Goal: Information Seeking & Learning: Learn about a topic

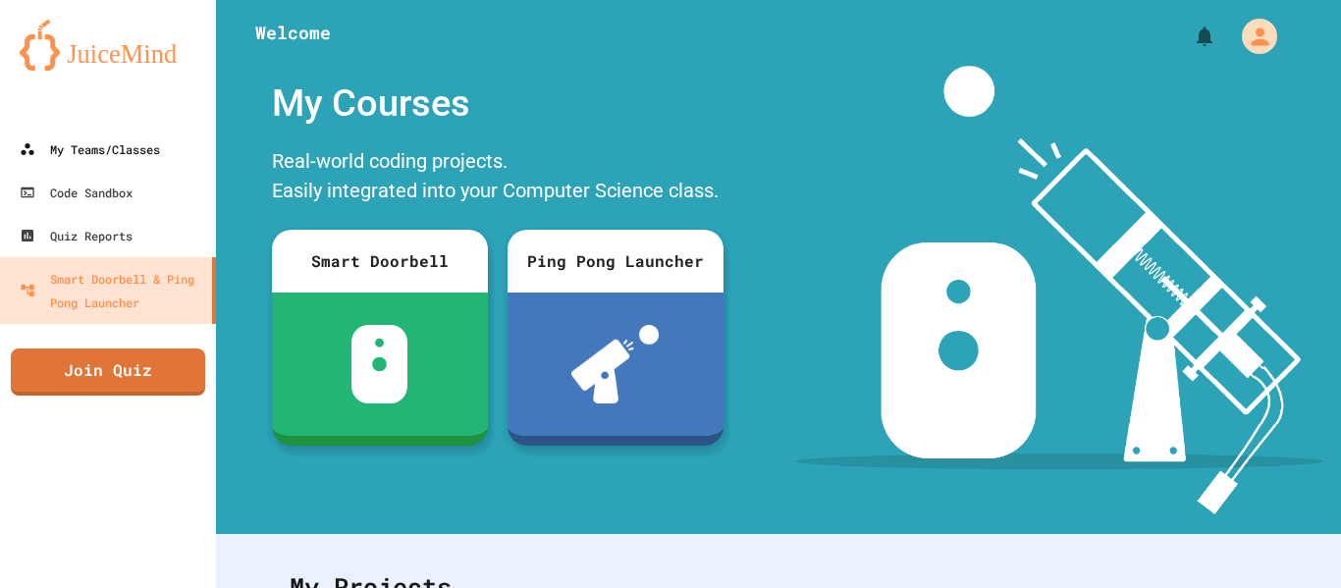
click at [61, 153] on div "My Teams/Classes" at bounding box center [90, 149] width 140 height 24
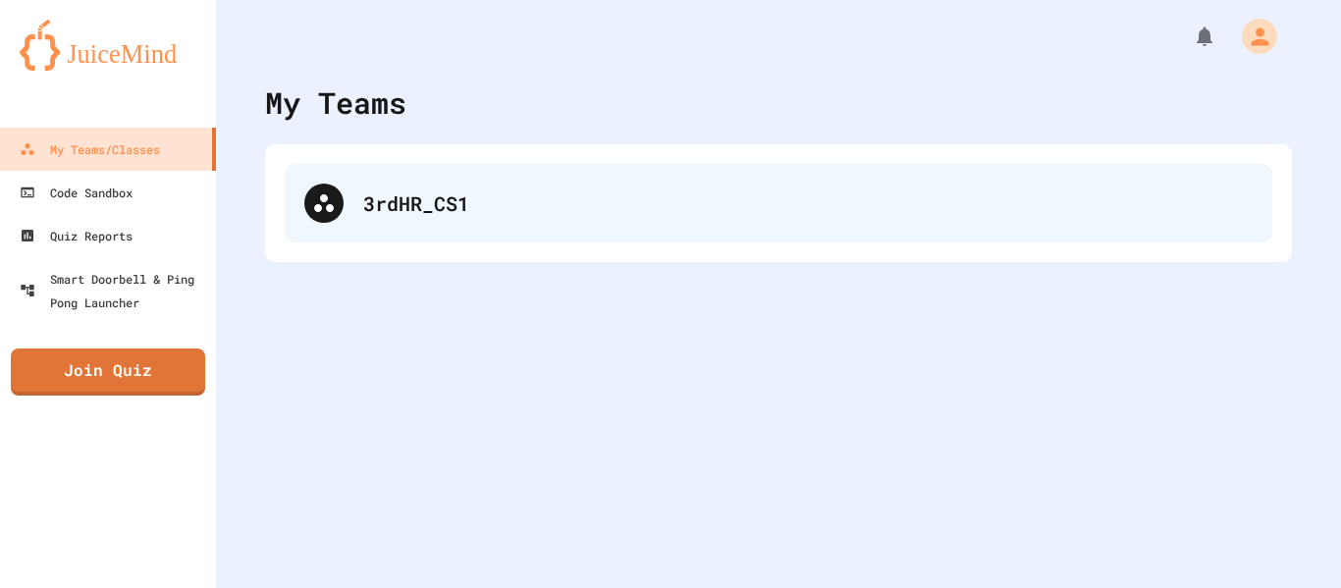
click at [1176, 241] on div "3rdHR_CS1" at bounding box center [779, 203] width 988 height 79
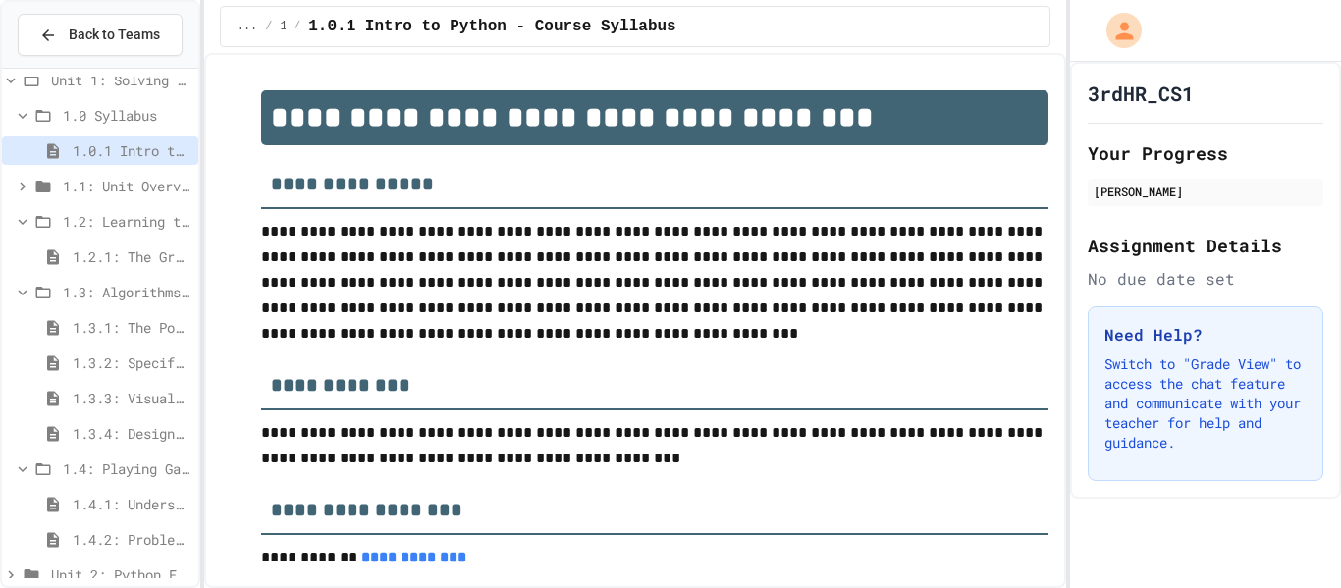
scroll to position [44, 0]
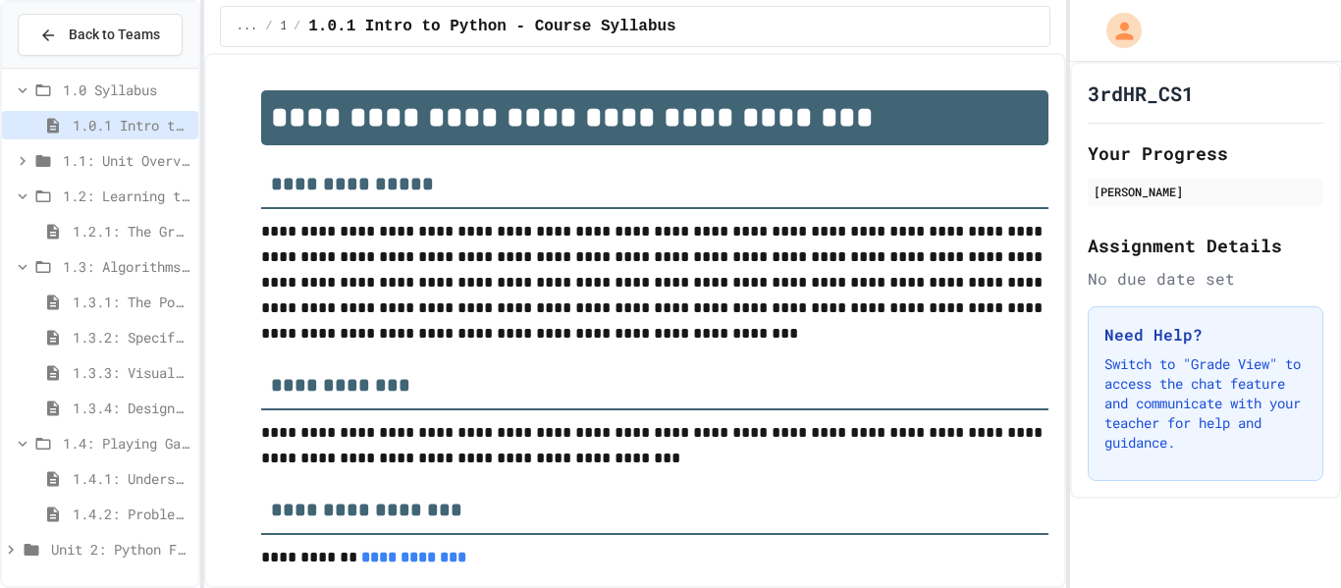
click at [60, 557] on span "Unit 2: Python Fundamentals" at bounding box center [120, 549] width 139 height 21
click at [53, 556] on span "Unit 2: Python Fundamentals" at bounding box center [120, 549] width 139 height 21
click at [103, 558] on span "Unit 2: Python Fundamentals" at bounding box center [120, 549] width 139 height 21
click at [99, 546] on span "Unit 2: Python Fundamentals" at bounding box center [120, 549] width 139 height 21
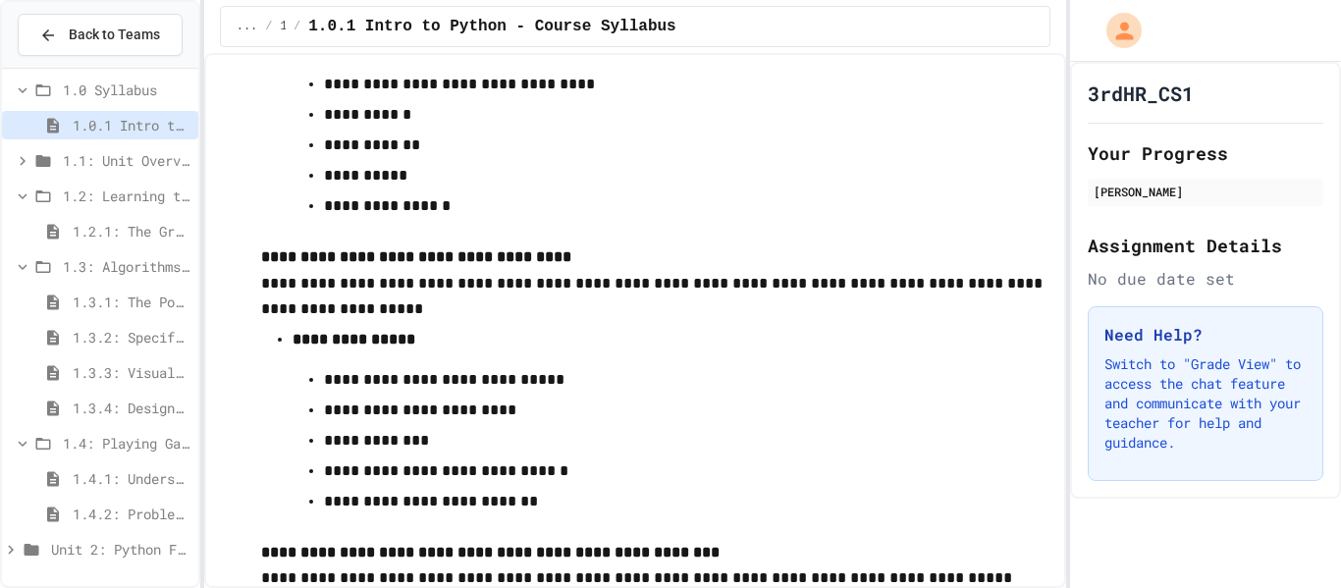
scroll to position [4081, 0]
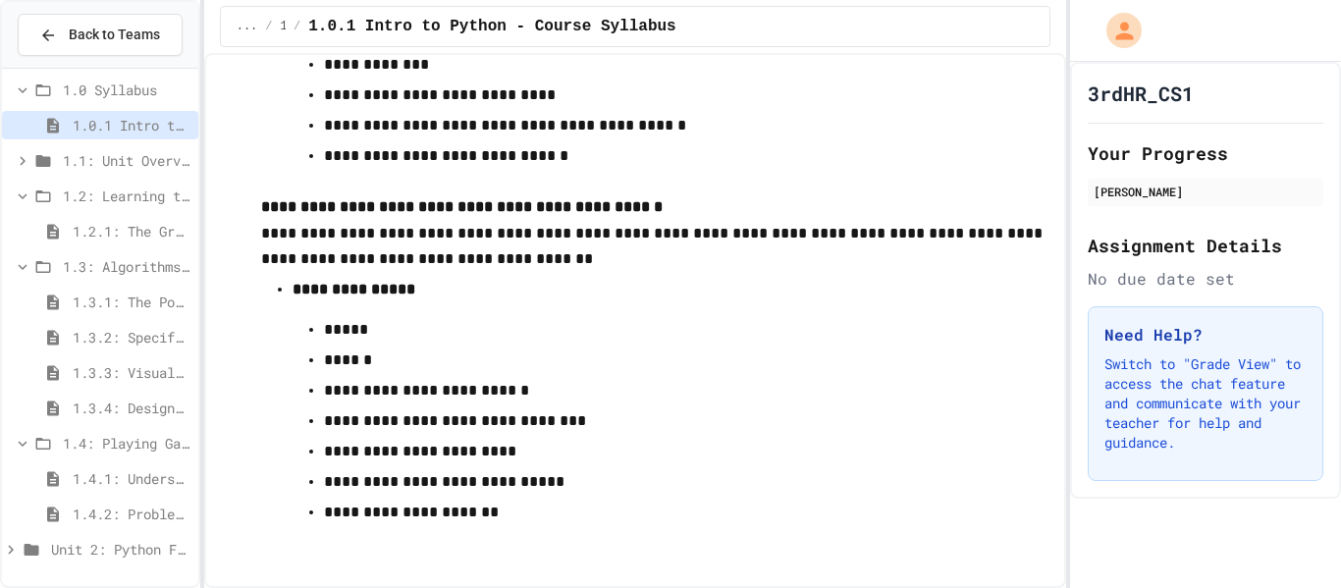
click at [137, 444] on span "1.4: Playing Games" at bounding box center [127, 443] width 128 height 21
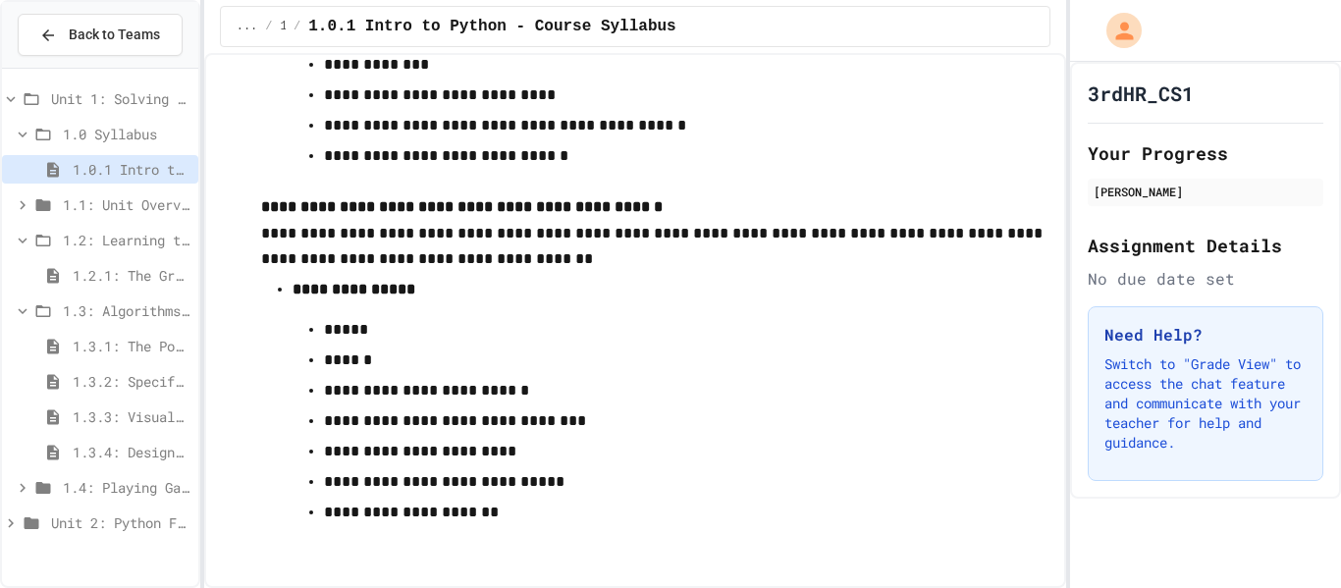
click at [113, 523] on span "Unit 2: Python Fundamentals" at bounding box center [120, 522] width 139 height 21
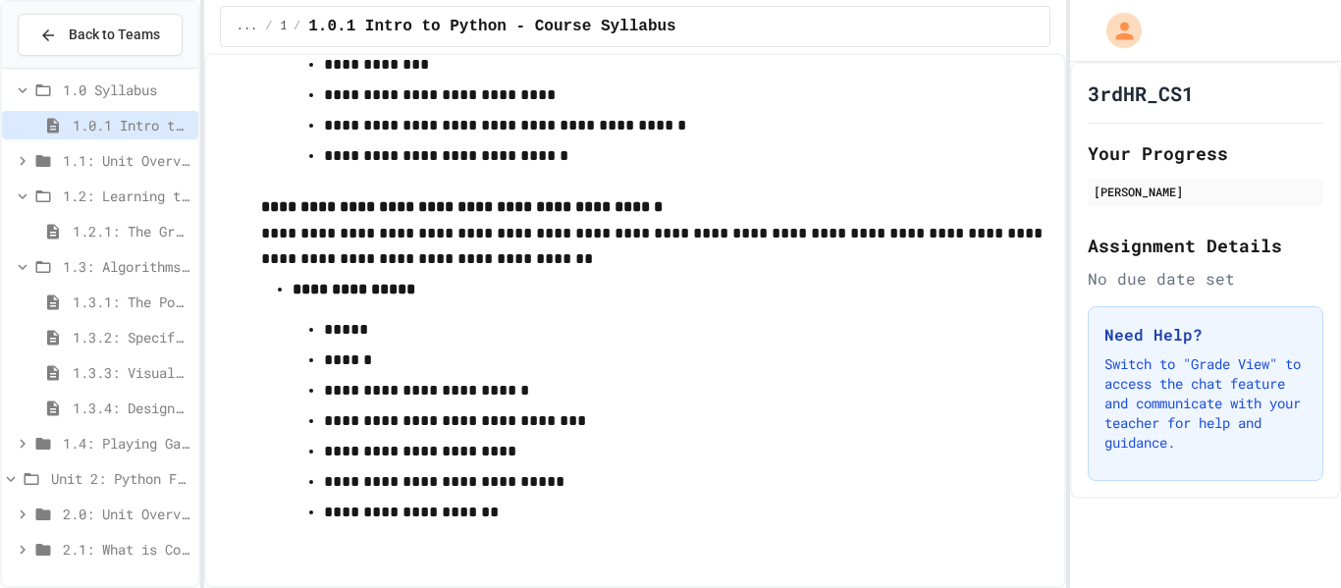
click at [120, 549] on span "2.1: What is Code?" at bounding box center [127, 549] width 128 height 21
click at [70, 485] on span "Unit 2: Python Fundamentals" at bounding box center [120, 478] width 139 height 21
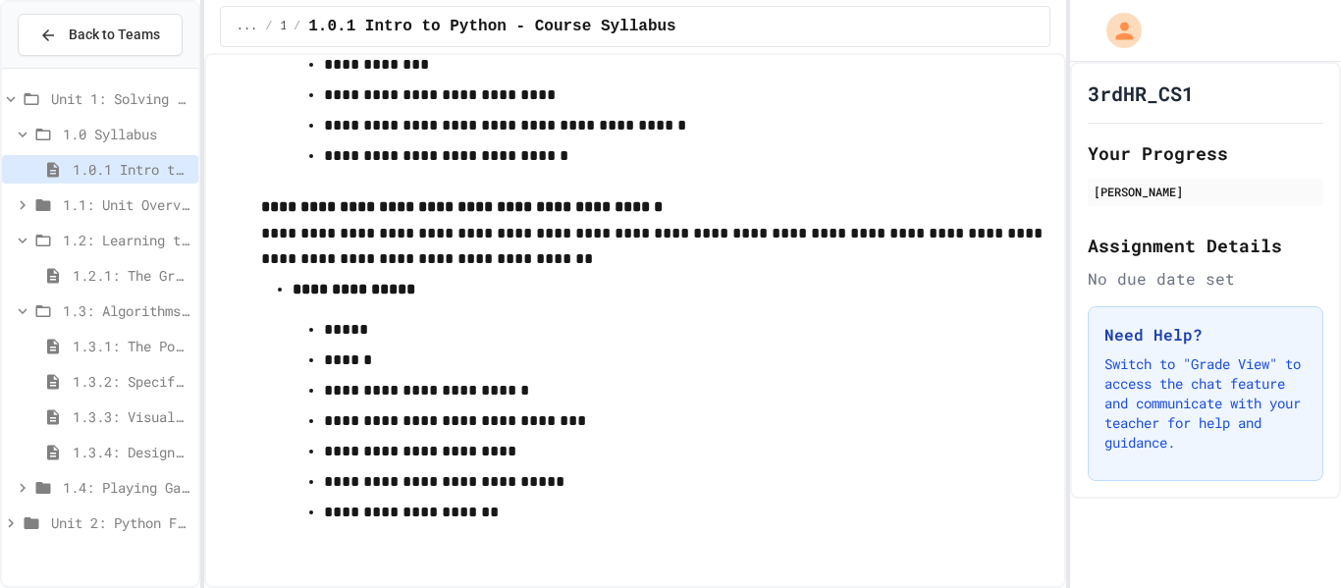
click at [81, 531] on span "Unit 2: Python Fundamentals" at bounding box center [120, 522] width 139 height 21
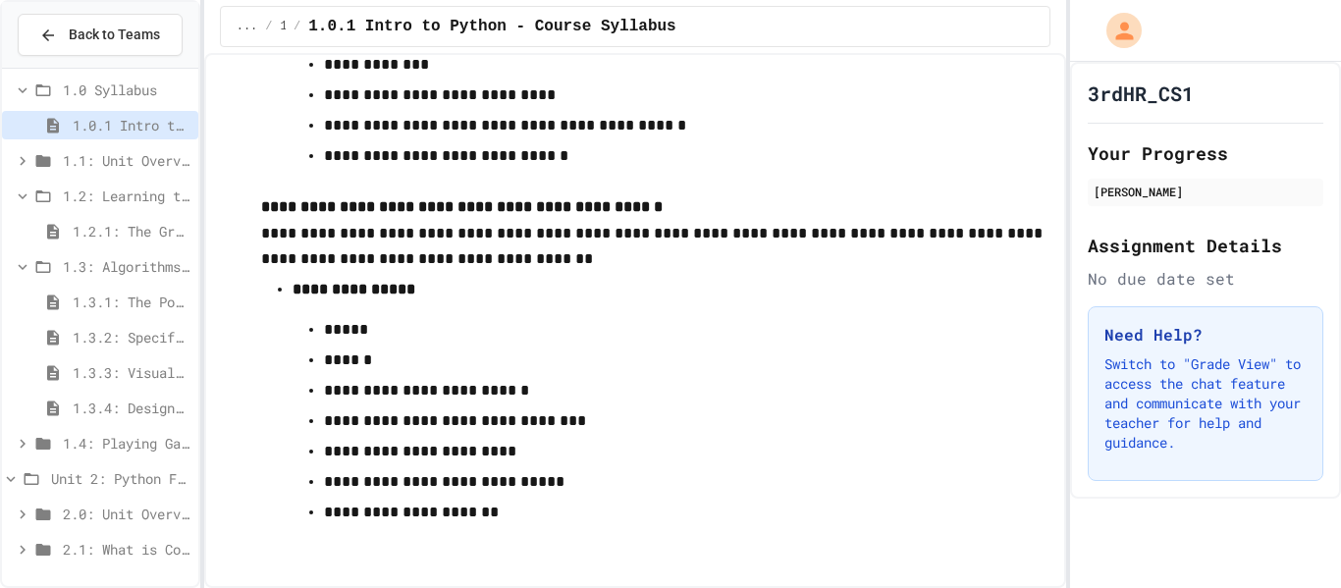
click at [102, 557] on span "2.1: What is Code?" at bounding box center [127, 549] width 128 height 21
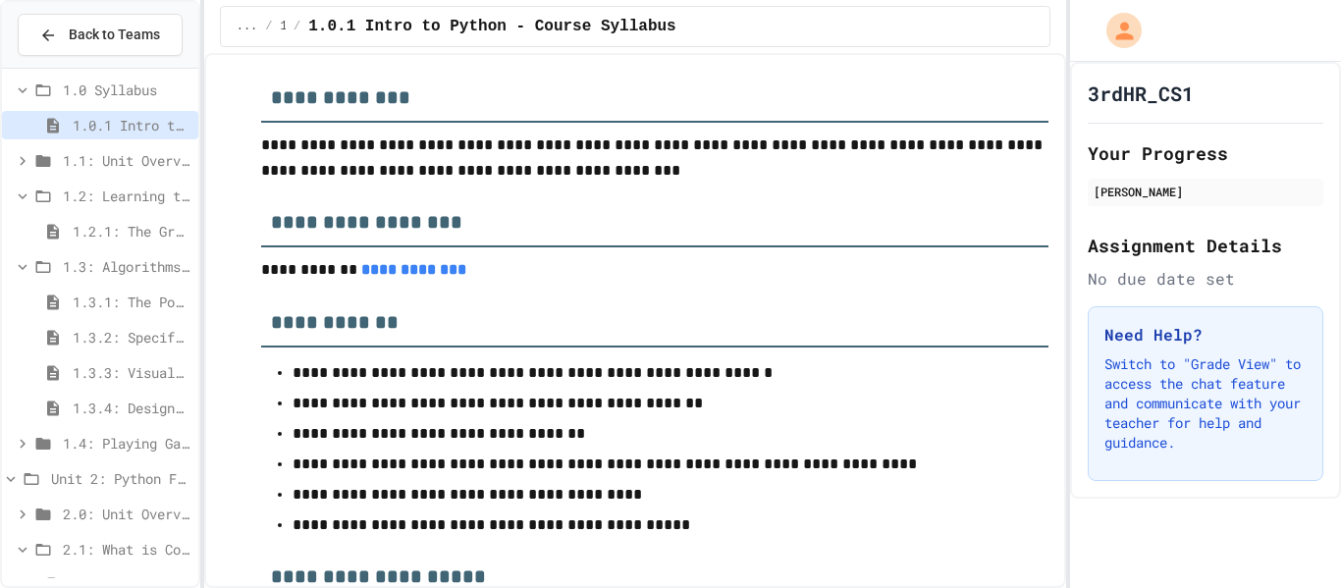
scroll to position [270, 0]
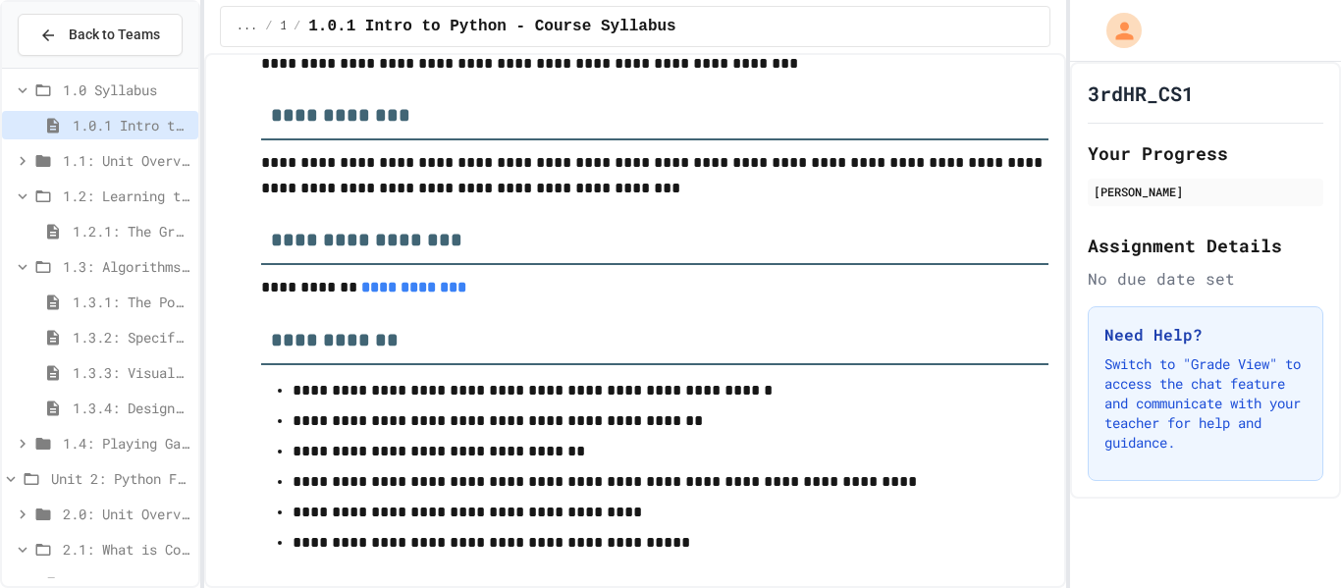
click at [36, 545] on icon at bounding box center [43, 550] width 15 height 12
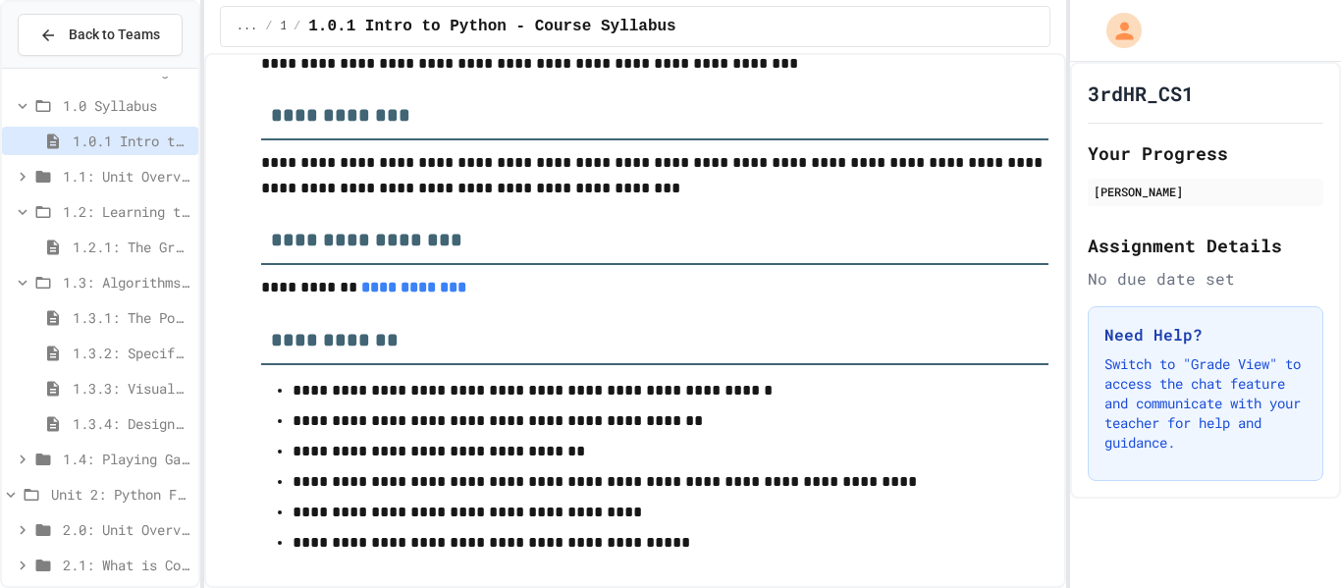
click at [82, 566] on span "2.1: What is Code?" at bounding box center [127, 565] width 128 height 21
click at [100, 523] on span "2.0: Unit Overview" at bounding box center [127, 529] width 128 height 21
click at [114, 567] on span "2.0.1: Unit Overview" at bounding box center [132, 565] width 118 height 21
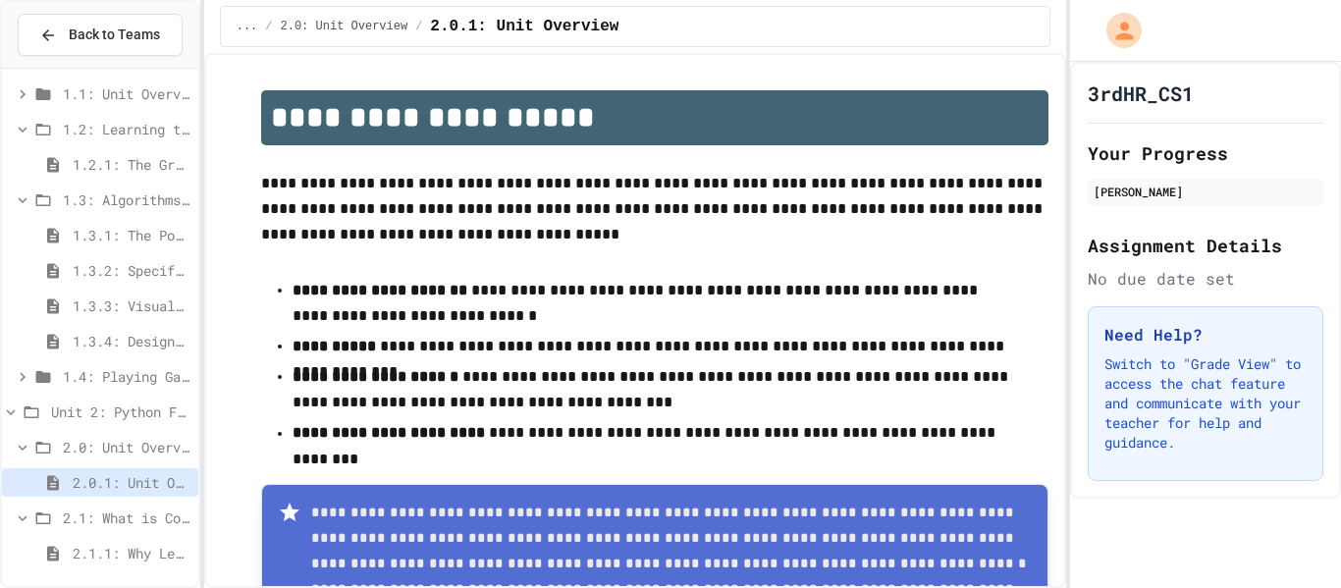
scroll to position [115, 0]
click at [91, 511] on span "2.1: What is Code?" at bounding box center [127, 514] width 128 height 21
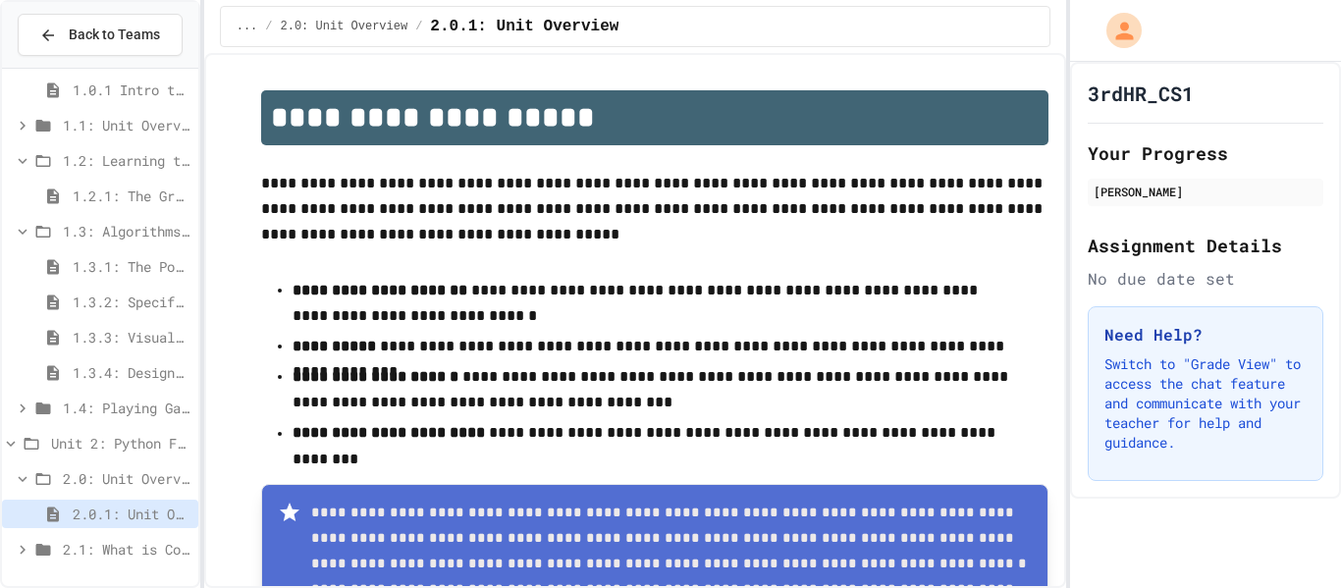
scroll to position [64, 0]
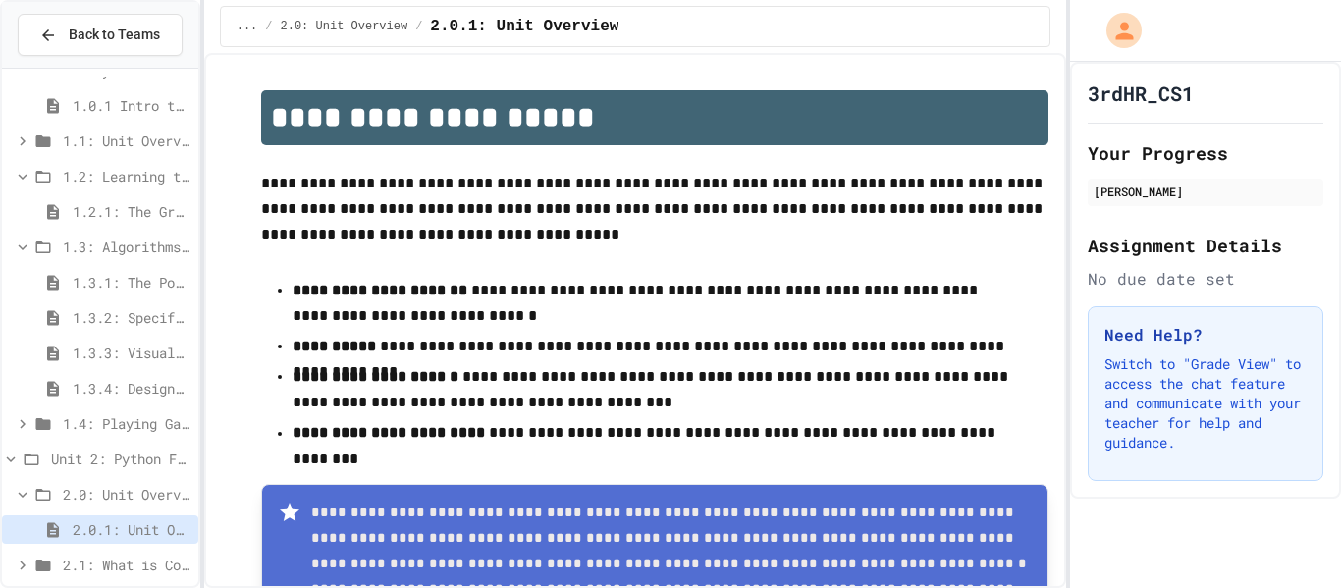
click at [73, 574] on span "2.1: What is Code?" at bounding box center [127, 565] width 128 height 21
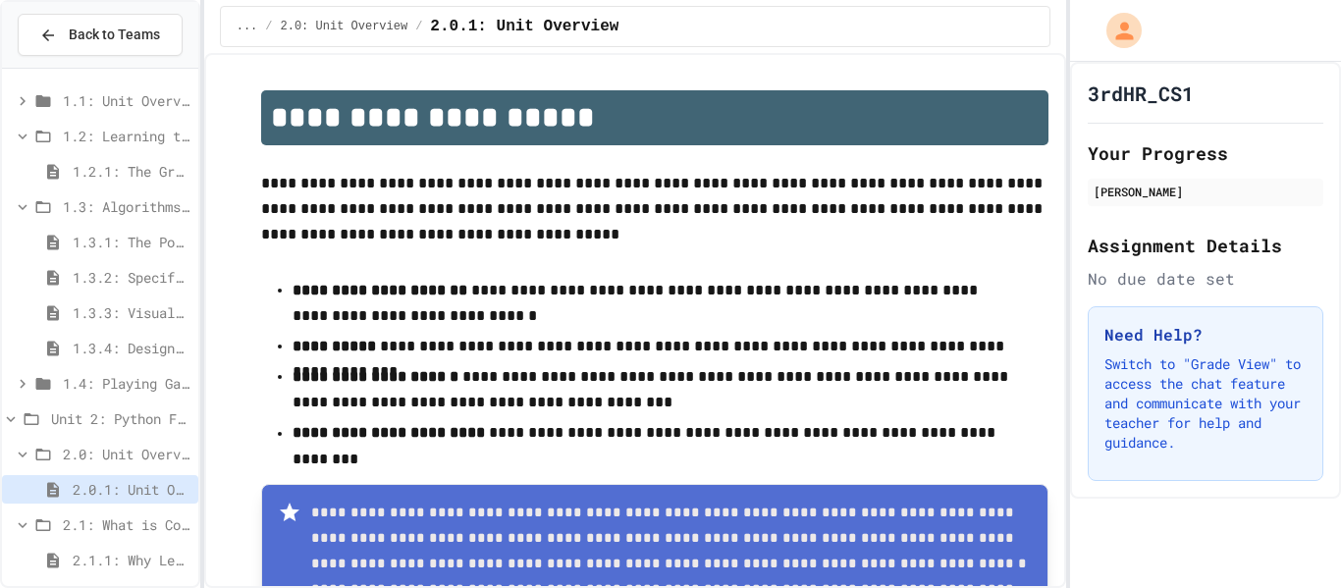
scroll to position [115, 0]
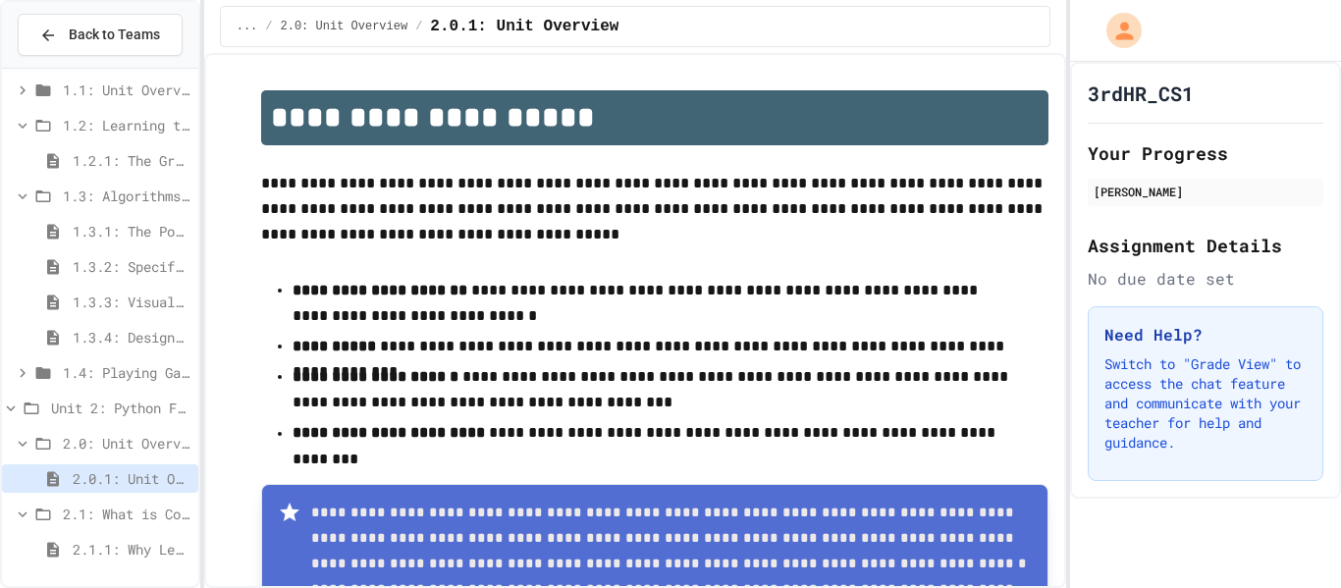
click at [158, 515] on span "2.1: What is Code?" at bounding box center [127, 514] width 128 height 21
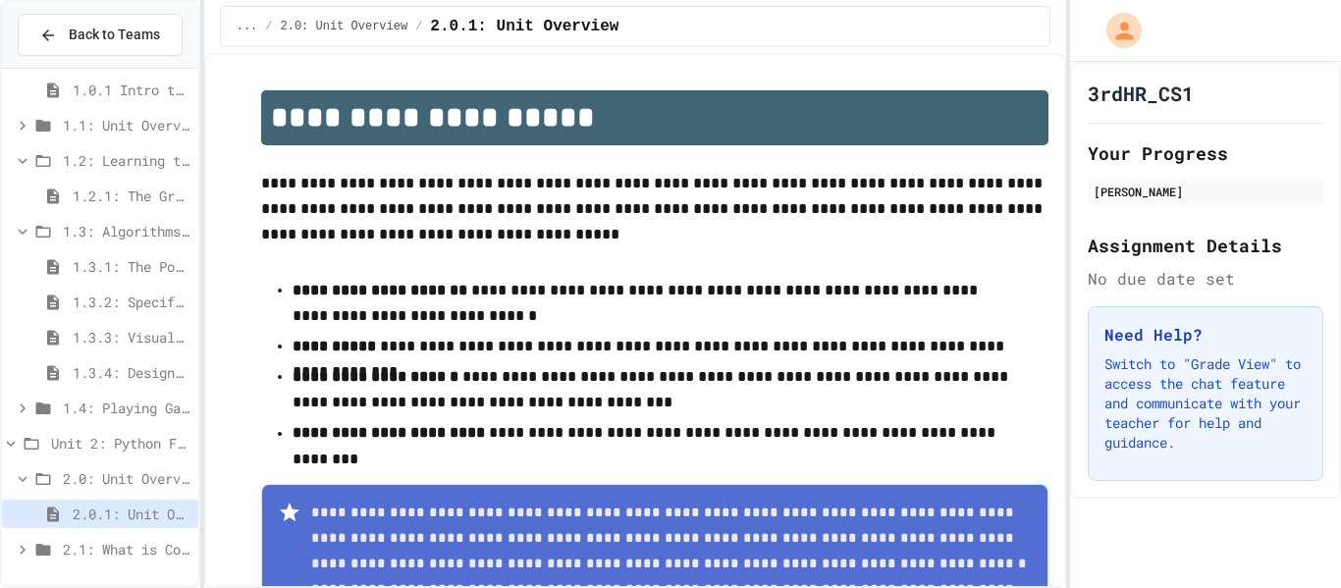
scroll to position [64, 0]
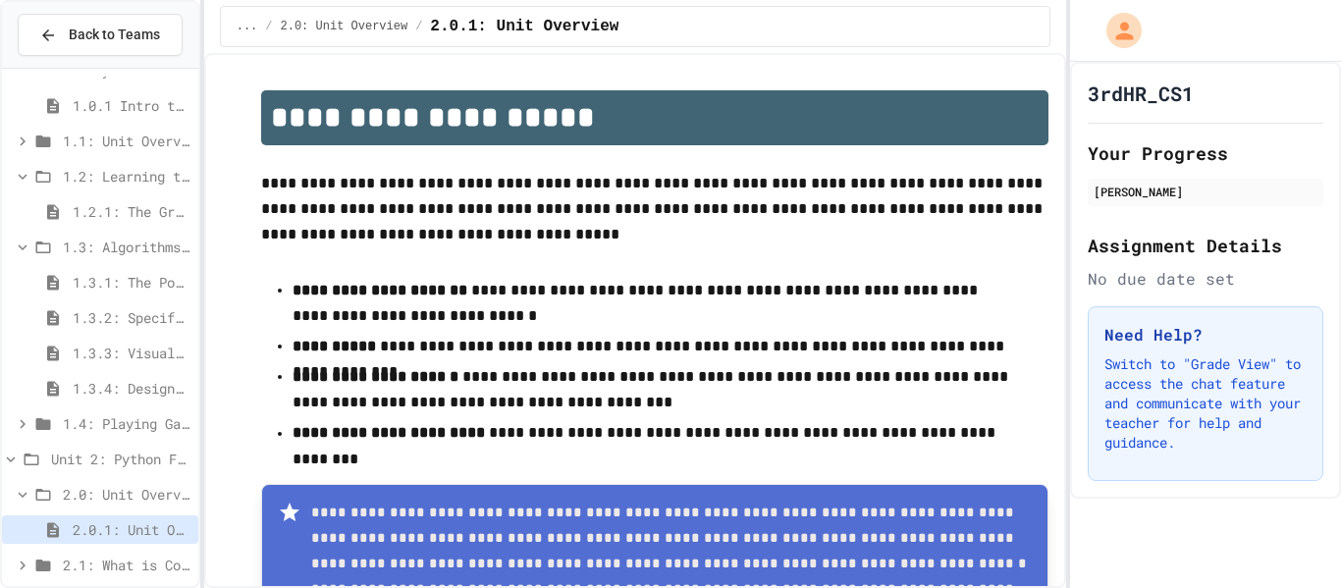
click at [150, 571] on span "2.1: What is Code?" at bounding box center [127, 565] width 128 height 21
click at [18, 561] on icon at bounding box center [23, 566] width 18 height 18
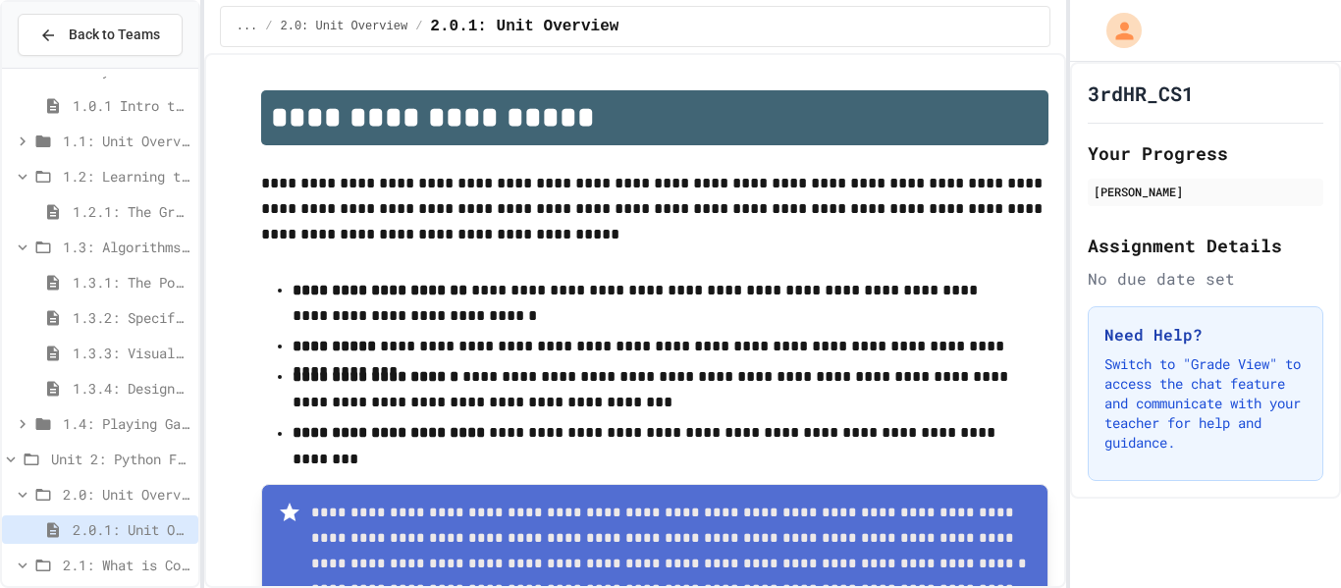
click at [78, 565] on span "2.1: What is Code?" at bounding box center [127, 565] width 128 height 21
click at [161, 560] on span "2.1: What is Code?" at bounding box center [127, 565] width 128 height 21
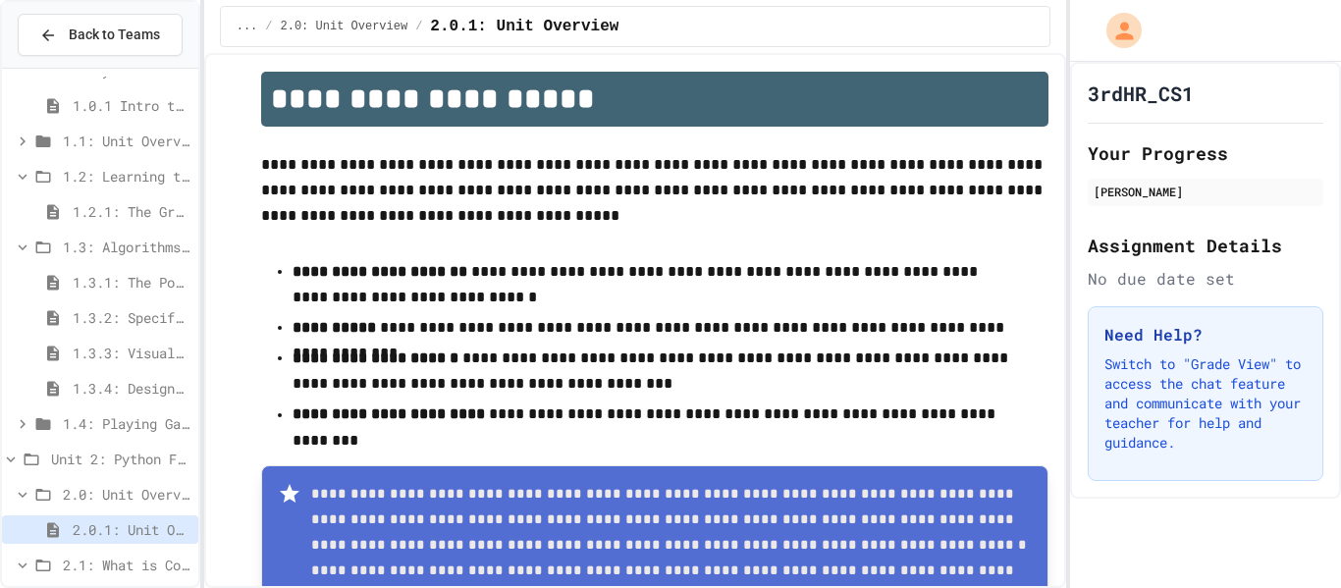
scroll to position [0, 0]
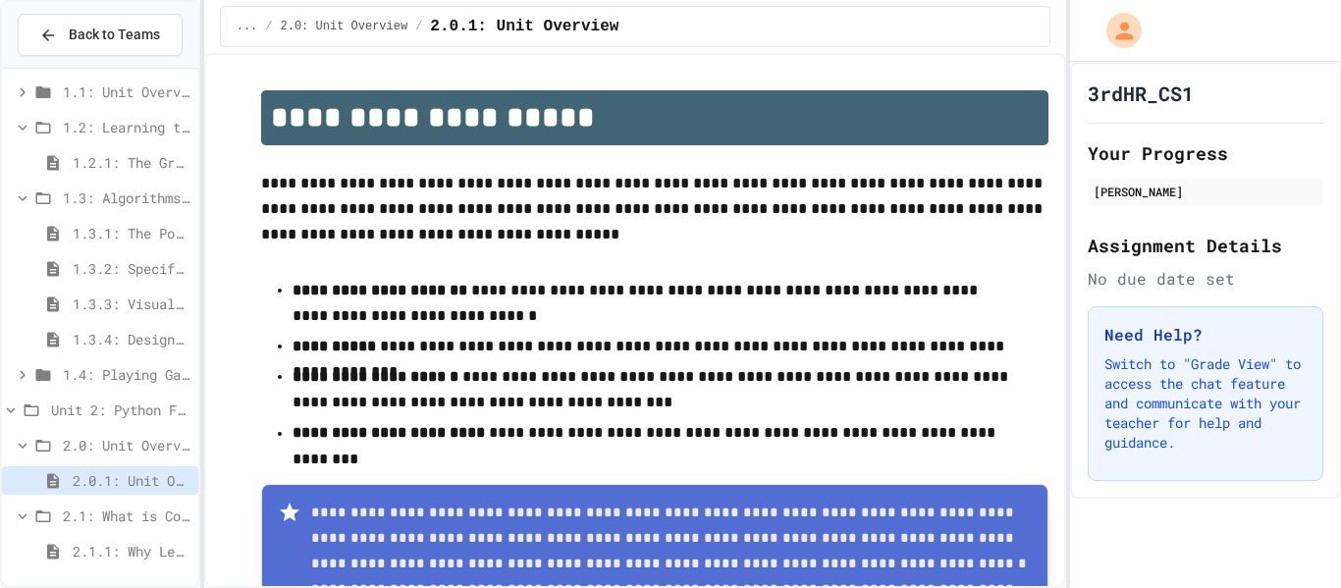
click at [77, 522] on span "2.1: What is Code?" at bounding box center [127, 516] width 128 height 21
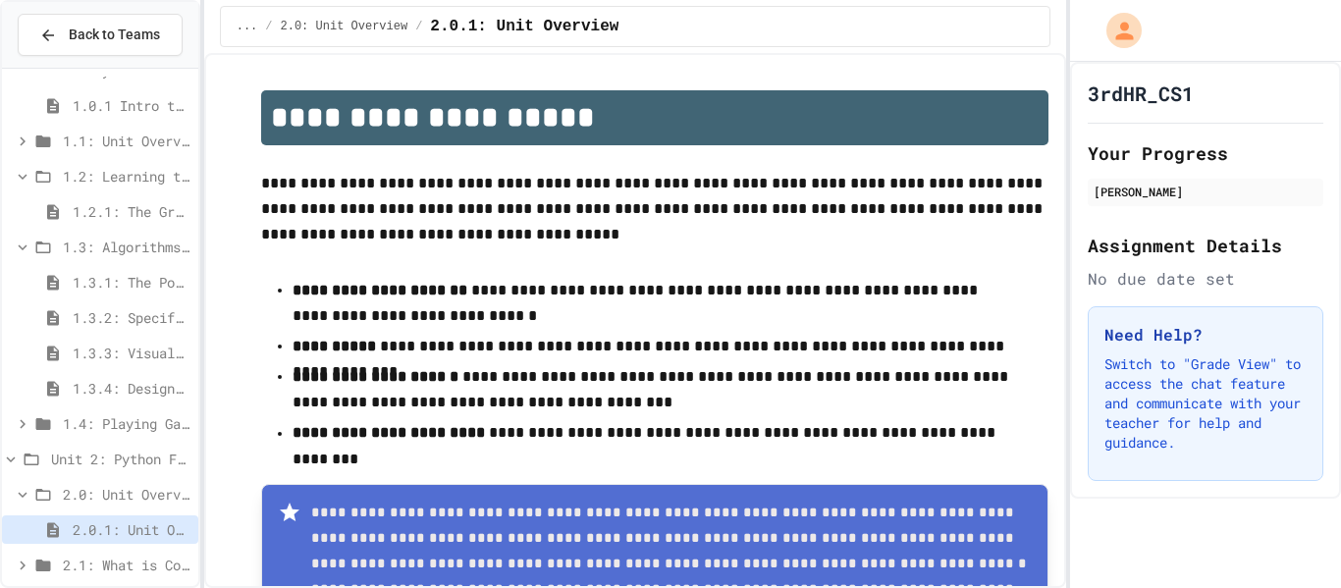
click at [63, 570] on span "2.1: What is Code?" at bounding box center [127, 565] width 128 height 21
click at [54, 526] on icon at bounding box center [53, 530] width 24 height 18
click at [146, 568] on span "2.1: What is Code?" at bounding box center [127, 565] width 128 height 21
click at [135, 569] on span "2.1: What is Code?" at bounding box center [127, 565] width 128 height 21
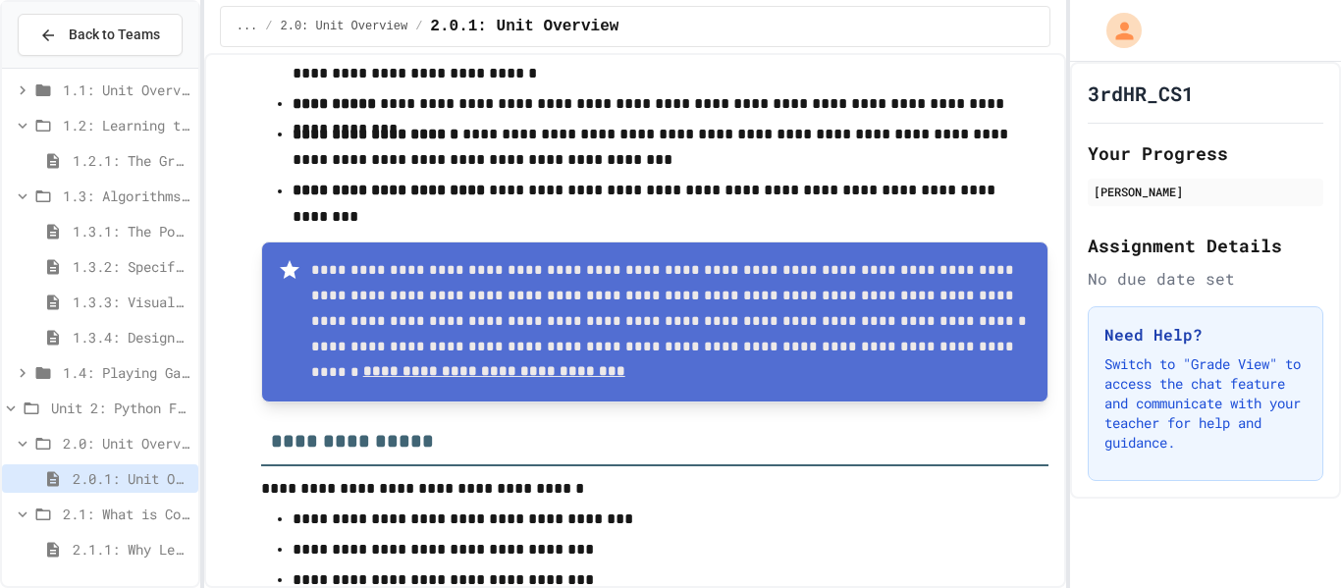
scroll to position [344, 0]
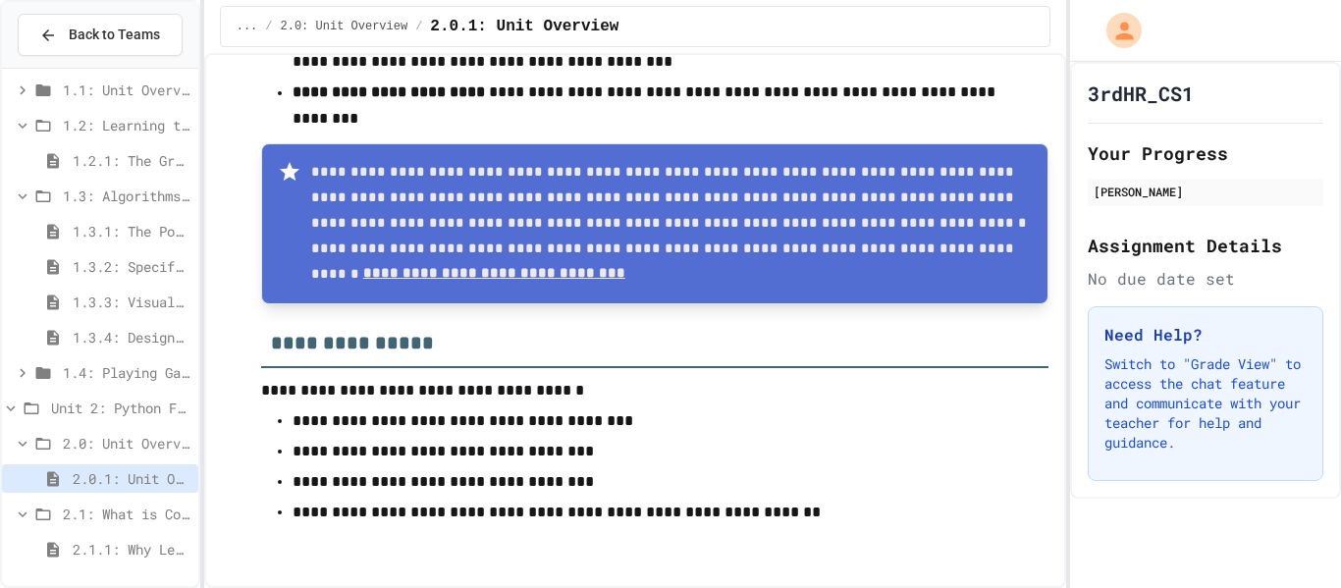
click at [87, 509] on span "2.1: What is Code?" at bounding box center [127, 514] width 128 height 21
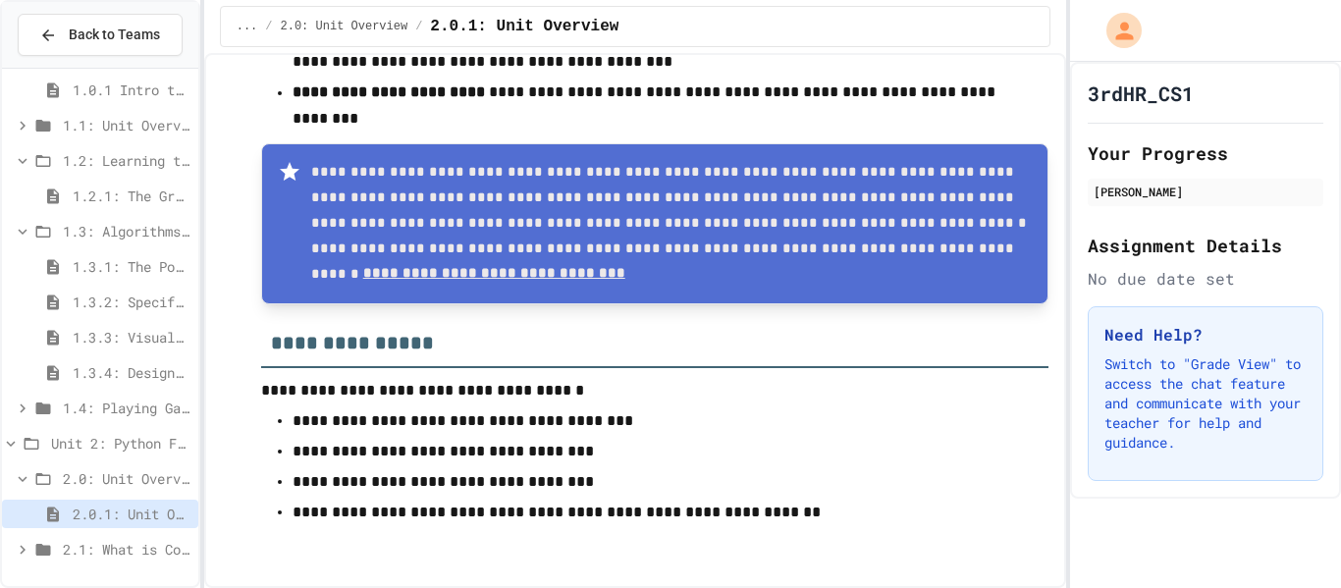
click at [46, 501] on div "2.0.1: Unit Overview" at bounding box center [100, 514] width 196 height 28
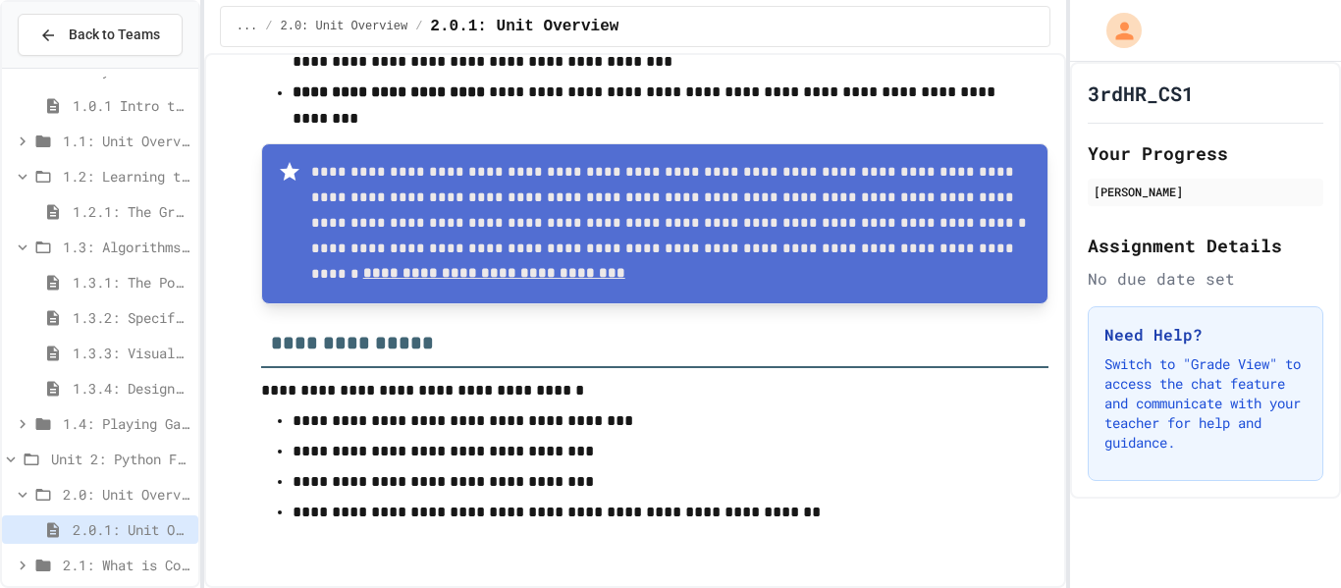
click at [103, 571] on span "2.1: What is Code?" at bounding box center [127, 565] width 128 height 21
click at [125, 568] on span "2.1: What is Code?" at bounding box center [127, 565] width 128 height 21
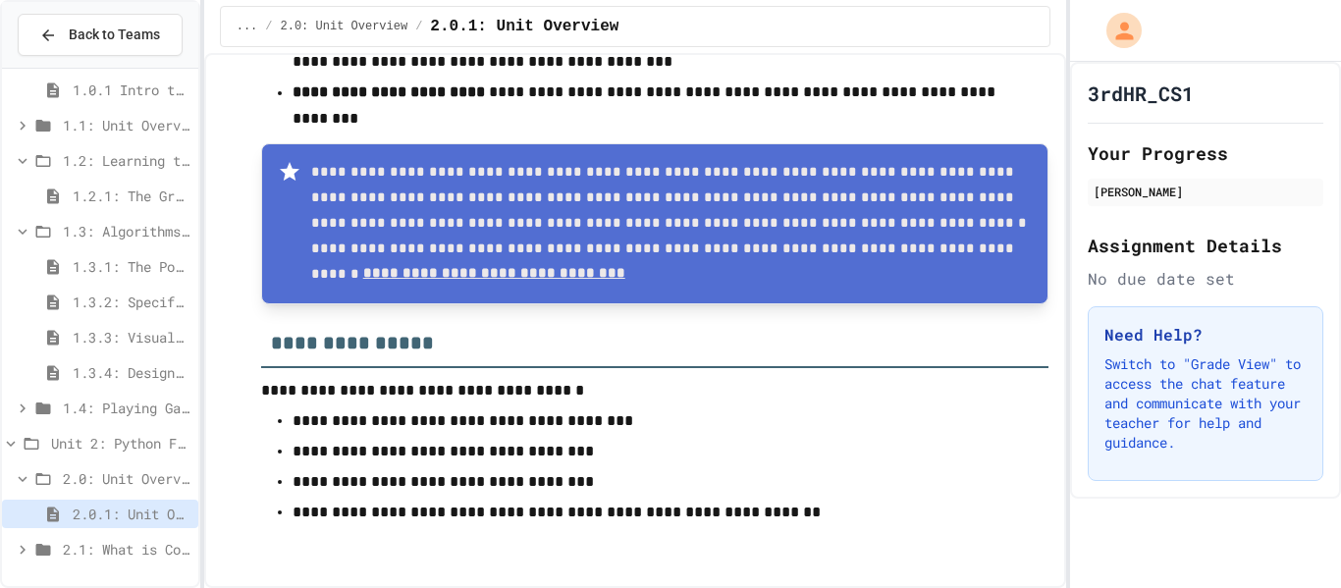
click at [82, 542] on span "2.1: What is Code?" at bounding box center [127, 549] width 128 height 21
click at [10, 553] on div "2.1: What is Code?" at bounding box center [100, 549] width 196 height 28
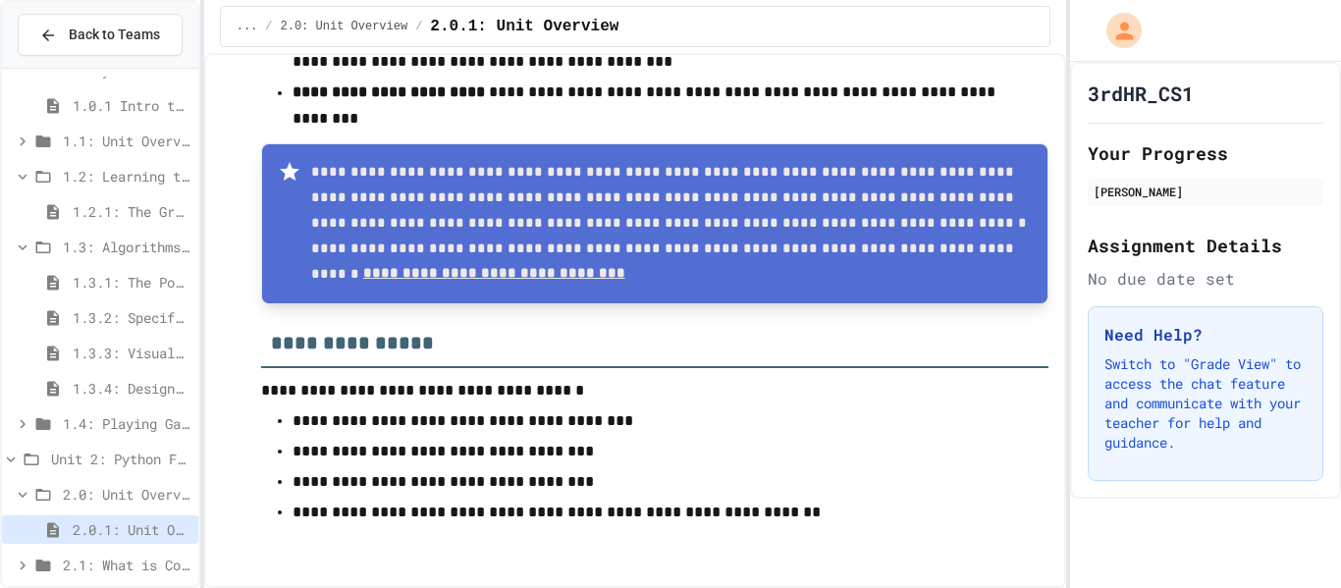
click at [78, 568] on span "2.1: What is Code?" at bounding box center [127, 565] width 128 height 21
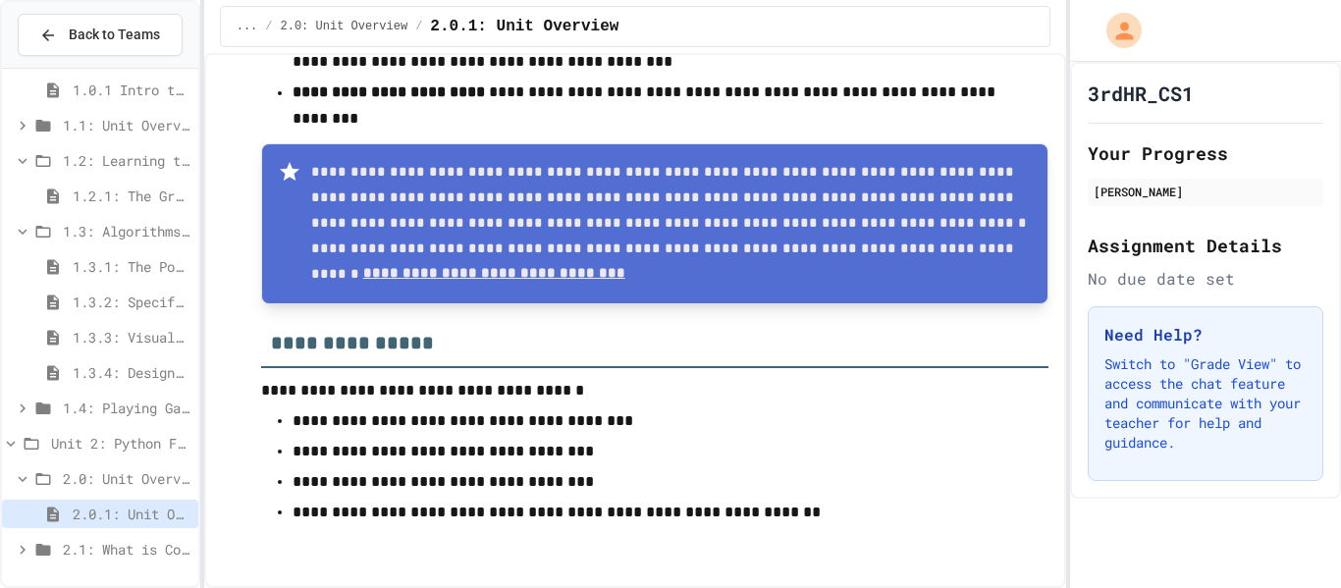
click at [75, 487] on span "2.0: Unit Overview" at bounding box center [127, 478] width 128 height 21
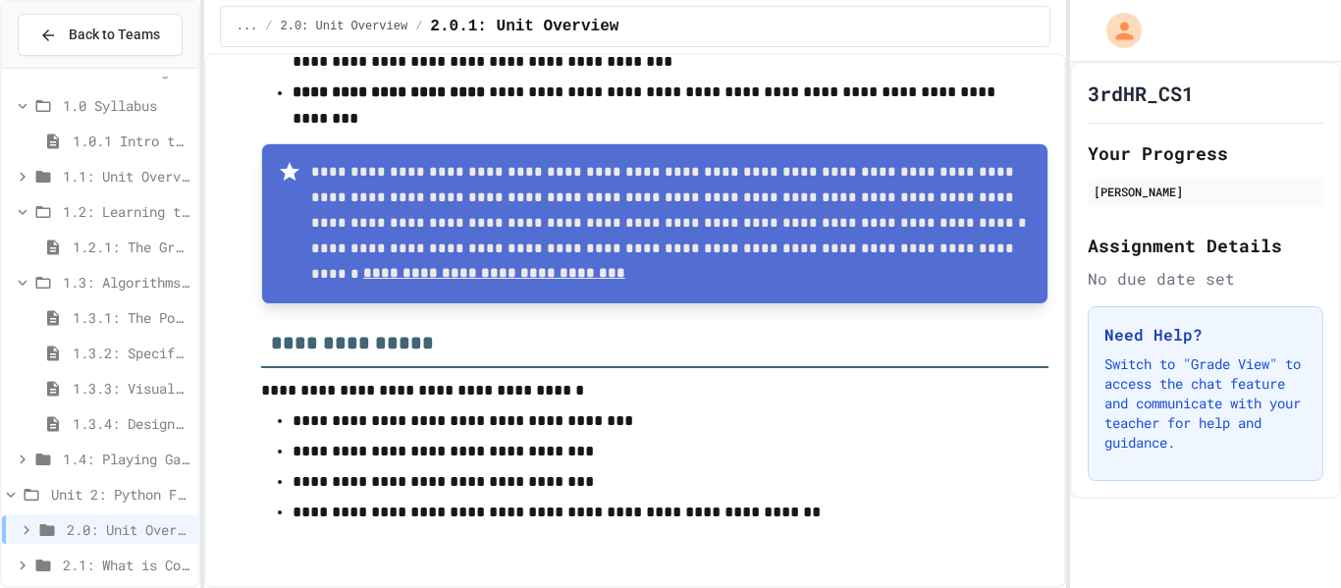
scroll to position [44, 0]
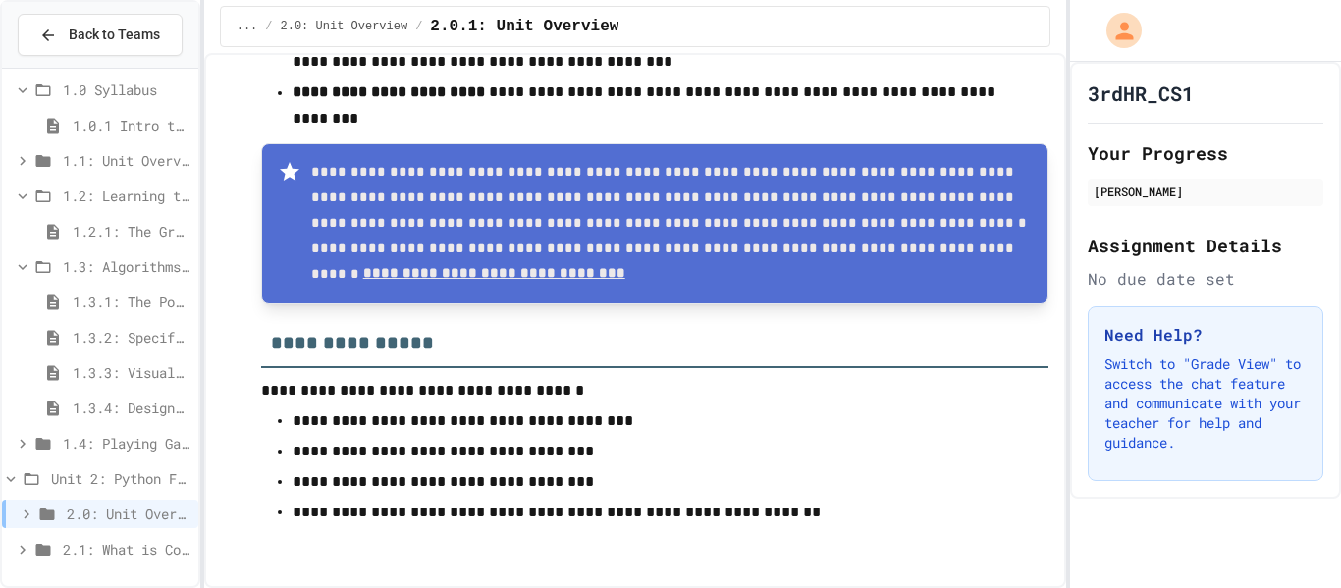
click at [76, 550] on span "2.1: What is Code?" at bounding box center [127, 549] width 128 height 21
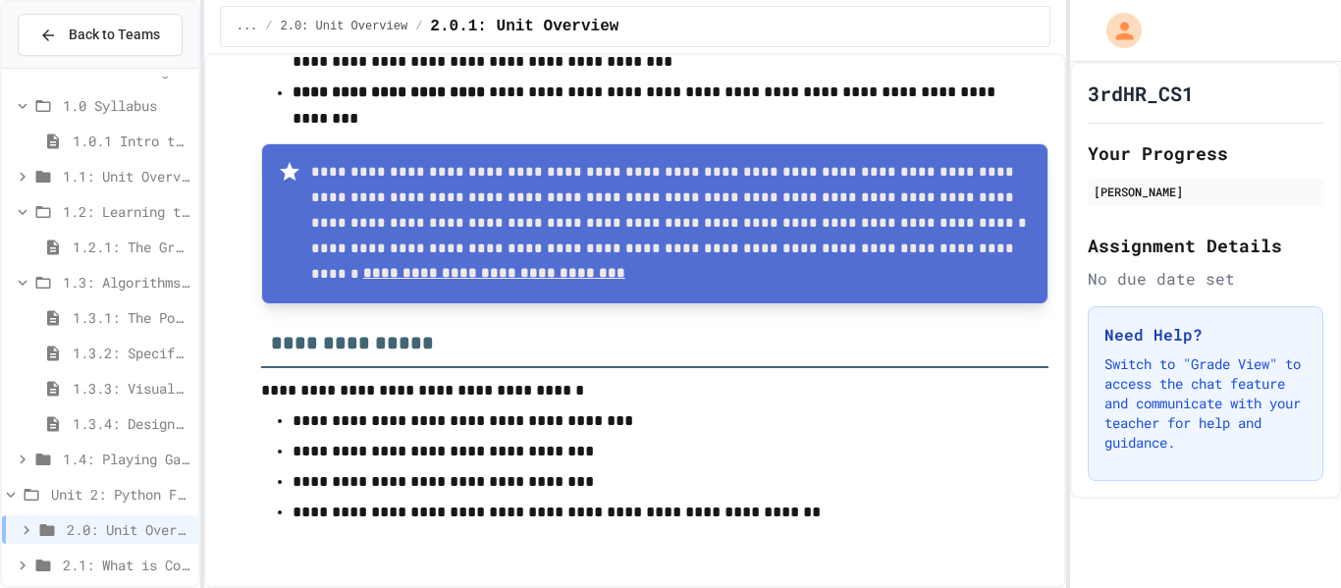
click at [76, 551] on div "2.1: What is Code?" at bounding box center [100, 565] width 196 height 28
click at [127, 572] on span "2.1: What is Code?" at bounding box center [127, 565] width 128 height 21
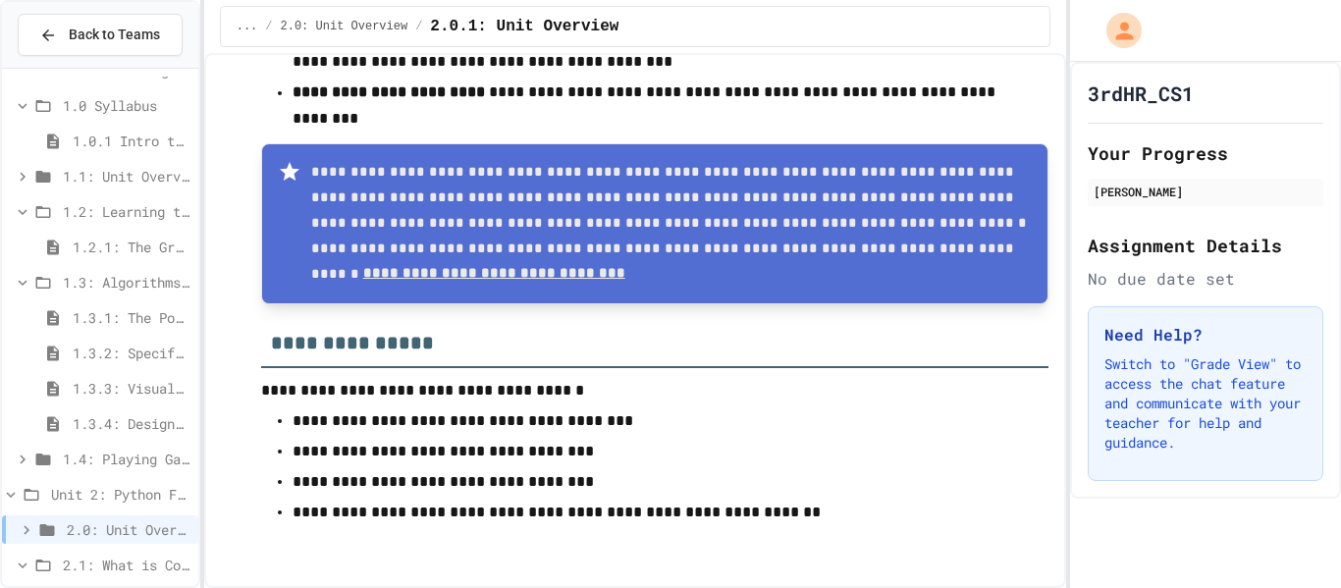
click at [127, 572] on span "2.1: What is Code?" at bounding box center [127, 565] width 128 height 21
click at [30, 561] on icon at bounding box center [23, 566] width 18 height 18
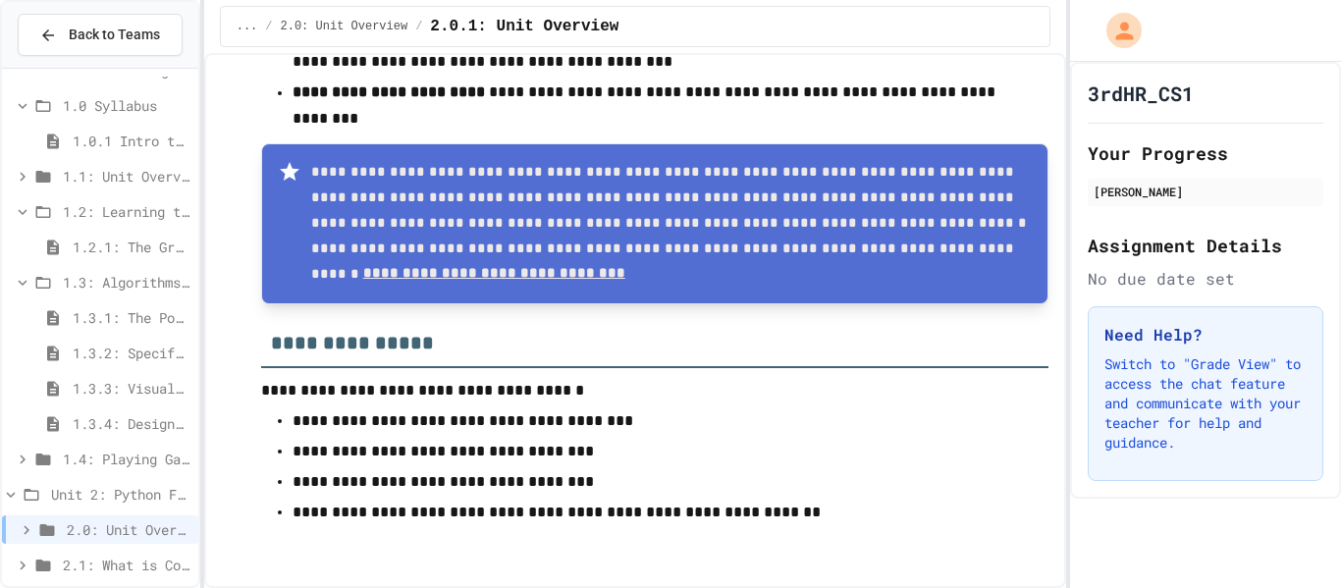
click at [30, 561] on icon at bounding box center [23, 566] width 18 height 18
click at [121, 576] on div "2.1: What is Code?" at bounding box center [100, 565] width 196 height 28
click at [125, 575] on div "2.1: What is Code?" at bounding box center [100, 565] width 196 height 28
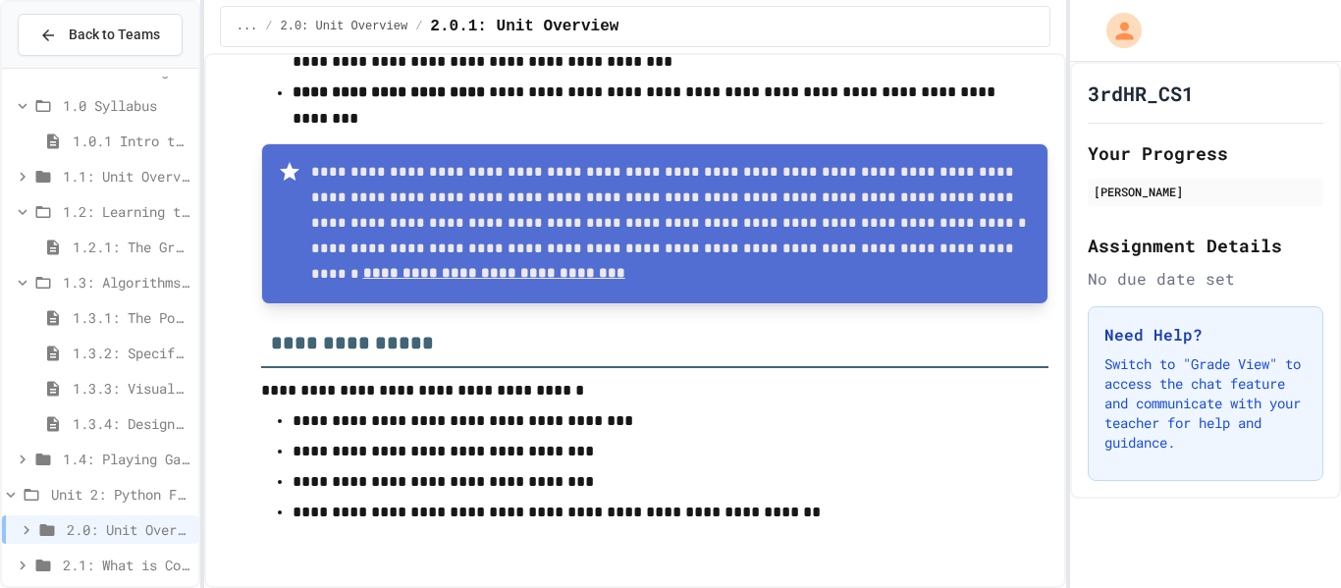
click at [125, 575] on div "2.1: What is Code?" at bounding box center [100, 565] width 196 height 28
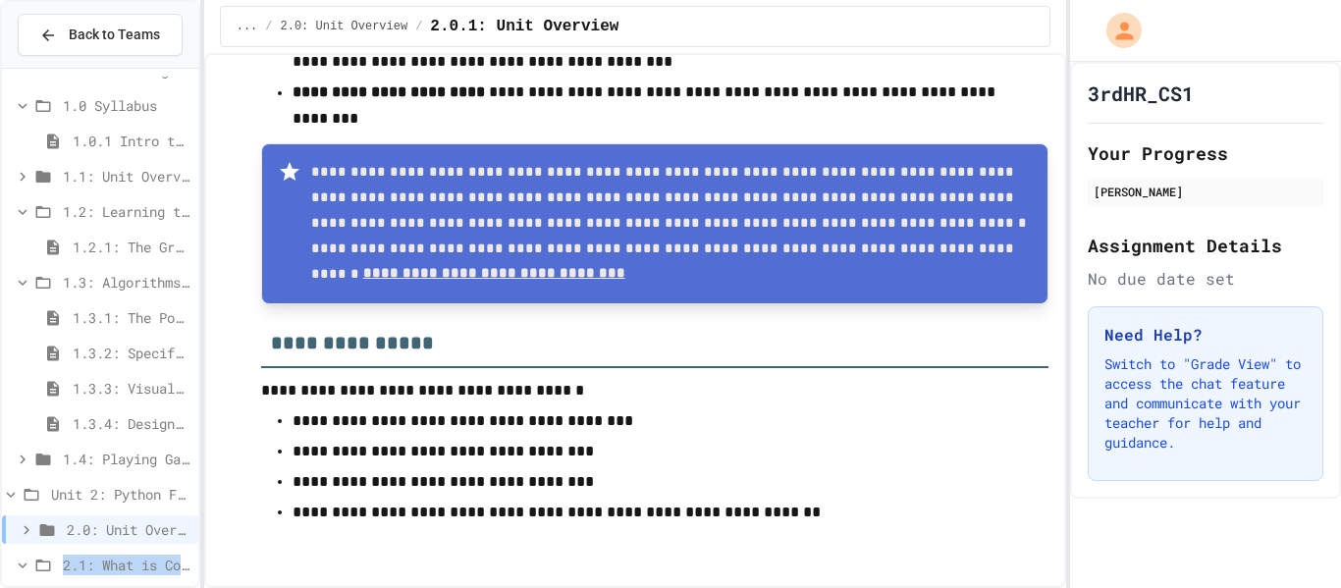
click at [125, 575] on div "2.1: What is Code?" at bounding box center [100, 565] width 196 height 28
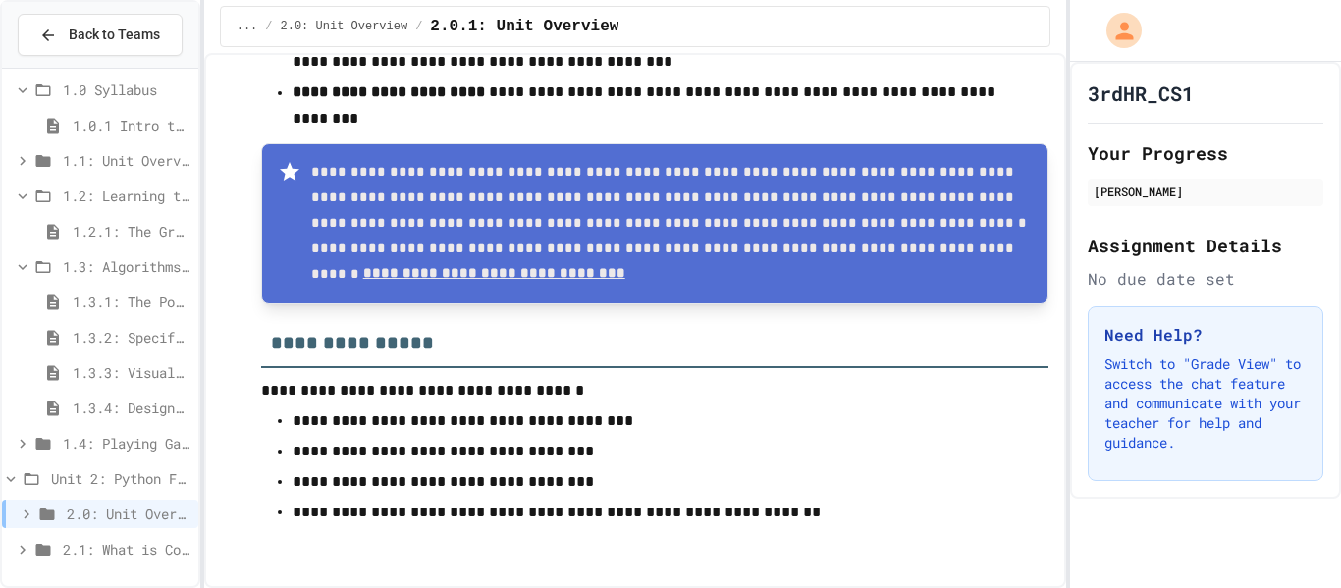
click at [27, 550] on icon at bounding box center [23, 550] width 18 height 18
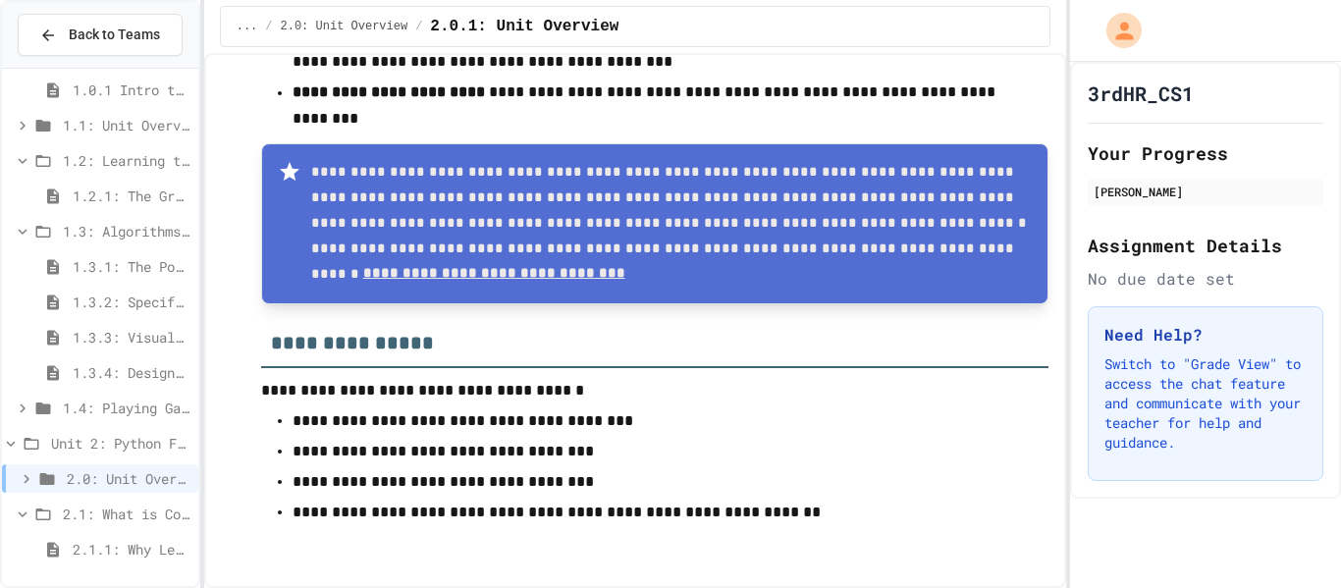
click at [176, 515] on span "2.1: What is Code?" at bounding box center [127, 514] width 128 height 21
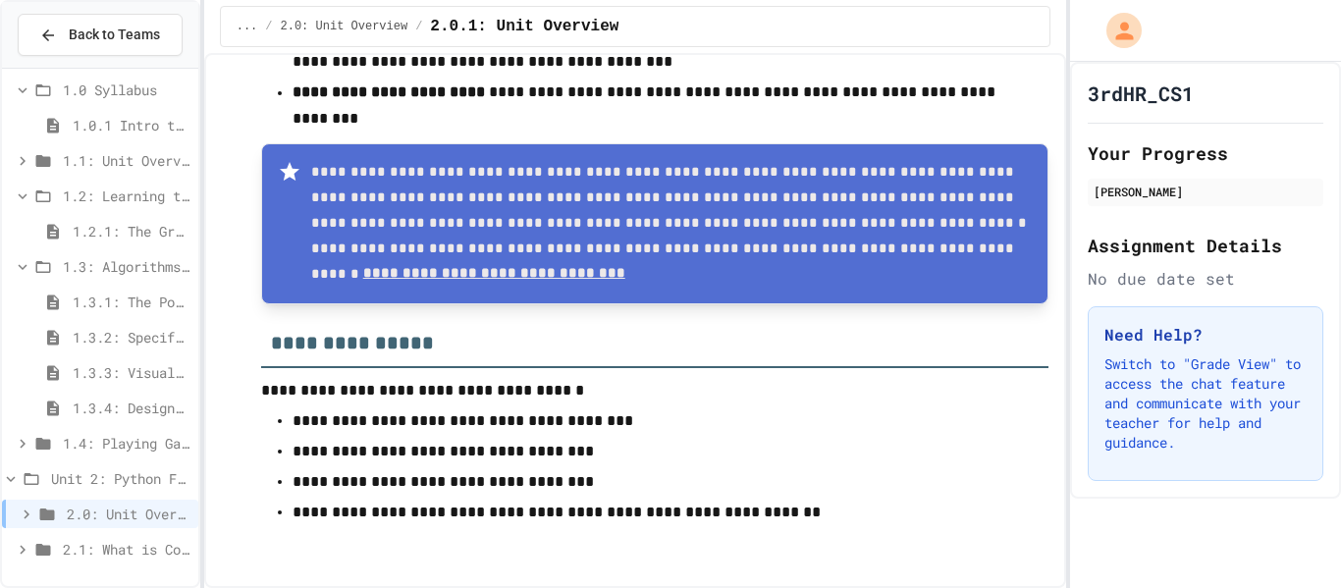
scroll to position [28, 0]
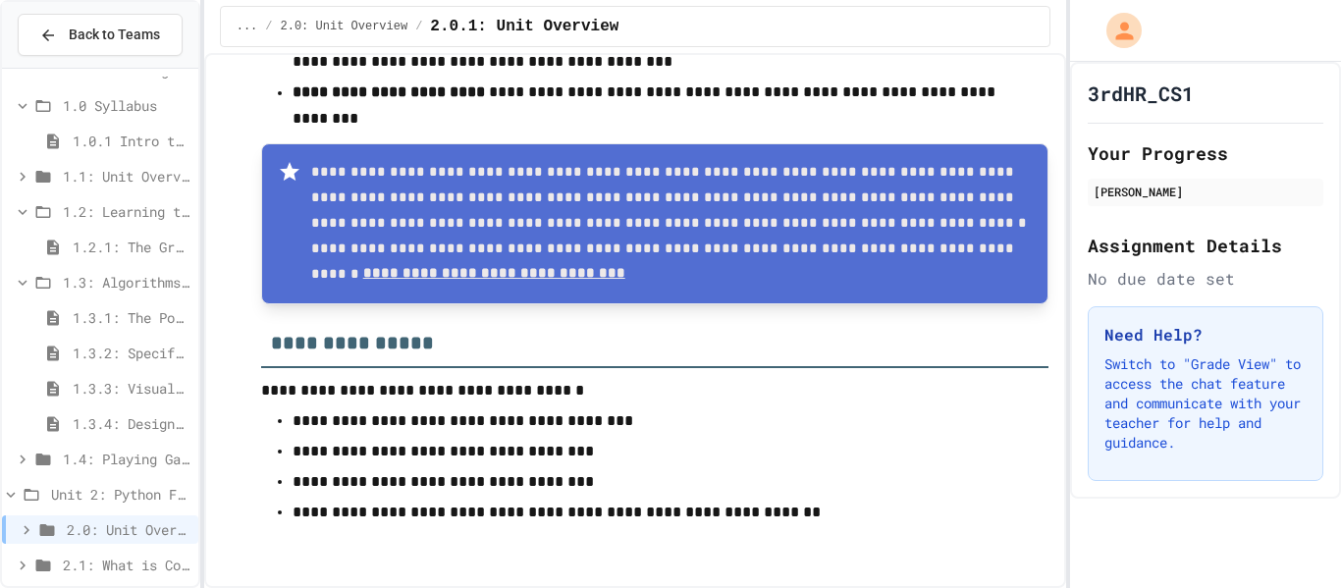
click at [99, 563] on span "2.1: What is Code?" at bounding box center [127, 565] width 128 height 21
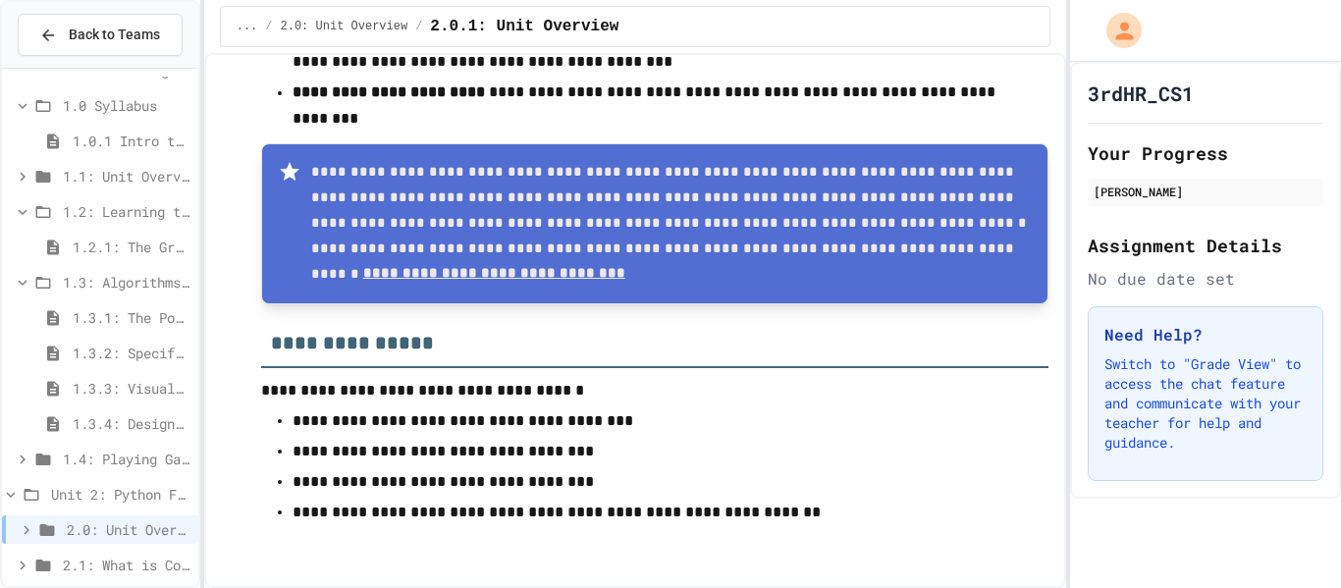
click at [99, 563] on span "2.1: What is Code?" at bounding box center [127, 565] width 128 height 21
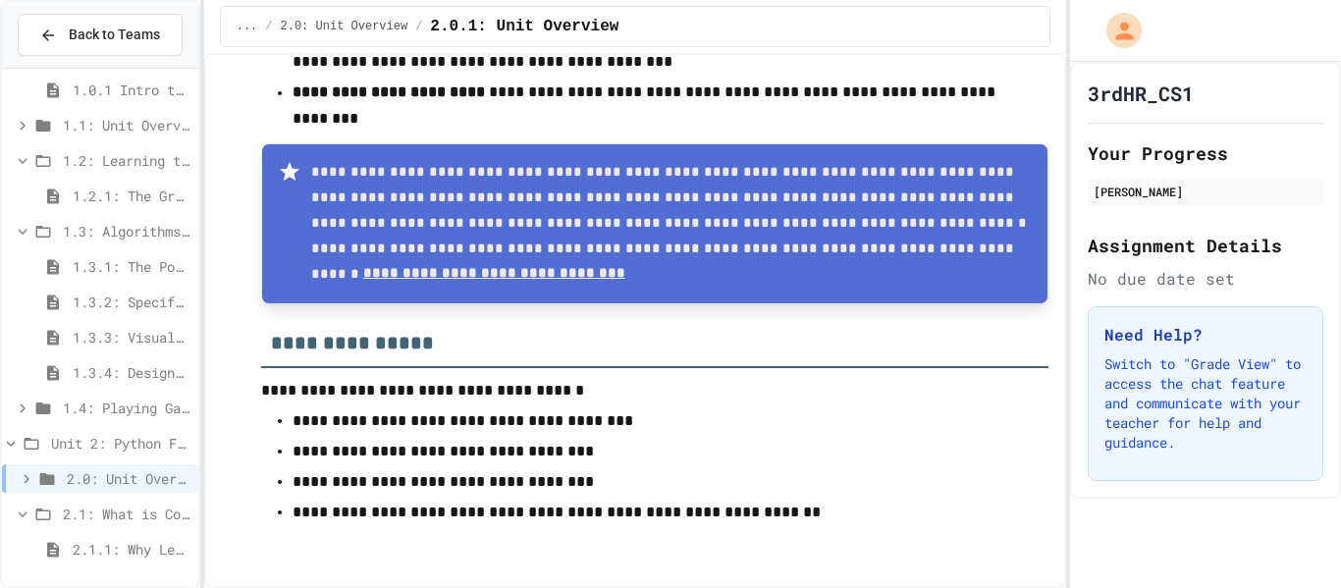
click at [26, 522] on icon at bounding box center [23, 515] width 18 height 18
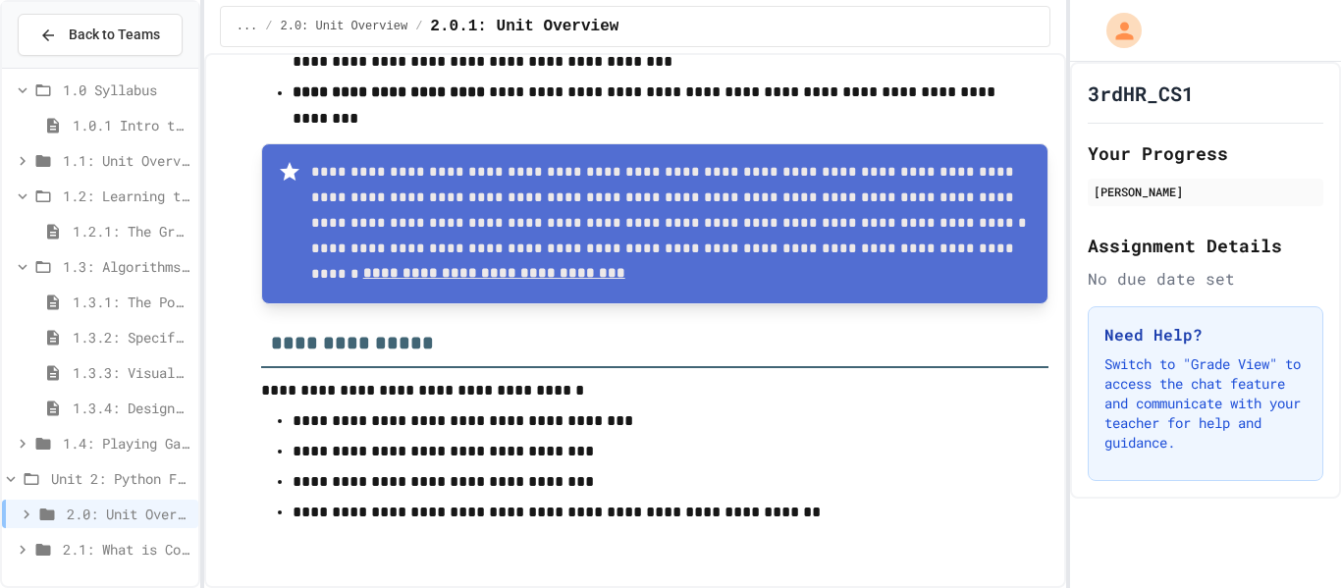
scroll to position [44, 0]
click at [19, 511] on icon at bounding box center [27, 515] width 18 height 18
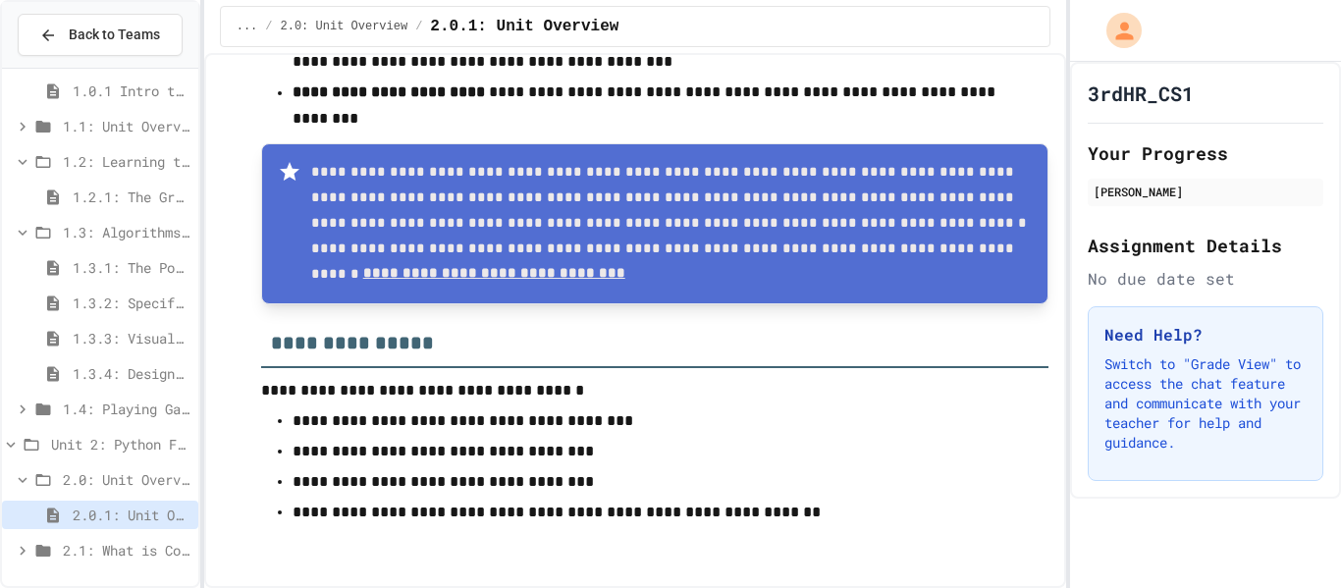
scroll to position [80, 0]
click at [8, 544] on div "2.1: What is Code?" at bounding box center [100, 549] width 196 height 28
click at [17, 485] on icon at bounding box center [23, 479] width 18 height 18
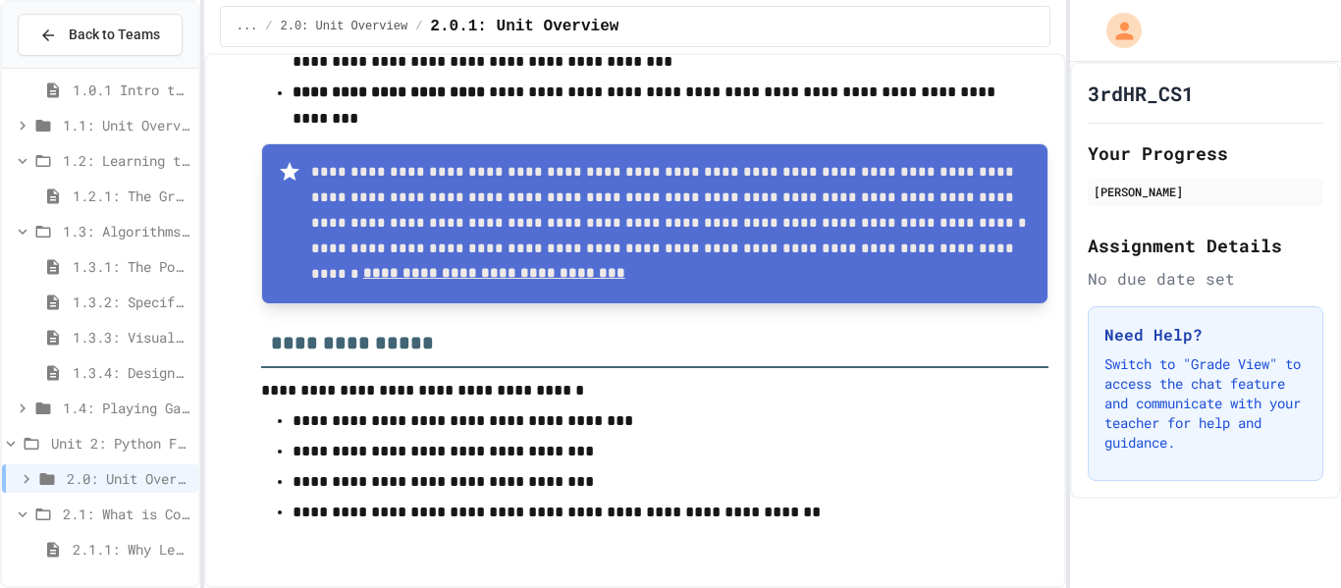
click at [48, 523] on div "2.1: What is Code?" at bounding box center [100, 514] width 196 height 28
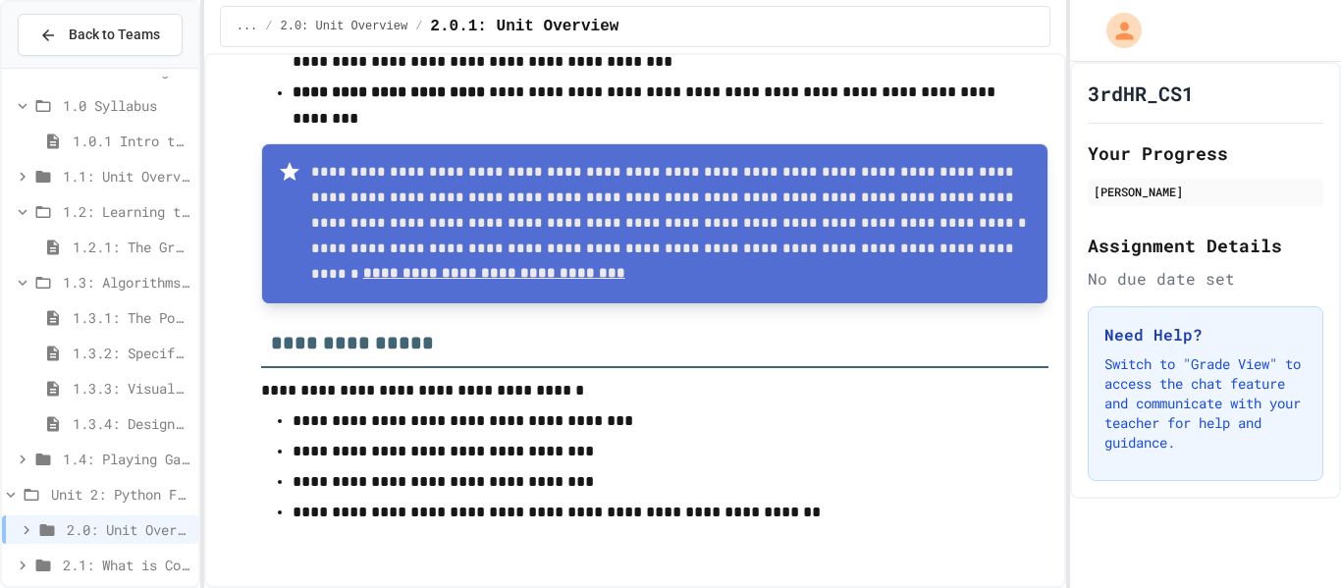
scroll to position [44, 0]
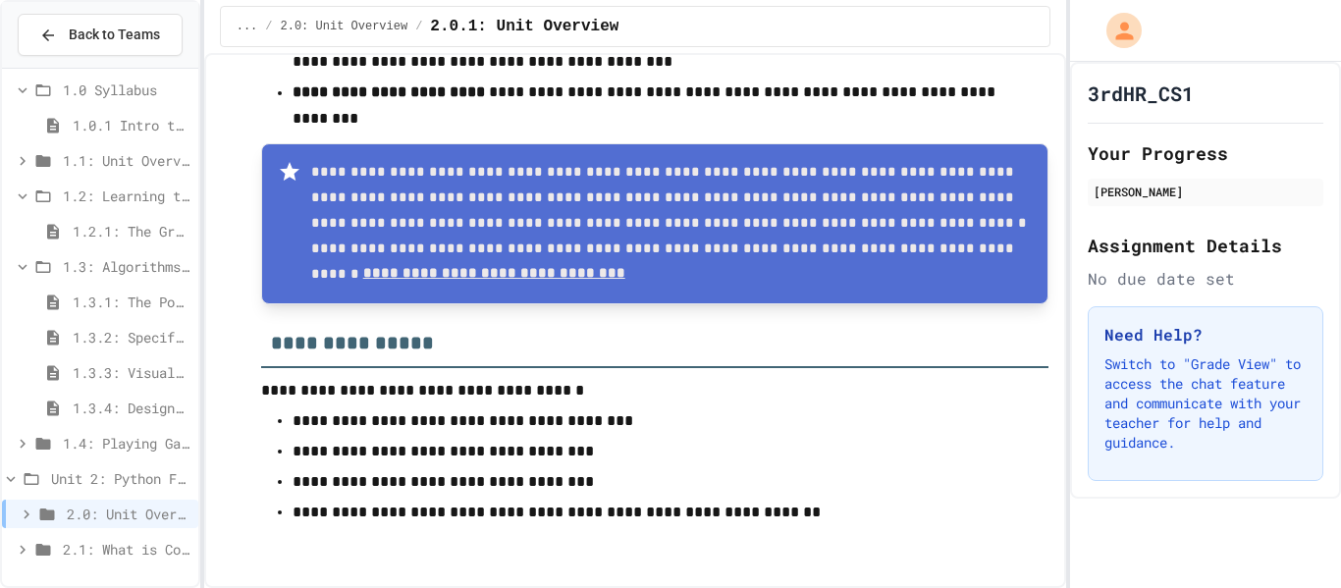
click at [85, 545] on span "2.1: What is Code?" at bounding box center [127, 549] width 128 height 21
click at [45, 512] on icon at bounding box center [47, 515] width 15 height 12
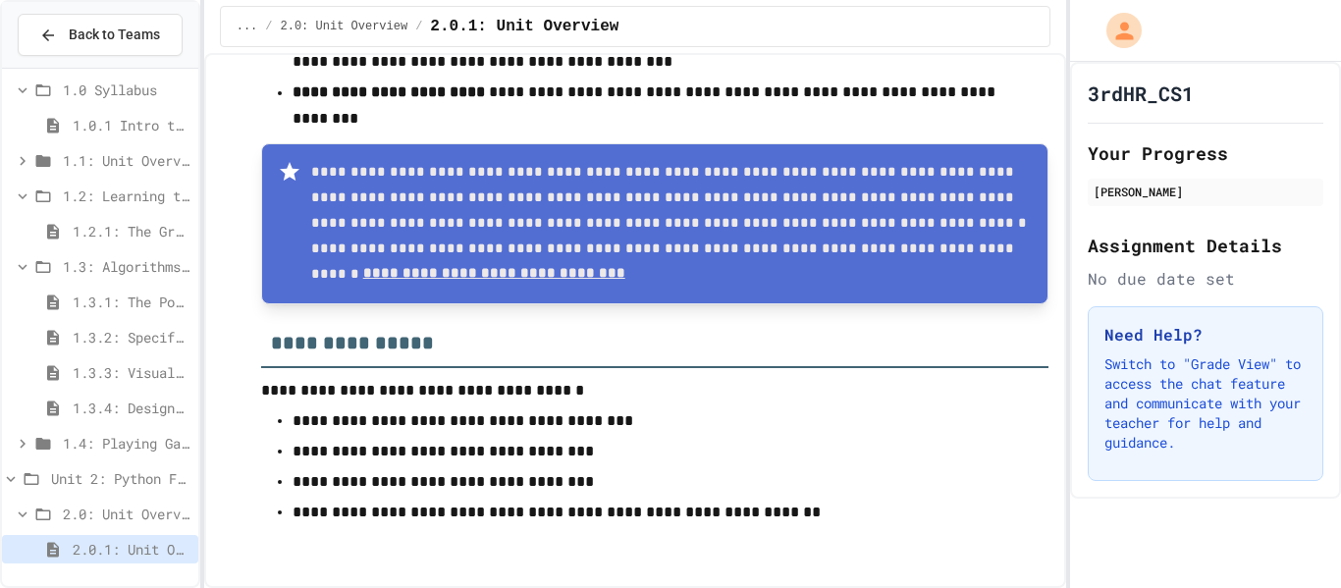
click at [45, 519] on icon at bounding box center [43, 515] width 15 height 12
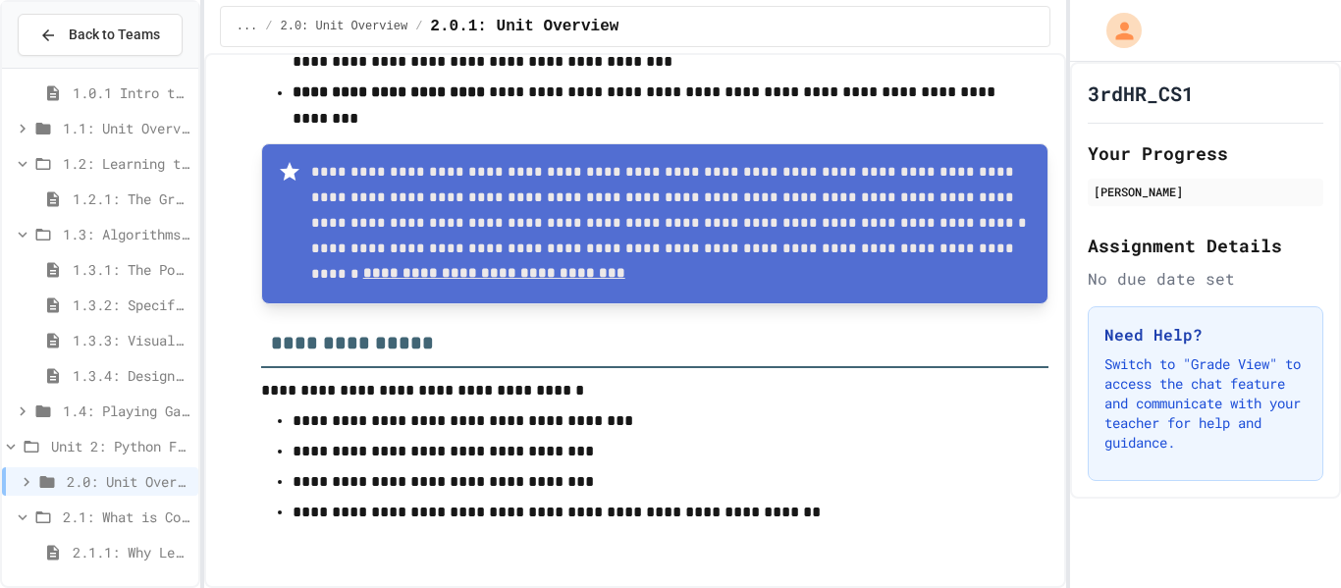
scroll to position [80, 0]
click at [41, 516] on icon at bounding box center [43, 515] width 24 height 18
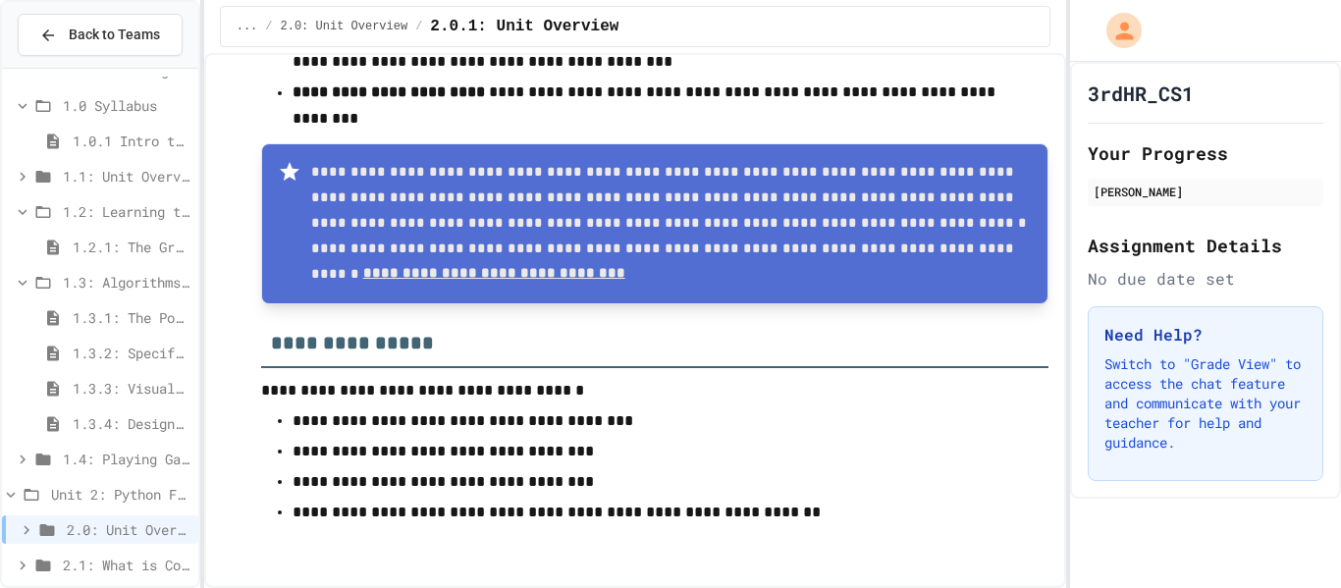
click at [91, 576] on div "2.1: What is Code?" at bounding box center [100, 565] width 196 height 28
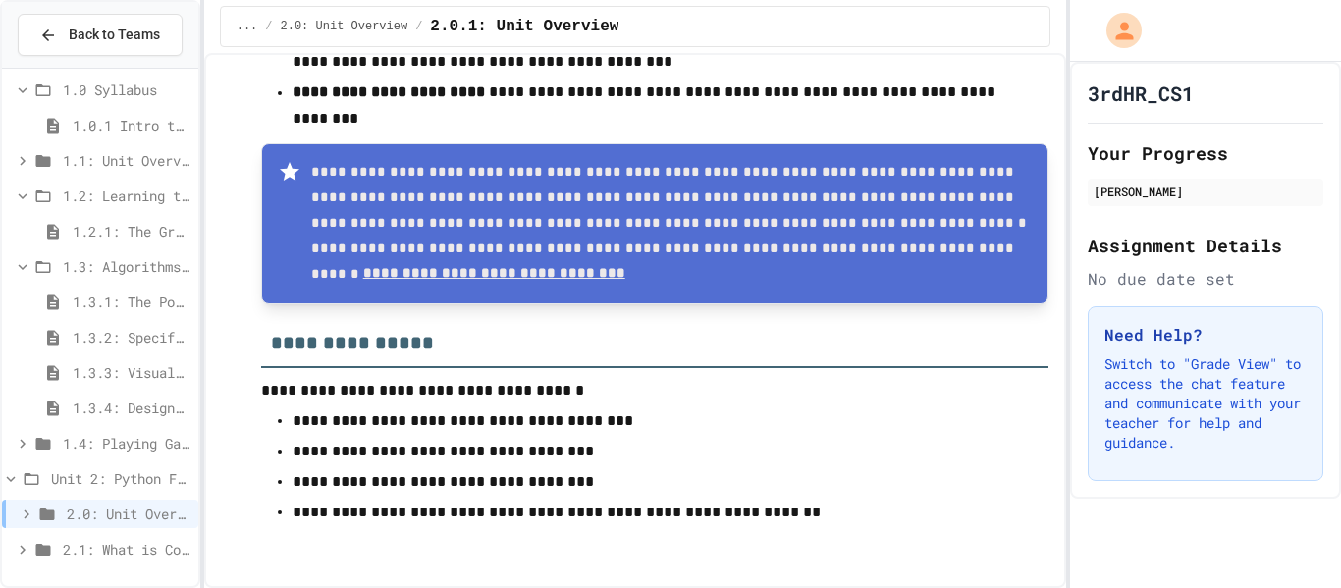
click at [81, 557] on span "2.1: What is Code?" at bounding box center [127, 549] width 128 height 21
click at [57, 554] on div "2.1: What is Code?" at bounding box center [100, 549] width 196 height 28
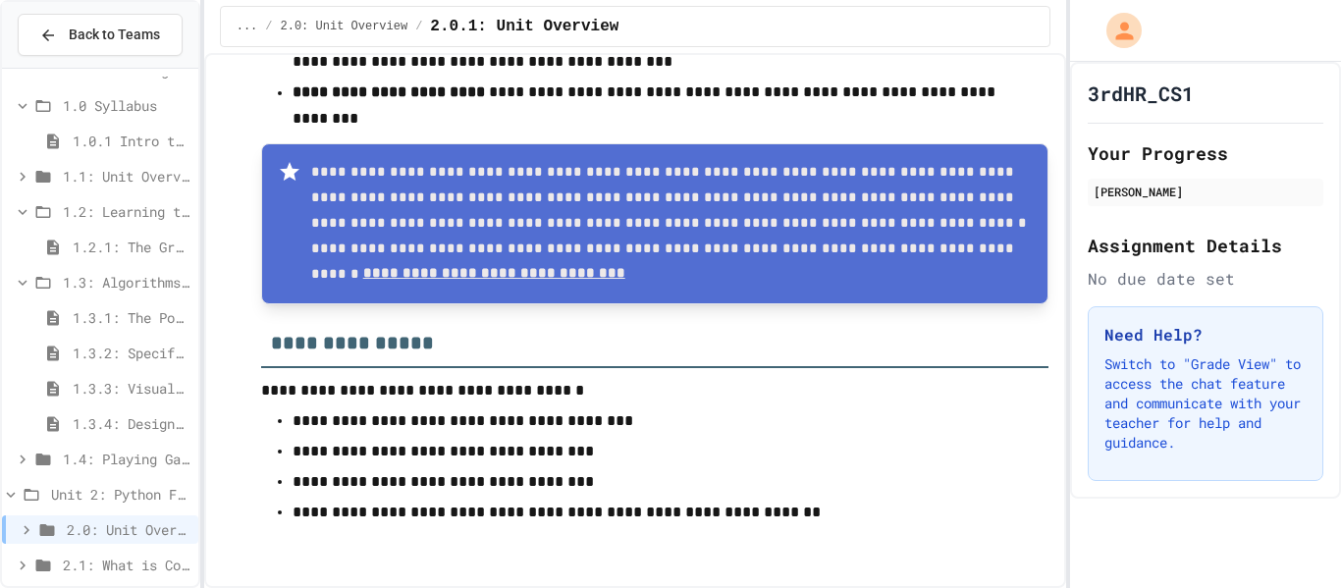
click at [5, 561] on div "2.1: What is Code?" at bounding box center [100, 565] width 196 height 28
click at [162, 565] on span "2.1: What is Code?" at bounding box center [127, 565] width 128 height 21
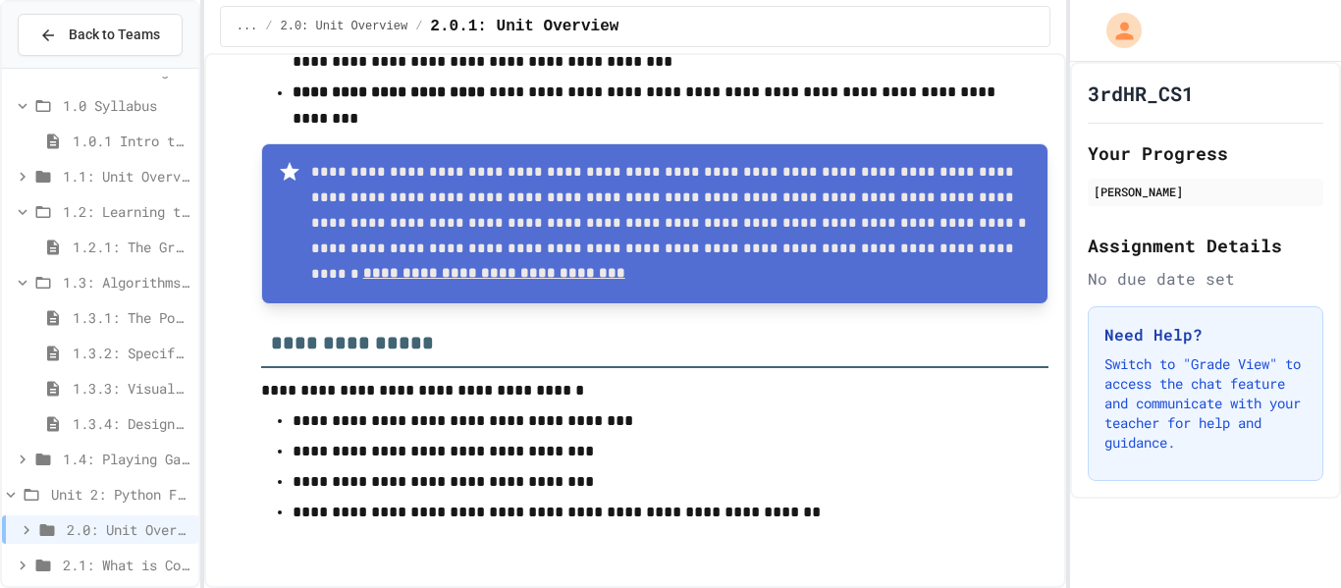
scroll to position [44, 0]
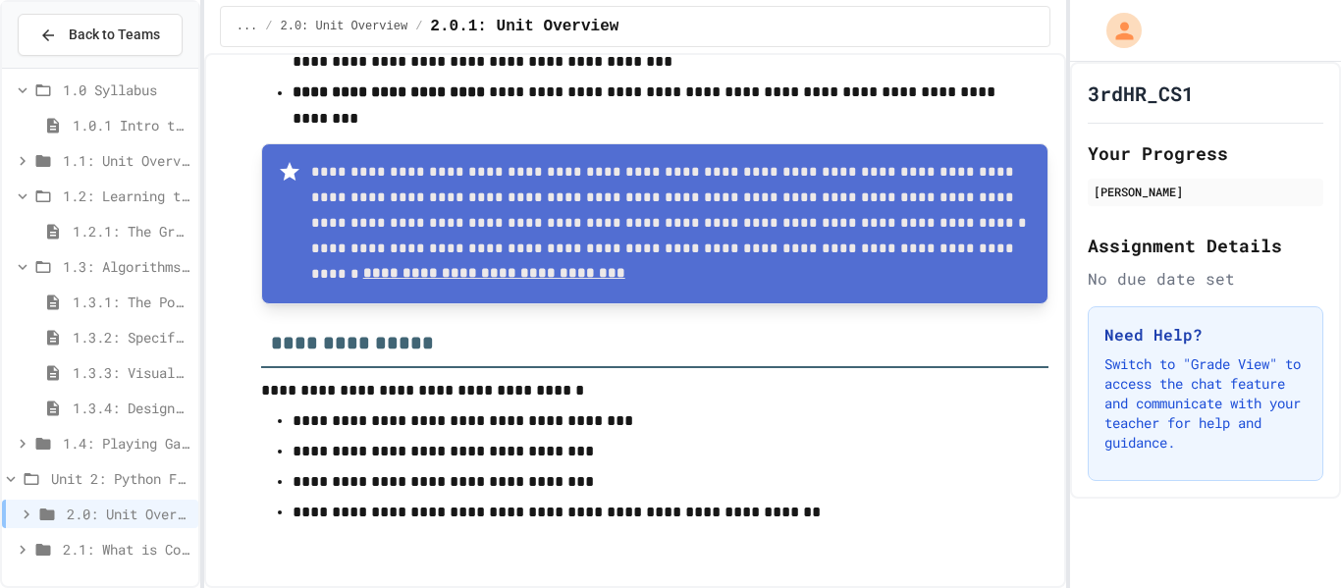
click at [39, 519] on icon at bounding box center [47, 515] width 24 height 18
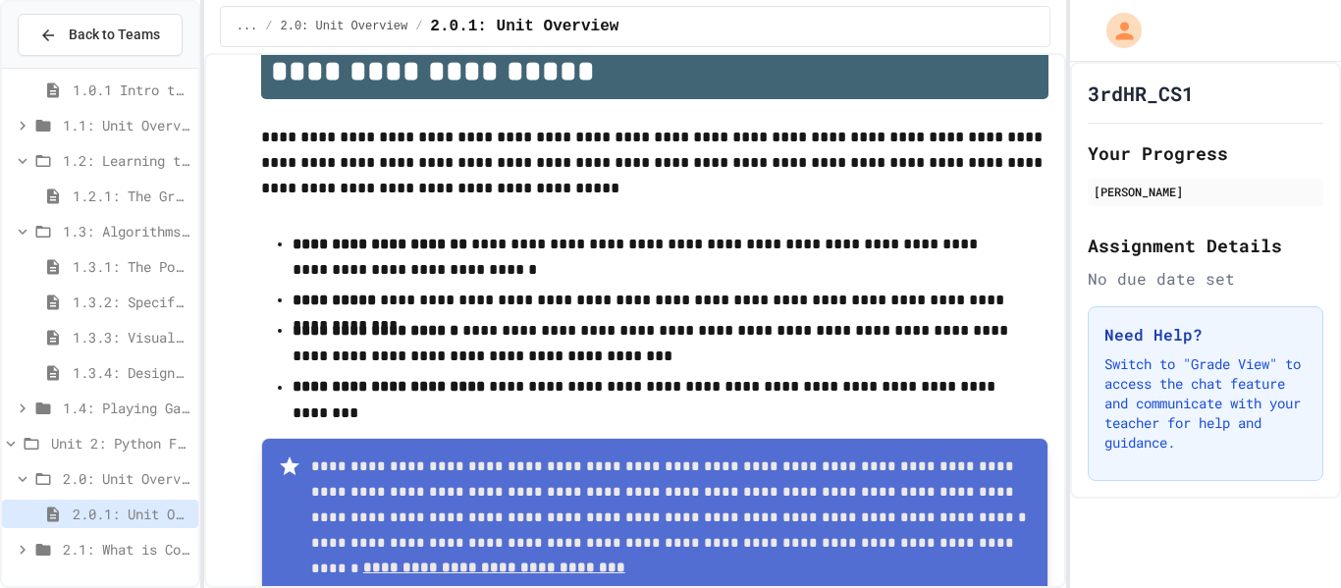
scroll to position [0, 0]
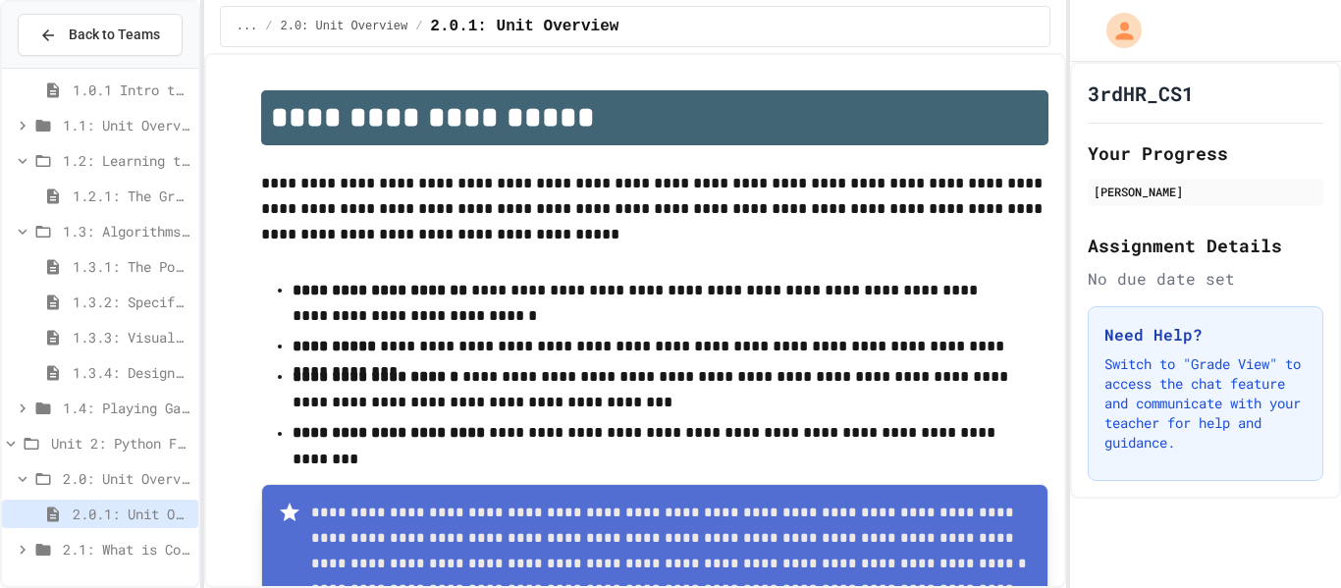
click at [491, 17] on span "2.0.1: Unit Overview" at bounding box center [524, 27] width 188 height 24
click at [310, 19] on span "2.0: Unit Overview" at bounding box center [345, 27] width 128 height 16
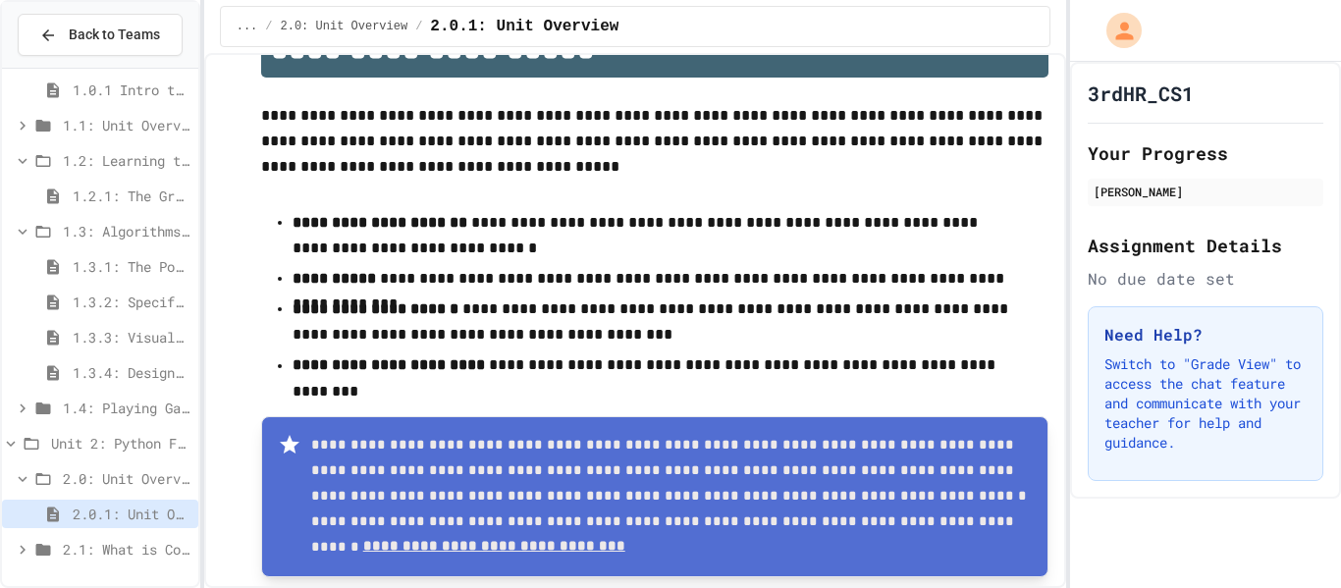
scroll to position [62, 0]
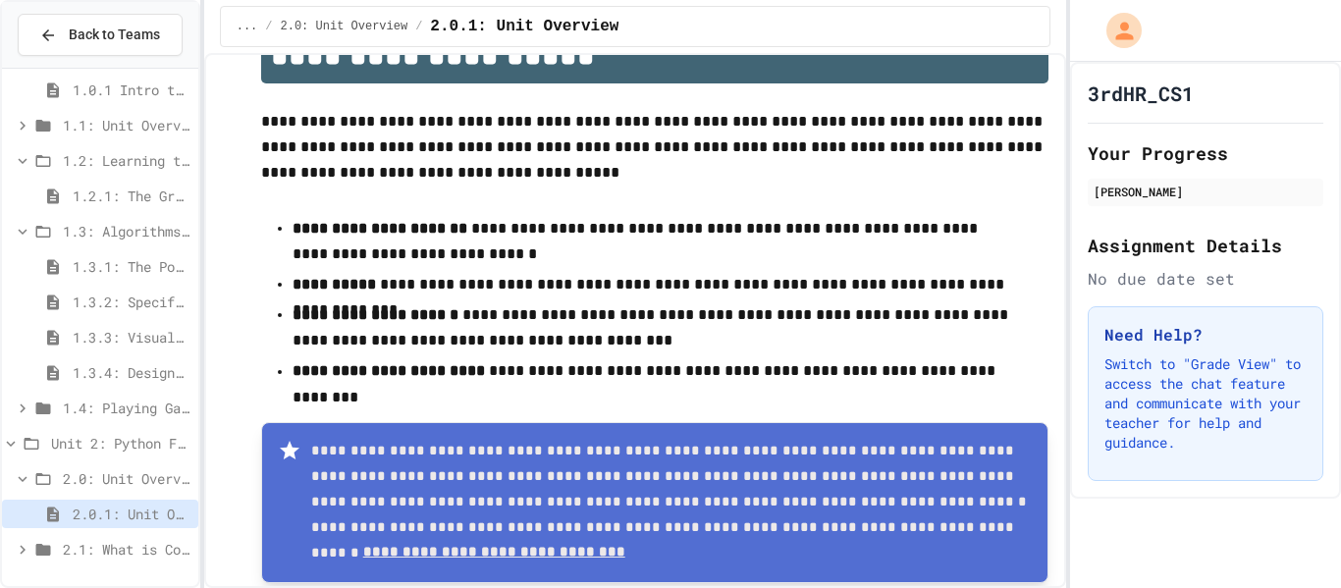
click at [77, 447] on span "Unit 2: Python Fundamentals" at bounding box center [120, 443] width 139 height 21
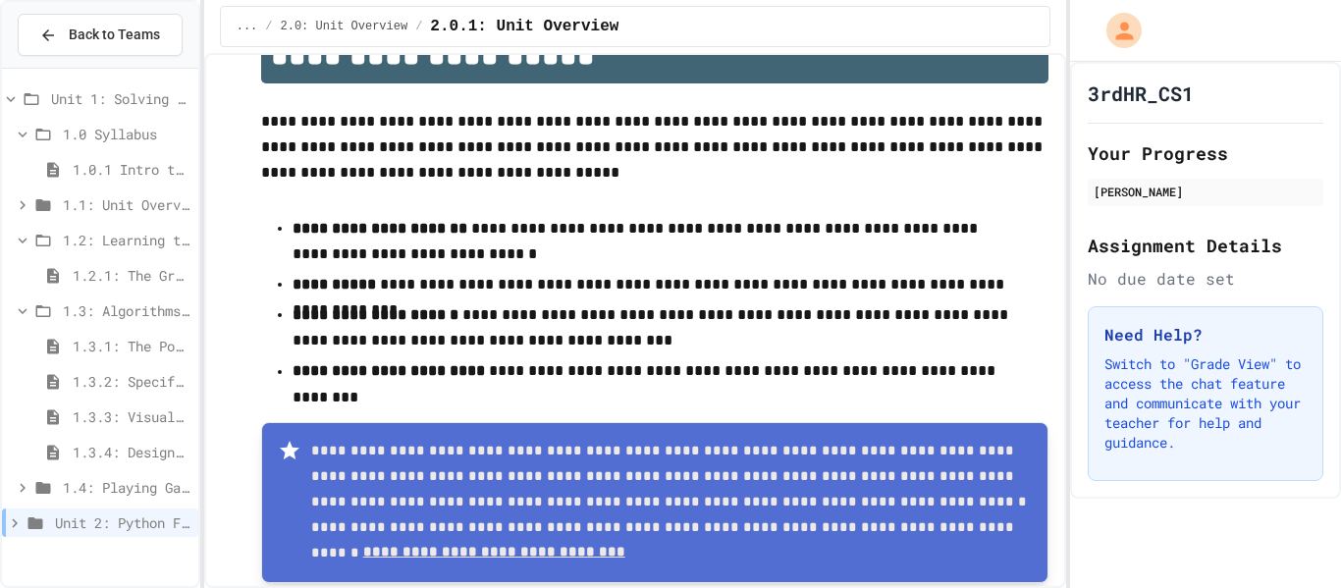
click at [35, 357] on div "1.3.1: The Power of Algorithms" at bounding box center [100, 346] width 196 height 28
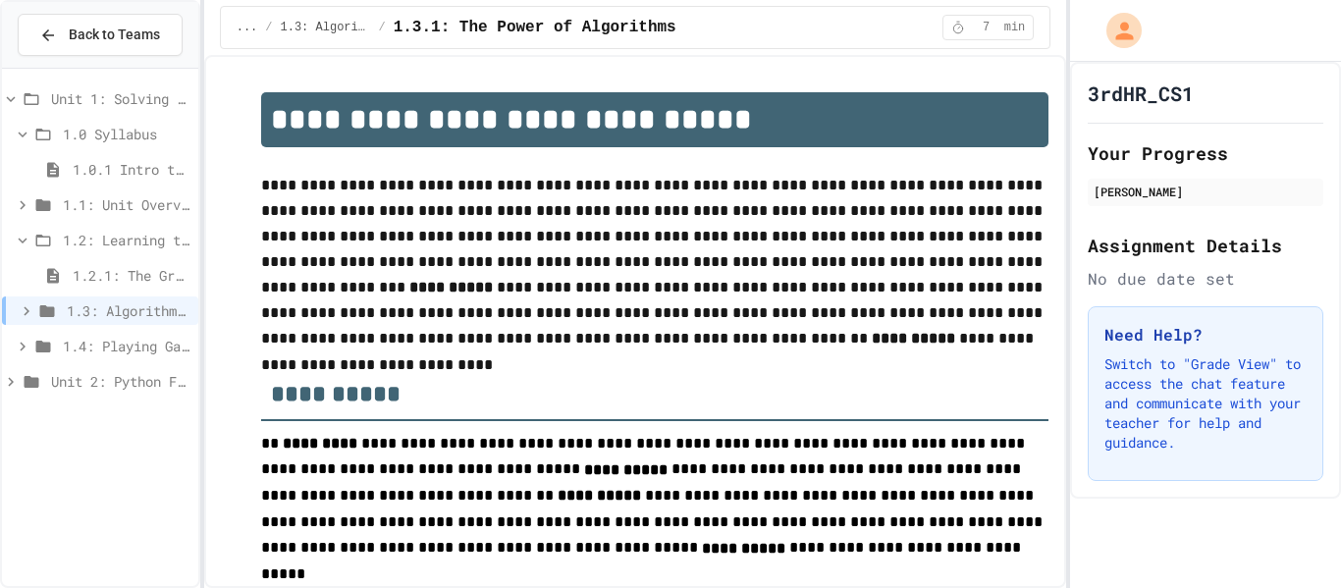
click at [50, 334] on div "1.4: Playing Games" at bounding box center [100, 346] width 196 height 28
click at [11, 452] on icon at bounding box center [11, 453] width 18 height 18
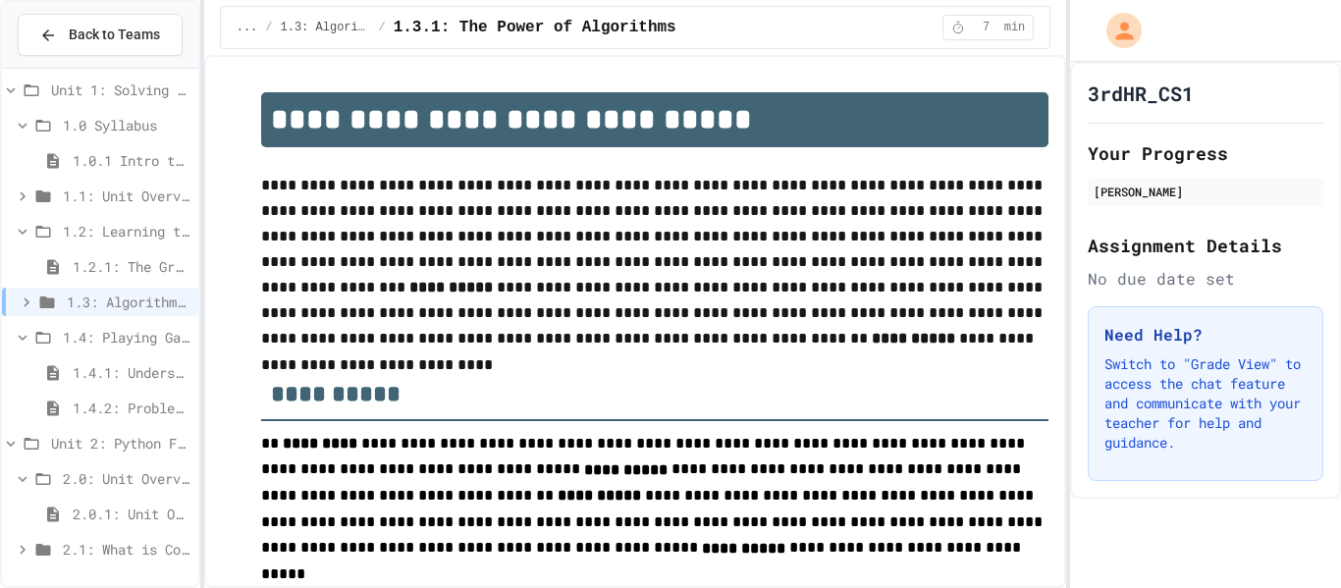
scroll to position [9, 0]
click at [23, 549] on icon at bounding box center [23, 550] width 18 height 18
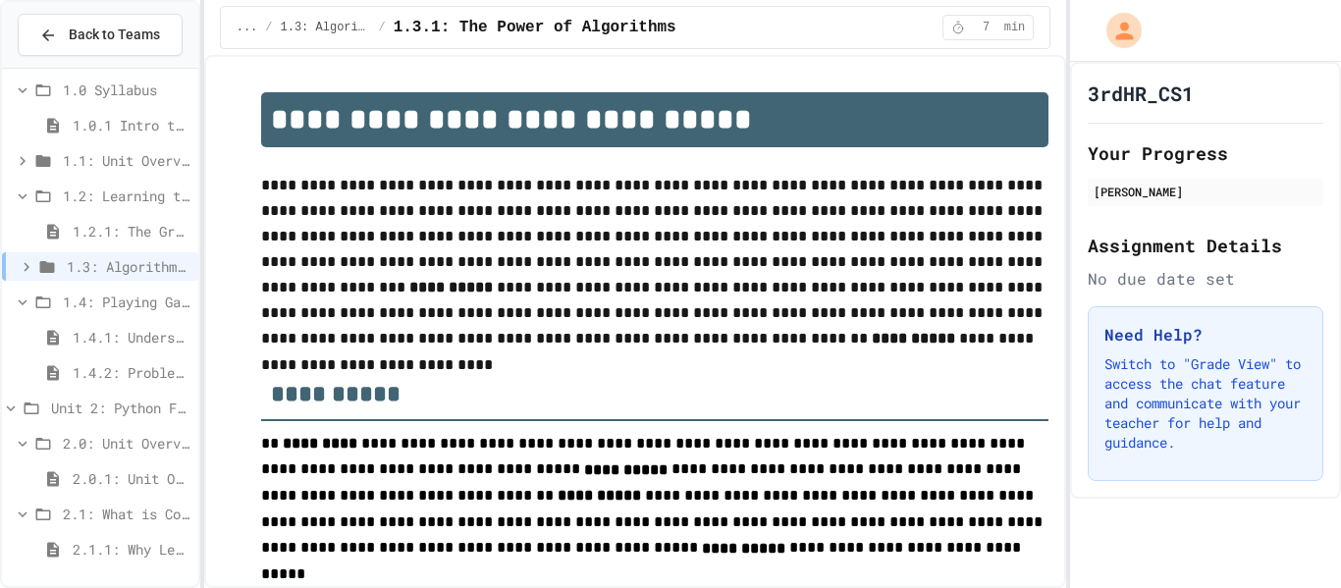
click at [56, 560] on div "2.1.1: Why Learn to Program?" at bounding box center [100, 549] width 196 height 28
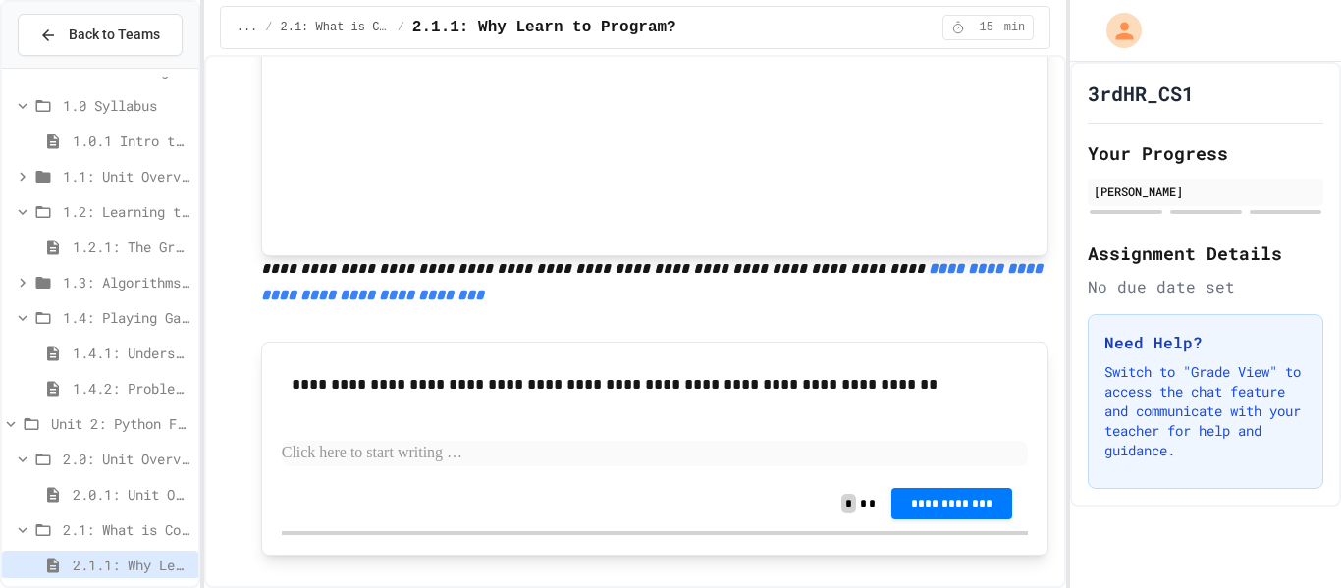
scroll to position [556, 0]
click at [308, 465] on p at bounding box center [655, 455] width 747 height 26
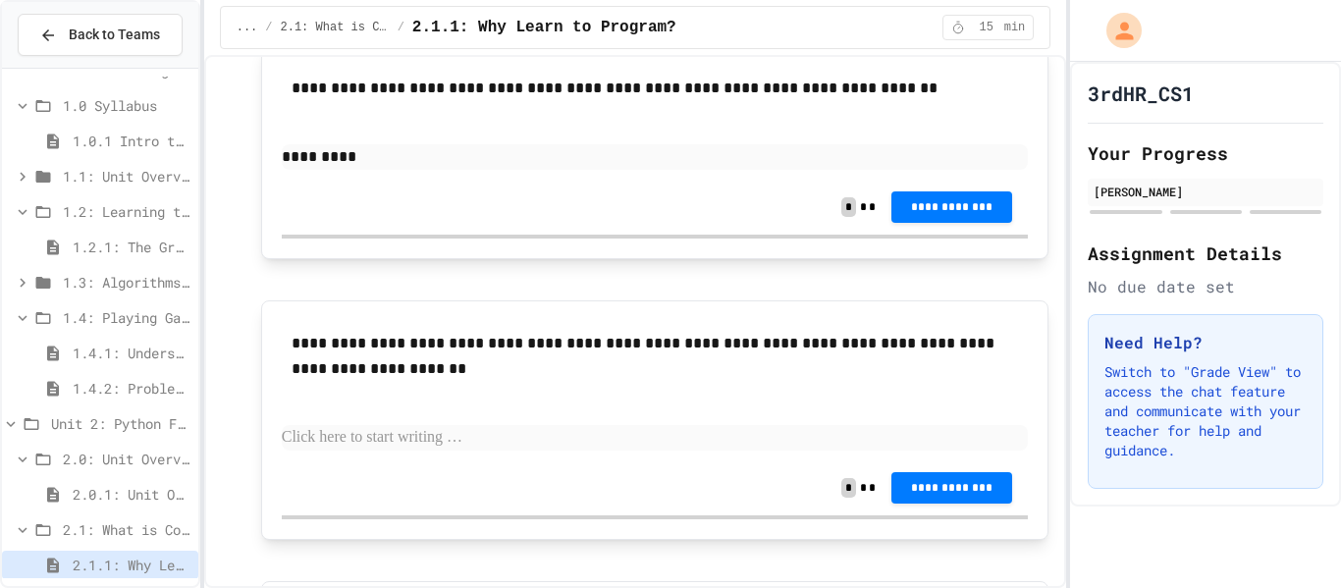
scroll to position [867, 0]
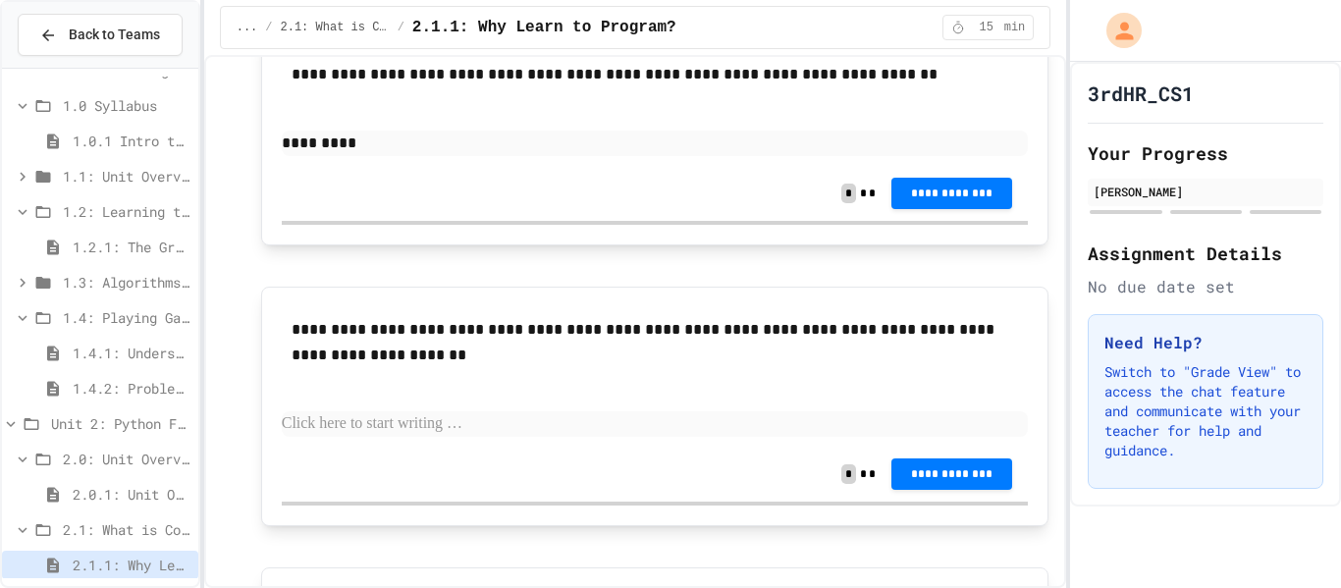
click at [424, 429] on p at bounding box center [655, 424] width 747 height 26
click at [352, 418] on p at bounding box center [655, 424] width 747 height 26
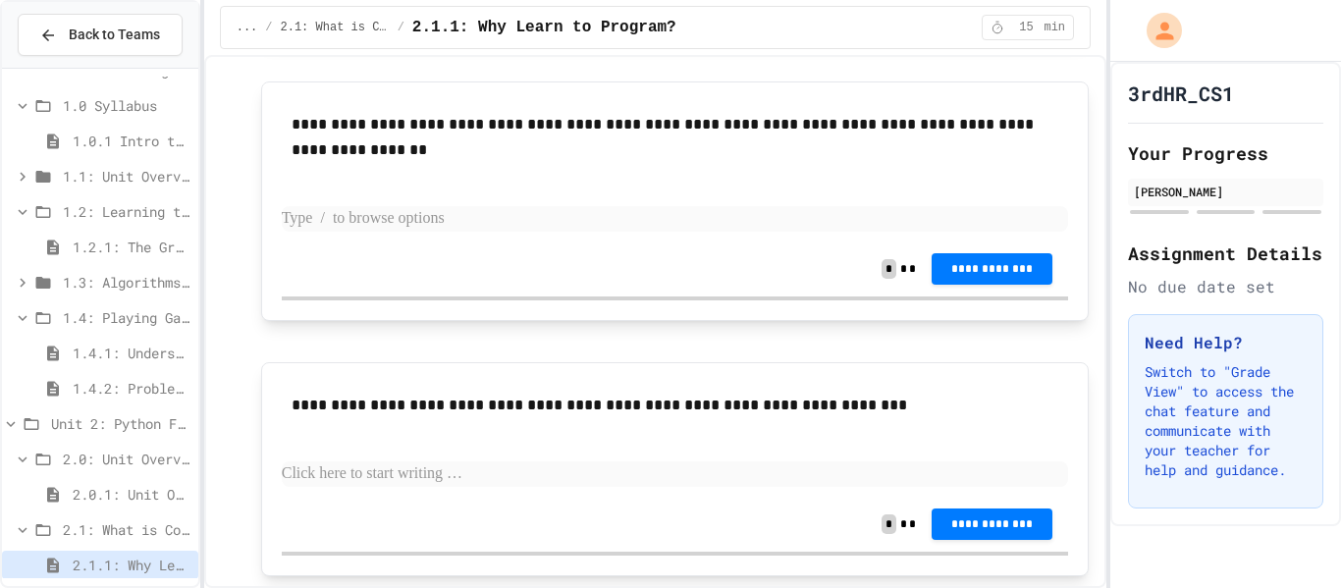
scroll to position [1132, 0]
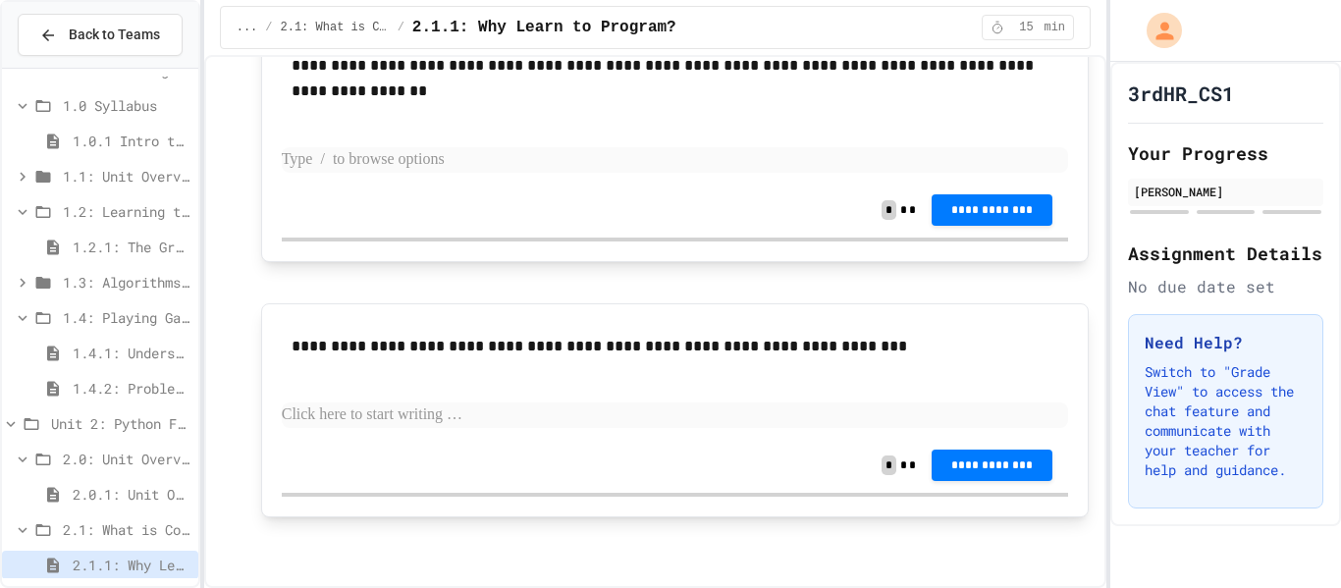
click at [859, 402] on p at bounding box center [675, 415] width 786 height 26
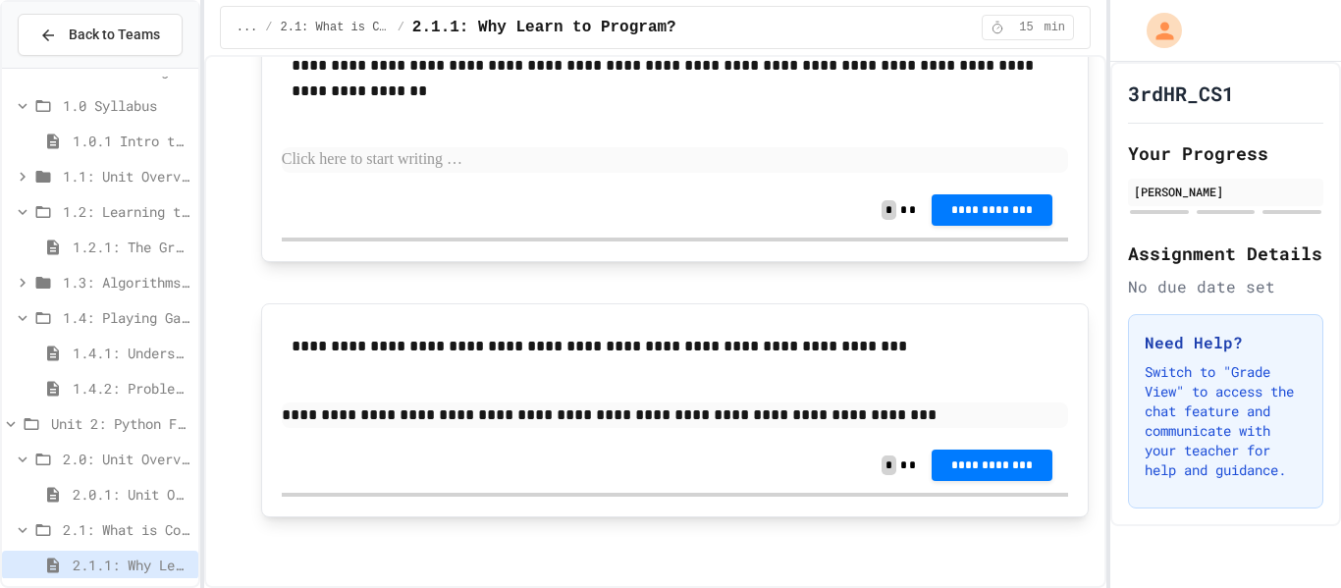
click at [821, 418] on p "**********" at bounding box center [675, 415] width 786 height 26
click at [813, 418] on p "**********" at bounding box center [675, 415] width 786 height 26
drag, startPoint x: 848, startPoint y: 417, endPoint x: 793, endPoint y: 419, distance: 55.0
click at [793, 419] on p "**********" at bounding box center [675, 415] width 786 height 26
click at [804, 417] on p "**********" at bounding box center [675, 415] width 786 height 26
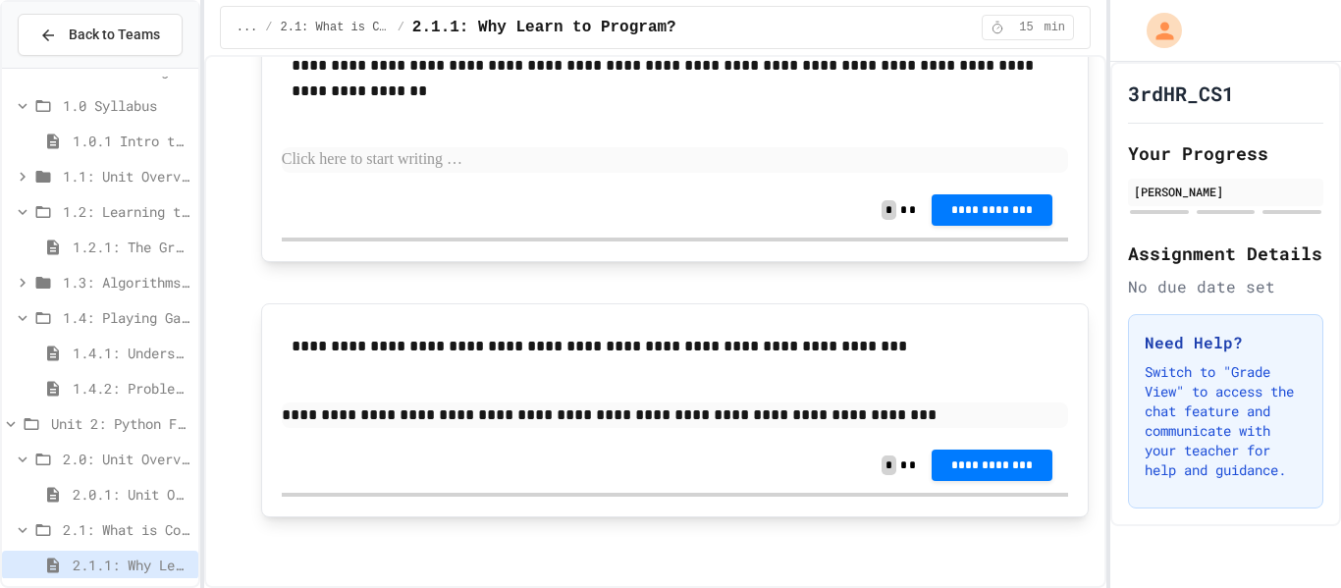
click at [831, 397] on div "**********" at bounding box center [675, 381] width 786 height 114
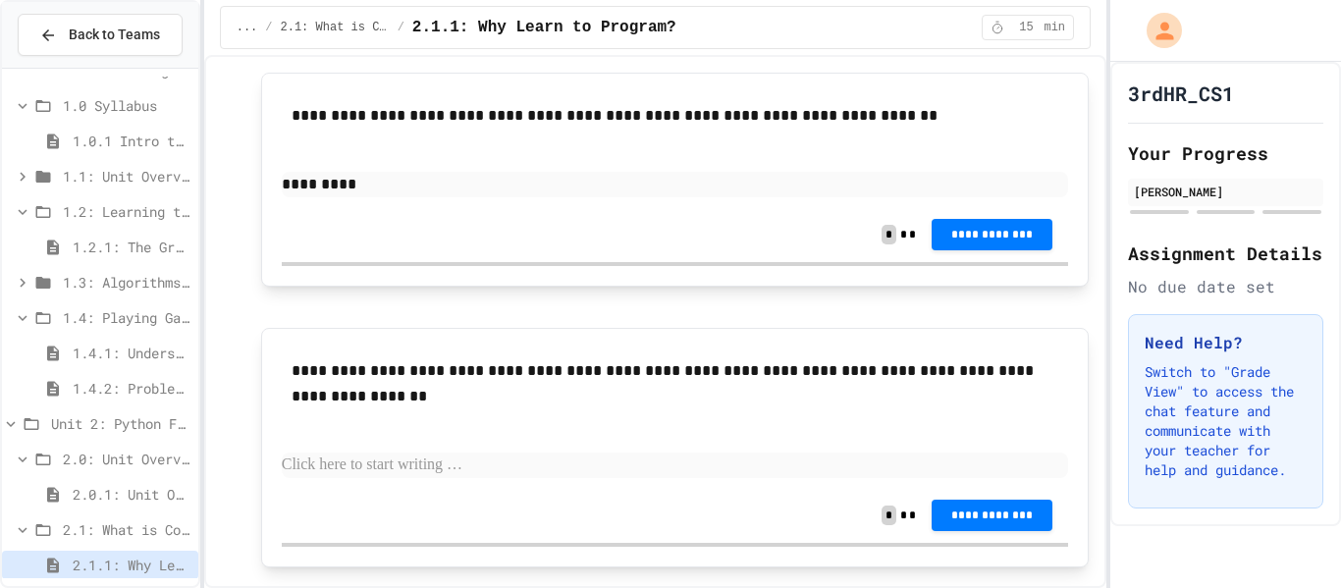
scroll to position [830, 0]
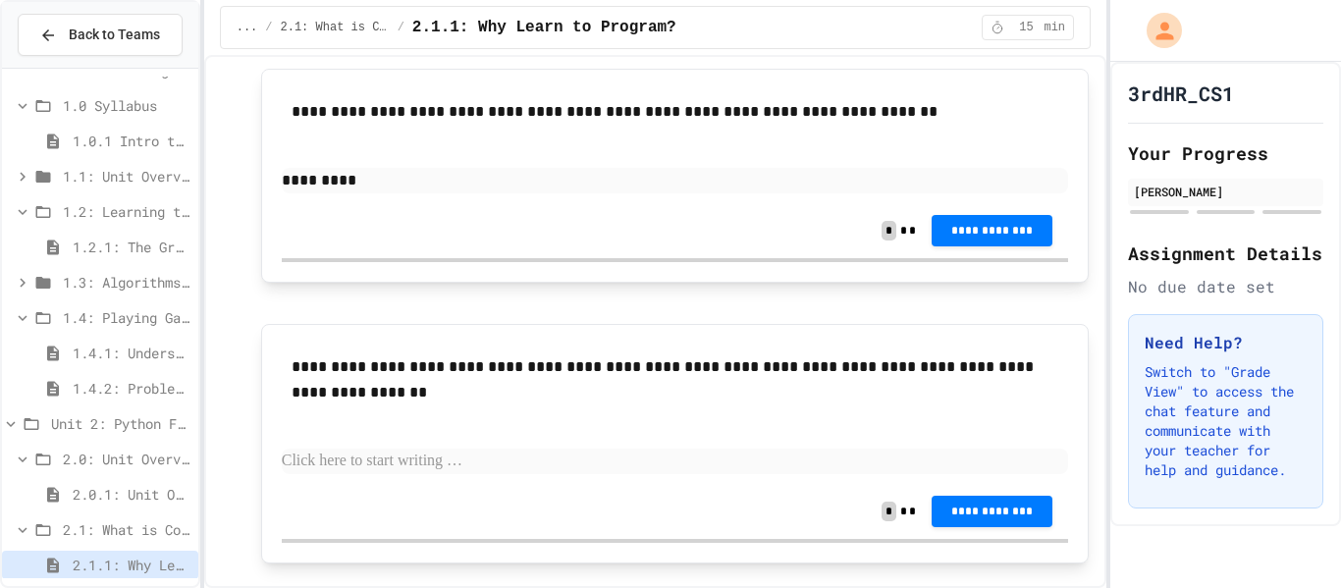
click at [368, 192] on p "*********" at bounding box center [675, 181] width 786 height 26
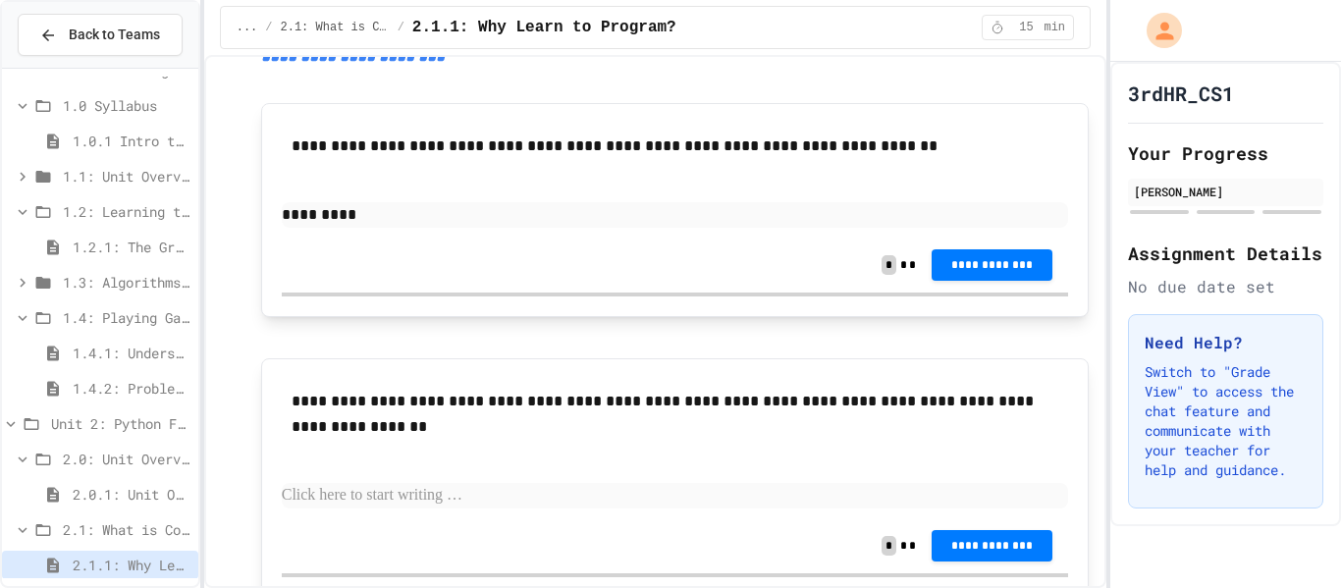
scroll to position [794, 0]
click at [389, 486] on p at bounding box center [675, 497] width 786 height 26
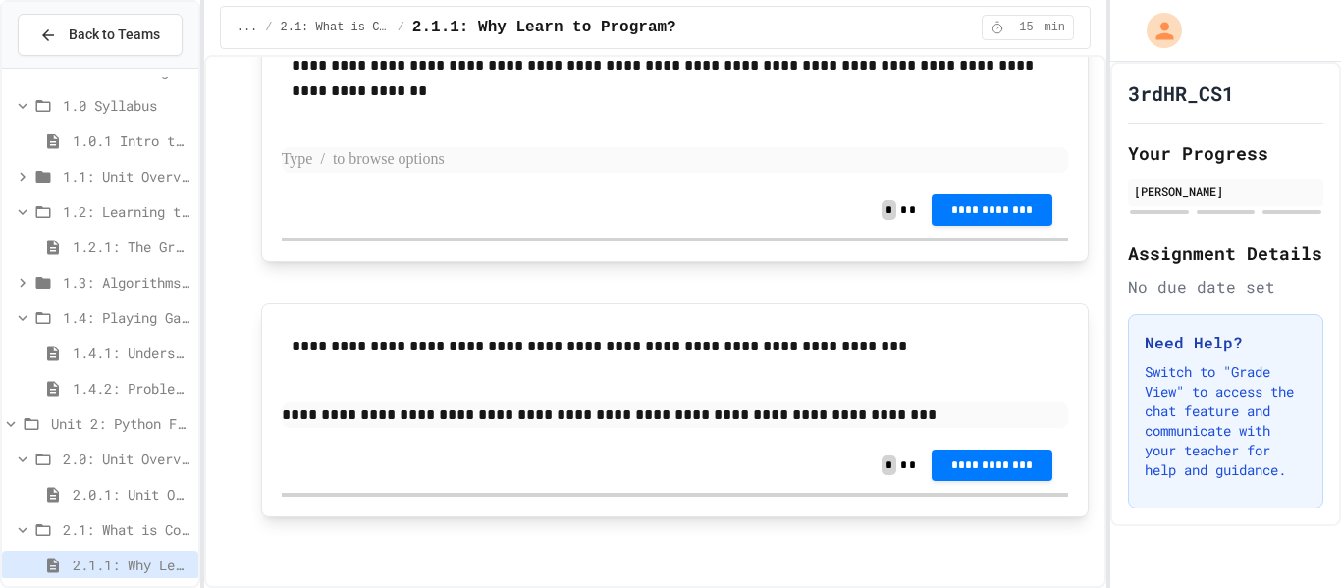
scroll to position [1128, 0]
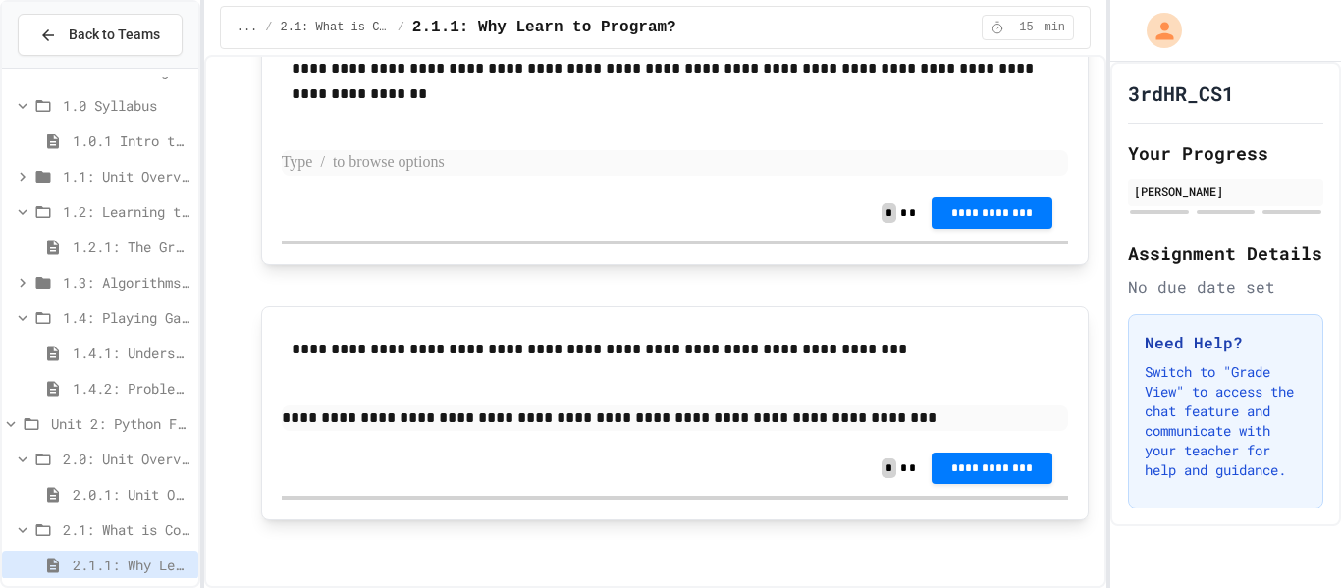
click at [83, 419] on span "Unit 2: Python Fundamentals" at bounding box center [120, 423] width 139 height 21
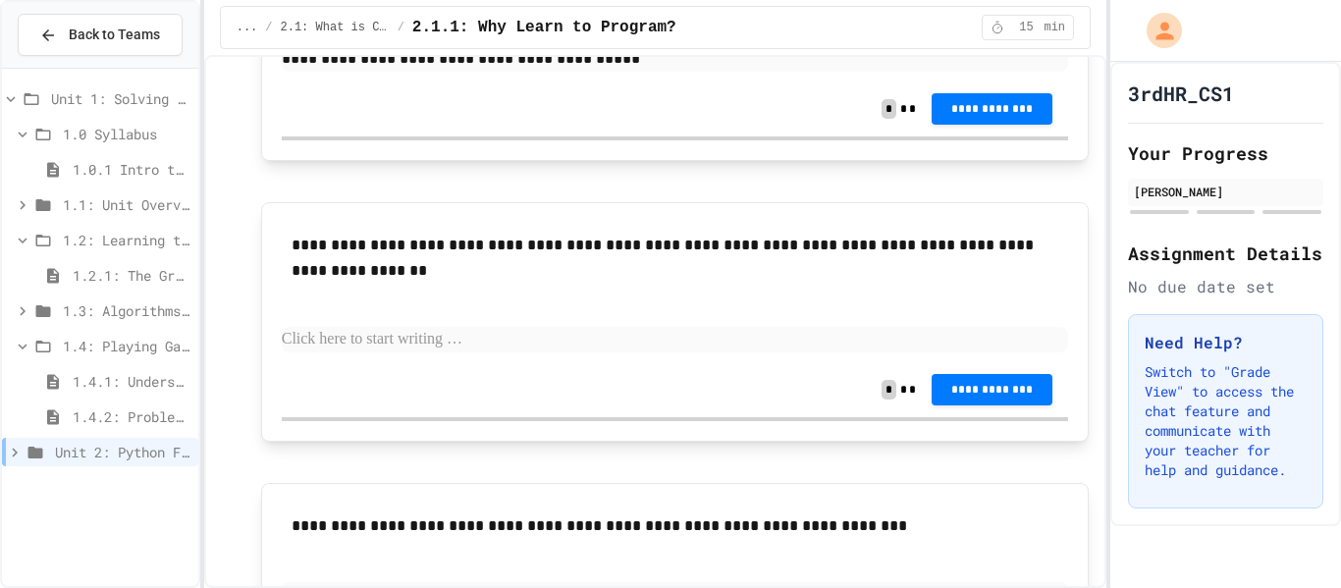
scroll to position [953, 0]
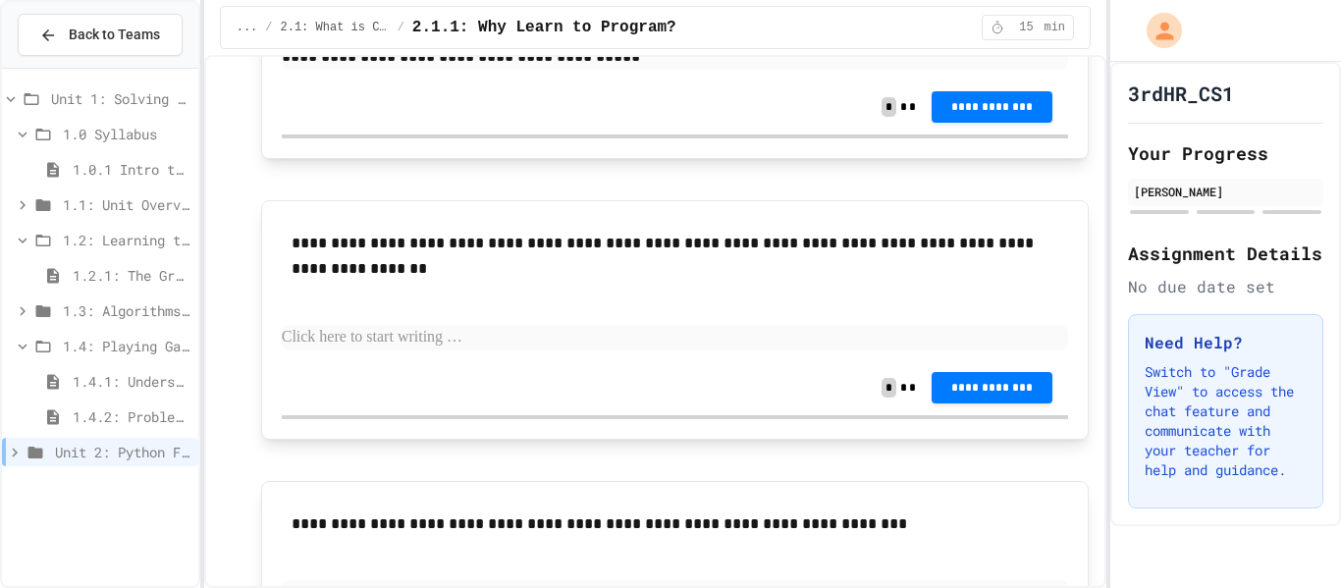
click at [301, 339] on p at bounding box center [675, 338] width 786 height 26
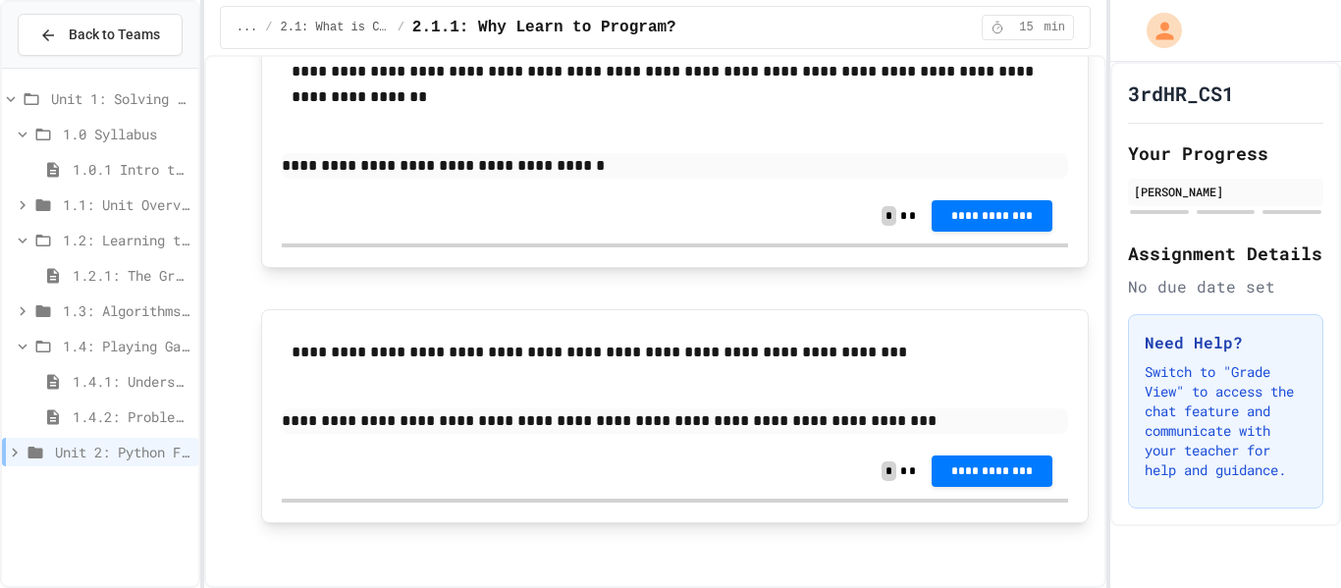
scroll to position [1132, 0]
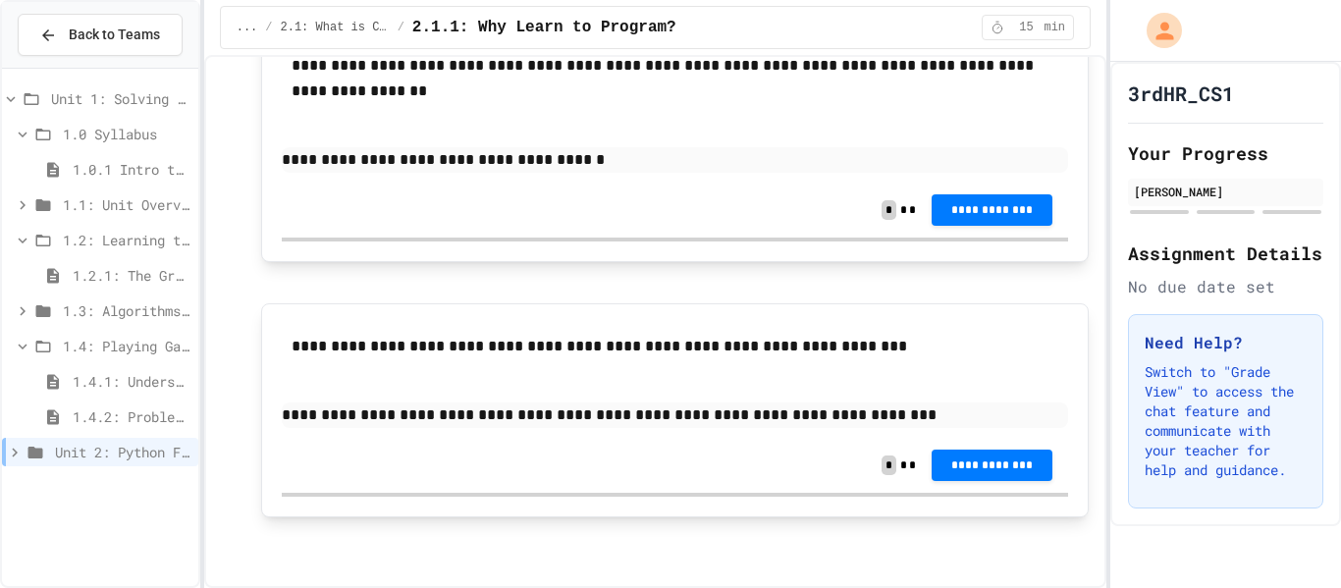
click at [312, 427] on p "**********" at bounding box center [675, 415] width 786 height 26
click at [882, 410] on p "**********" at bounding box center [675, 415] width 786 height 26
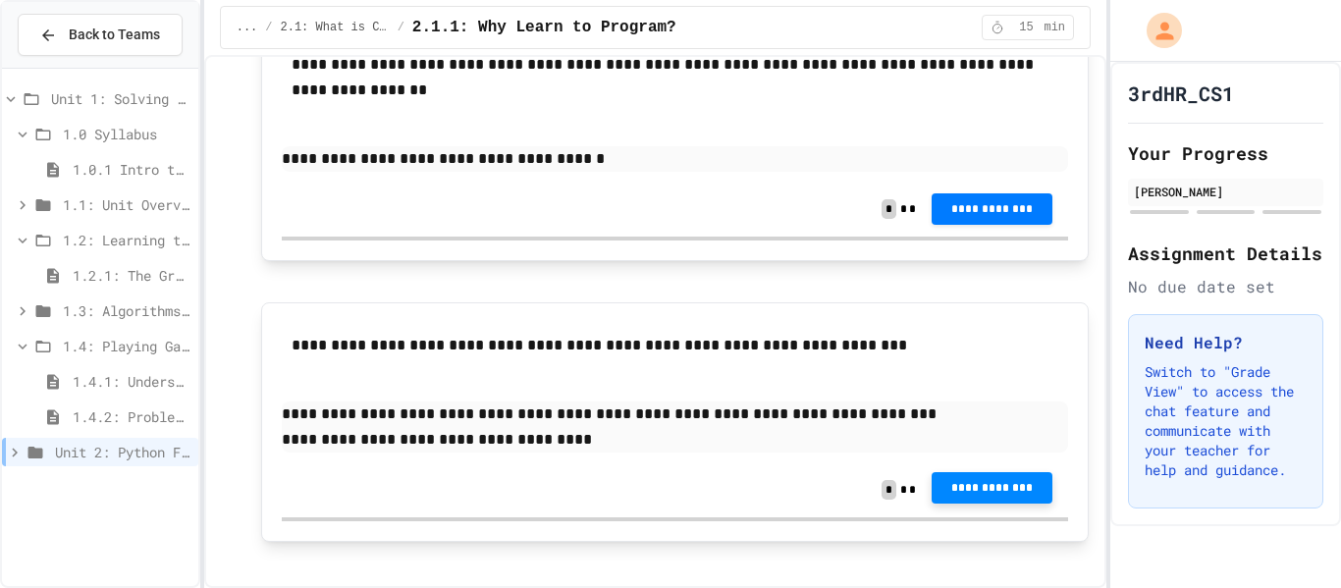
click at [980, 498] on button "**********" at bounding box center [992, 487] width 121 height 31
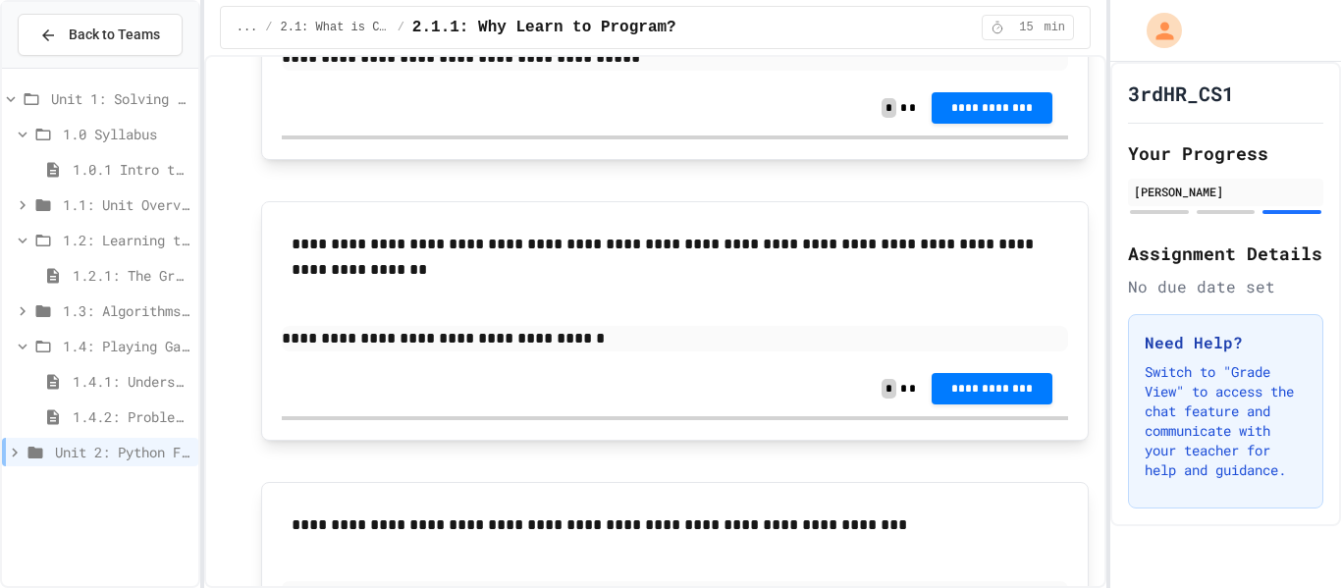
scroll to position [941, 0]
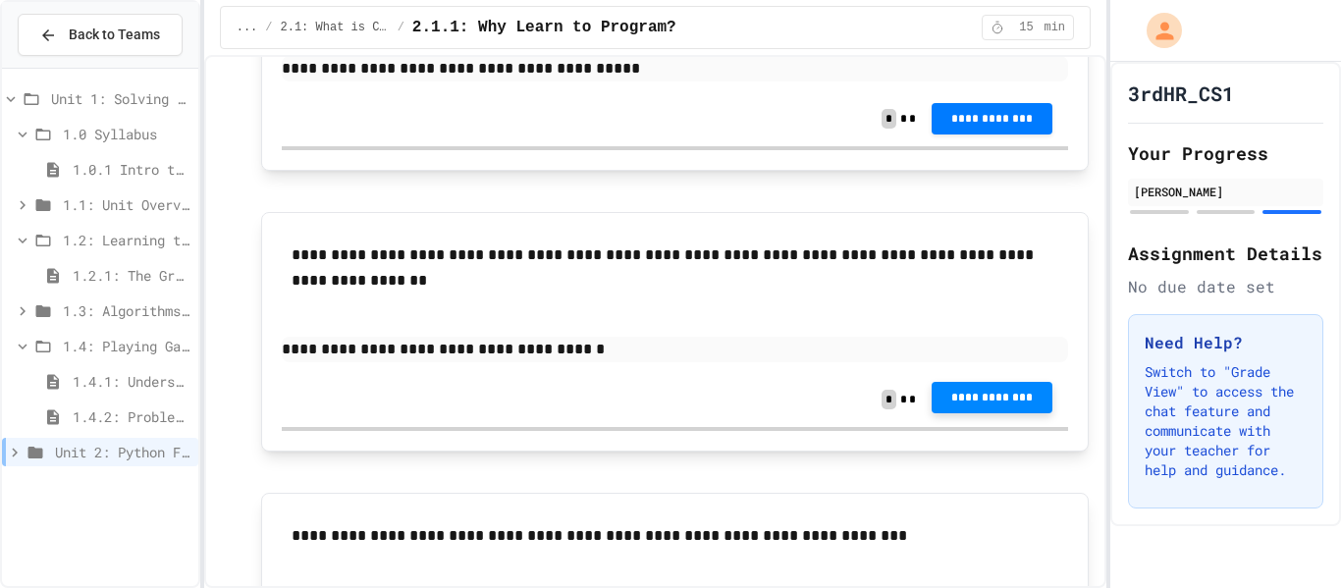
click at [1003, 393] on span "**********" at bounding box center [991, 398] width 89 height 16
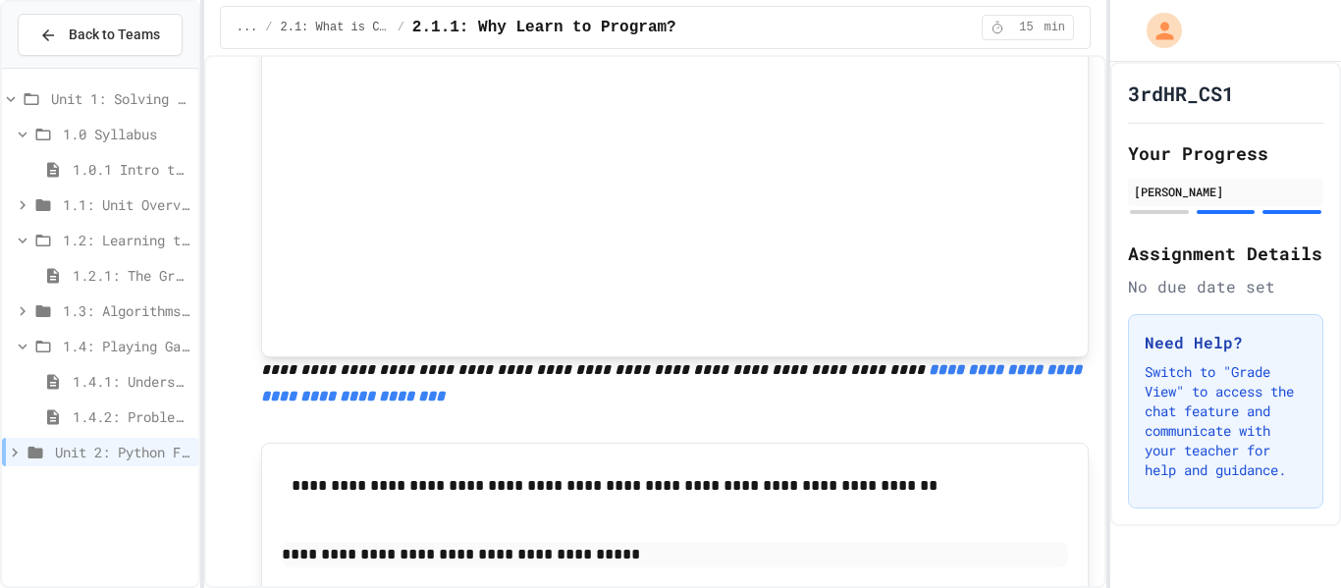
scroll to position [453, 0]
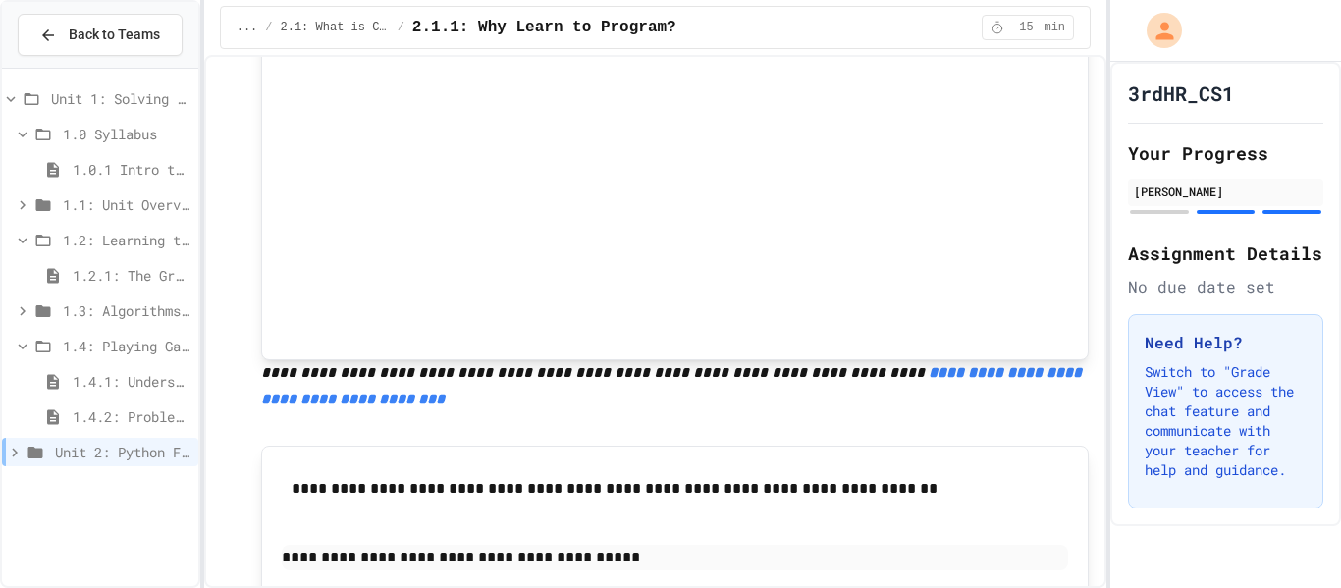
click at [90, 402] on div "1.4.2: Problem Solving Reflection" at bounding box center [100, 416] width 196 height 28
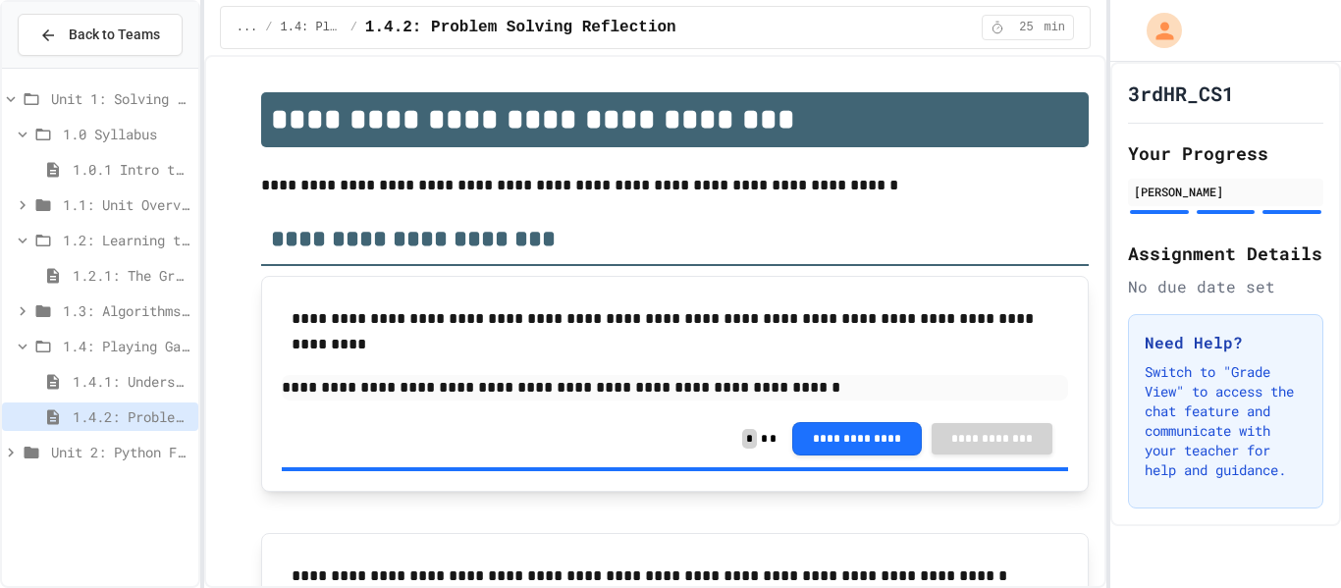
click at [100, 363] on div "1.4: Playing Games" at bounding box center [100, 349] width 196 height 35
click at [89, 394] on div "1.4.1: Understanding Games with Flowcharts" at bounding box center [100, 381] width 196 height 28
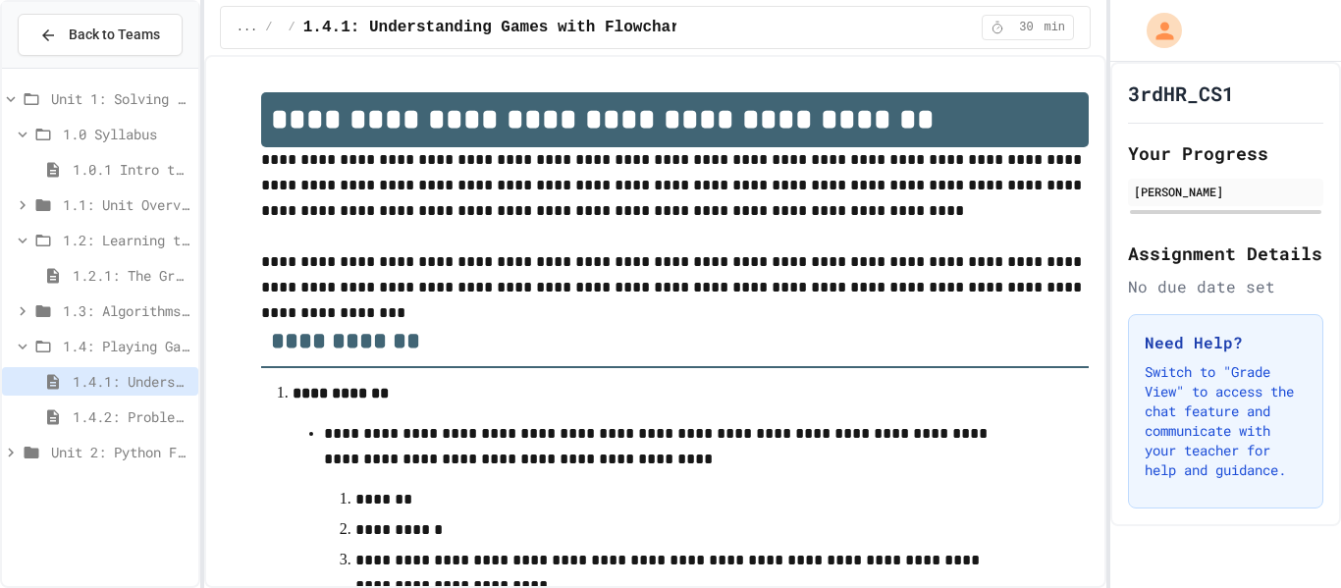
click at [7, 460] on icon at bounding box center [11, 453] width 18 height 18
click at [83, 477] on span "2.0: Unit Overview" at bounding box center [127, 487] width 128 height 21
click at [85, 518] on span "2.1: What is Code?" at bounding box center [127, 522] width 128 height 21
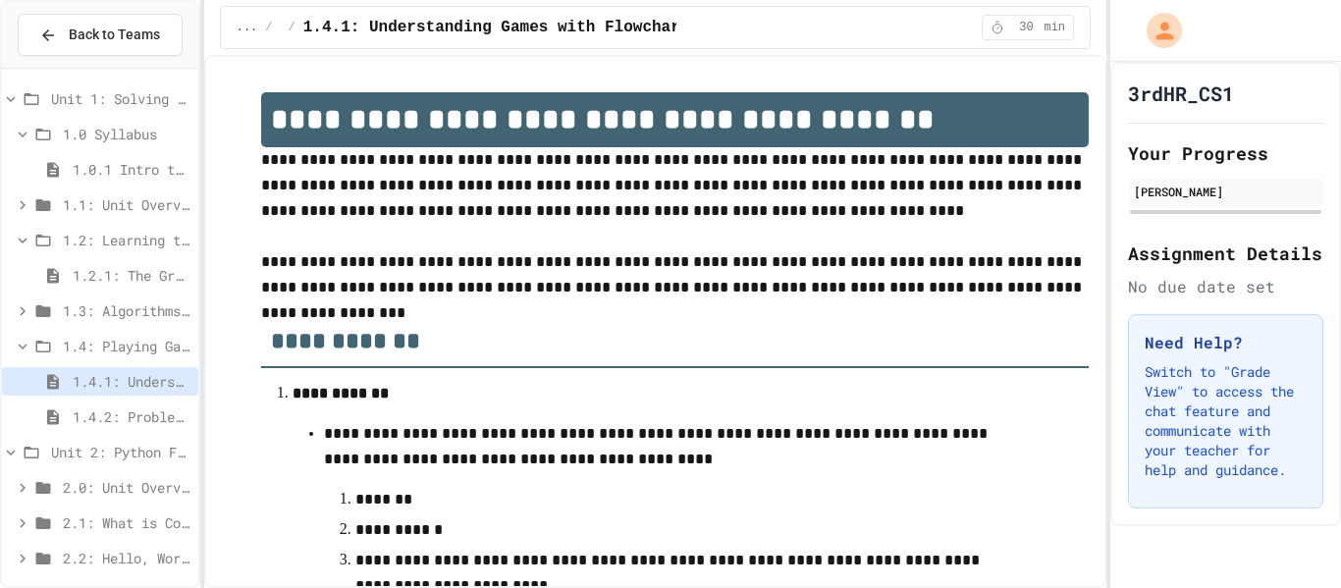
click at [85, 518] on span "2.1: What is Code?" at bounding box center [127, 522] width 128 height 21
click at [63, 565] on icon at bounding box center [53, 559] width 24 height 18
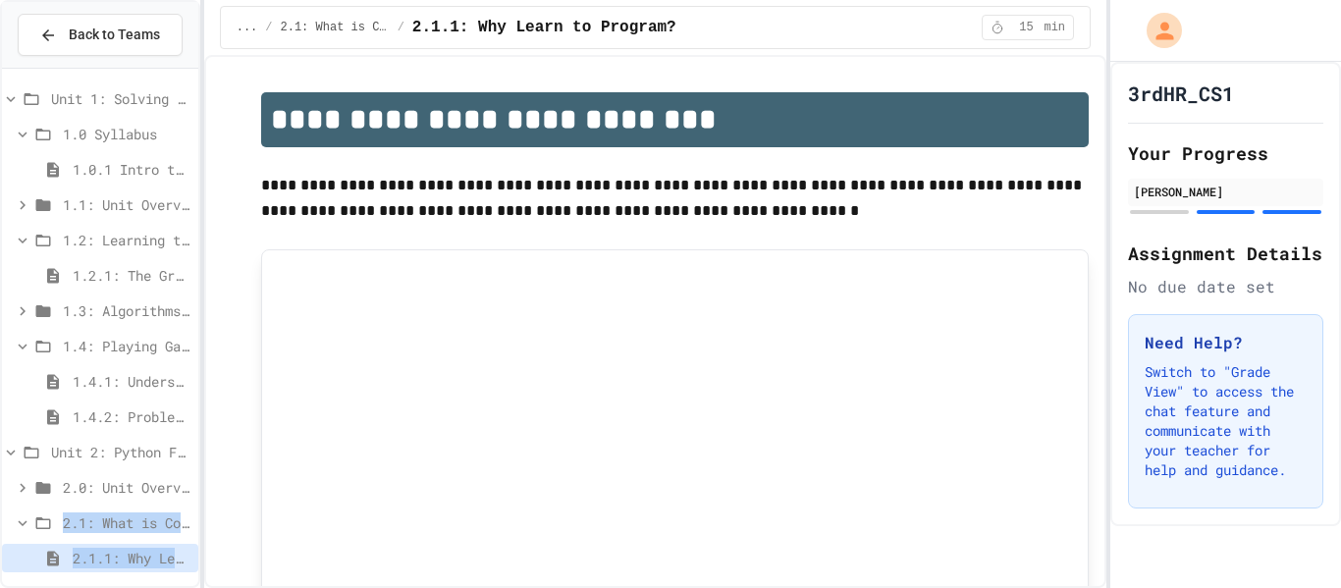
click at [39, 523] on icon at bounding box center [43, 523] width 24 height 18
click at [25, 557] on icon at bounding box center [23, 559] width 18 height 18
click at [71, 489] on span "2.0: Unit Overview" at bounding box center [127, 487] width 128 height 21
click at [93, 473] on div "2.0: Unit Overview" at bounding box center [100, 487] width 196 height 28
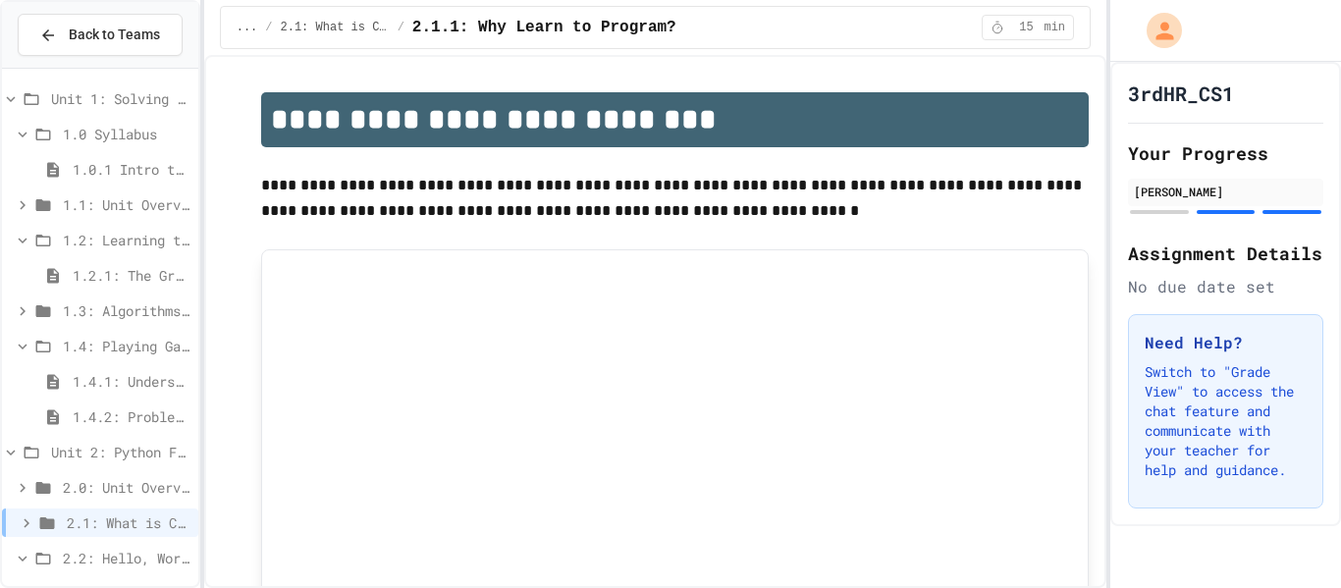
click at [100, 452] on span "Unit 2: Python Fundamentals" at bounding box center [120, 452] width 139 height 21
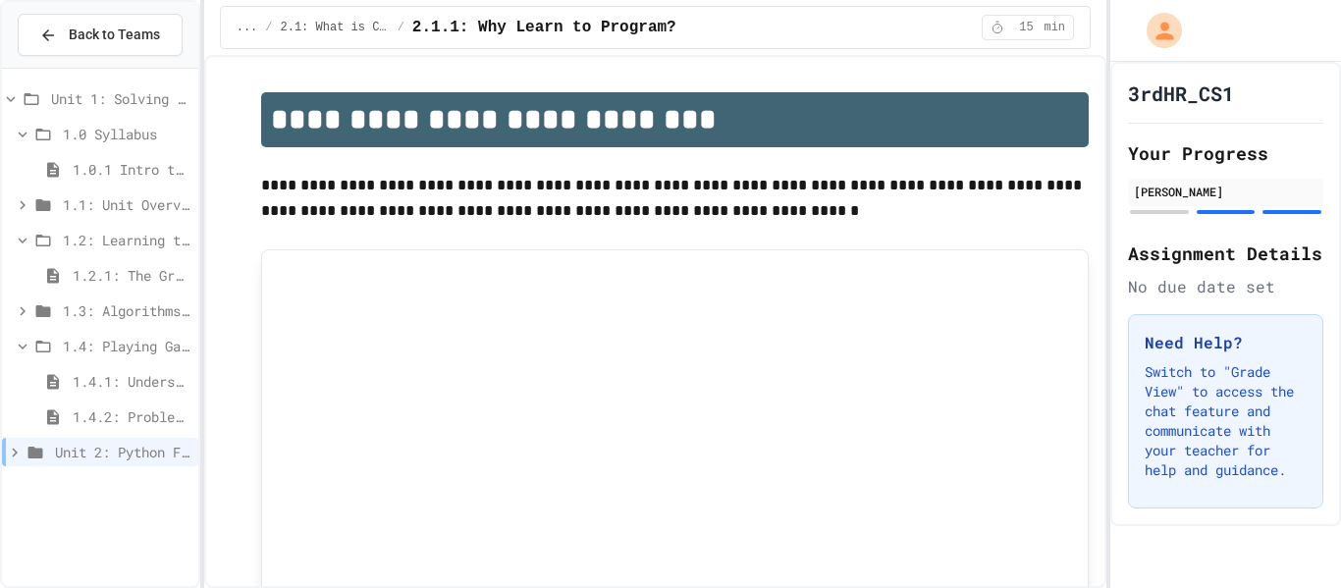
click at [100, 452] on span "Unit 2: Python Fundamentals" at bounding box center [122, 452] width 135 height 21
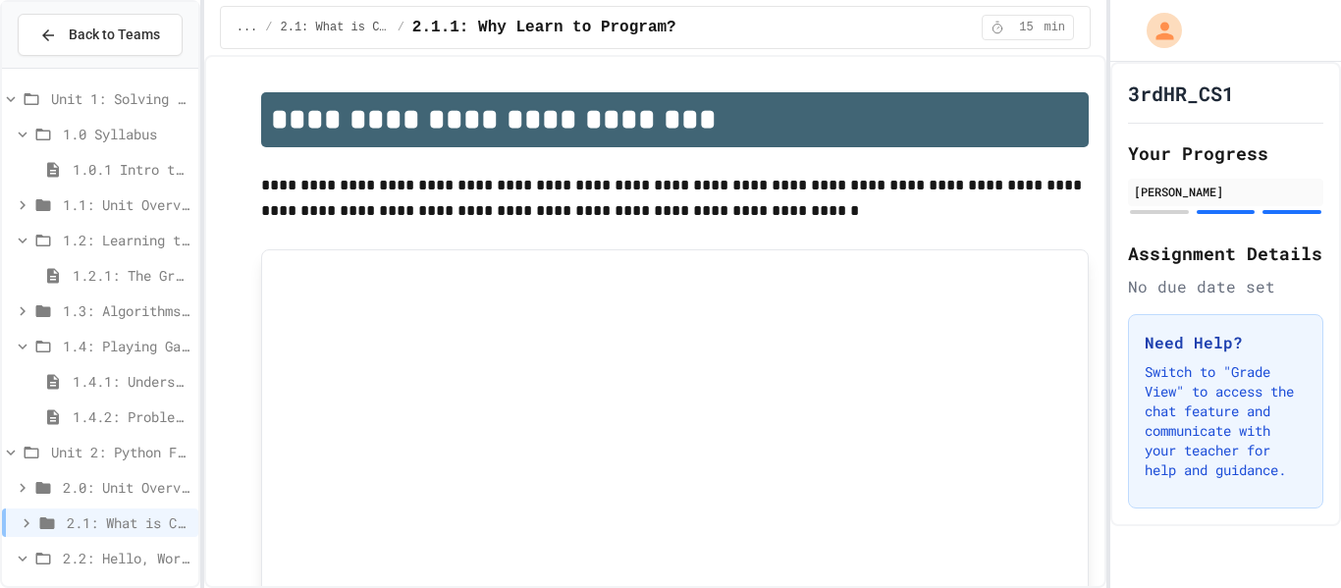
click at [94, 485] on span "2.0: Unit Overview" at bounding box center [127, 487] width 128 height 21
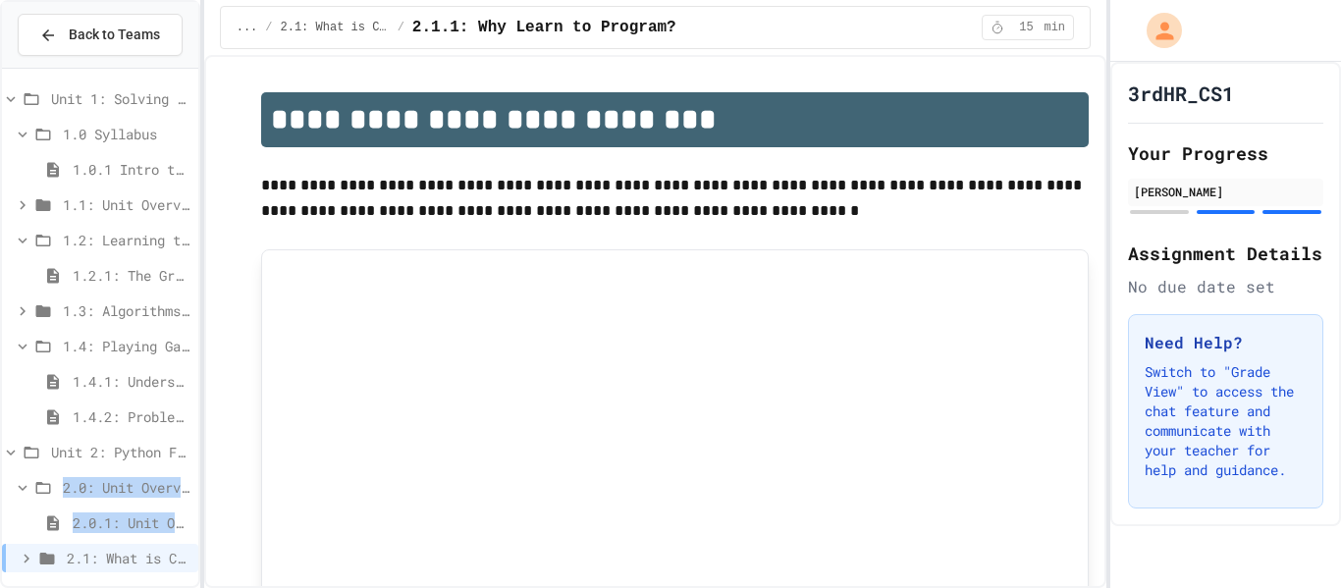
click at [94, 509] on div "2.0.1: Unit Overview" at bounding box center [100, 523] width 196 height 28
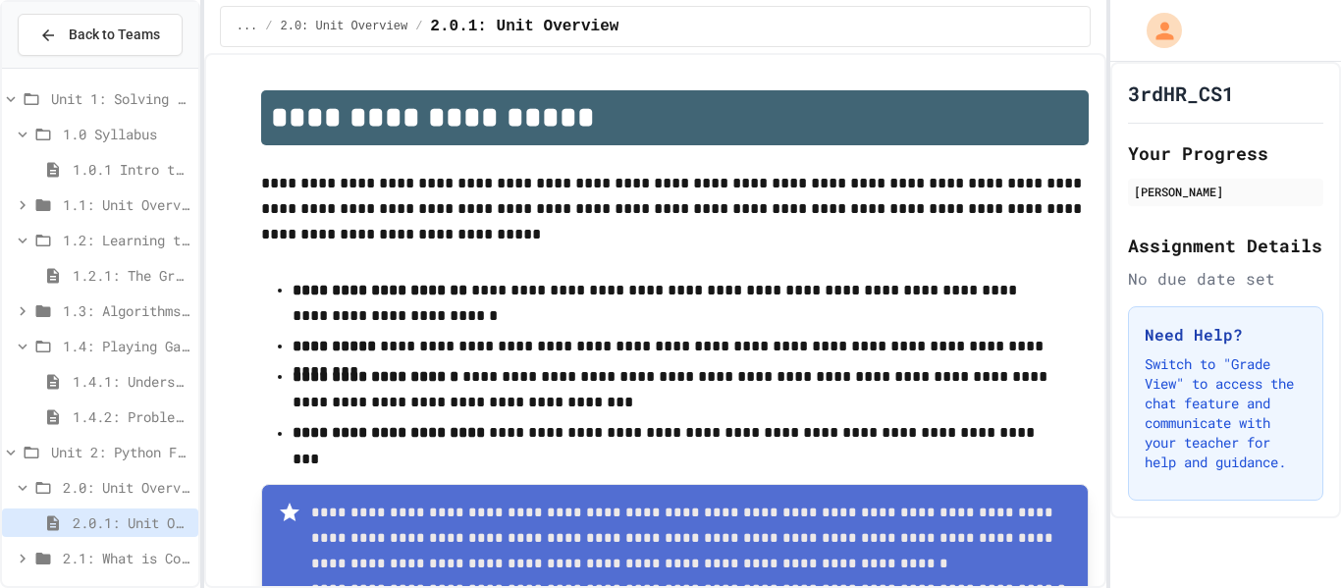
click at [81, 414] on span "1.4.2: Problem Solving Reflection" at bounding box center [132, 416] width 118 height 21
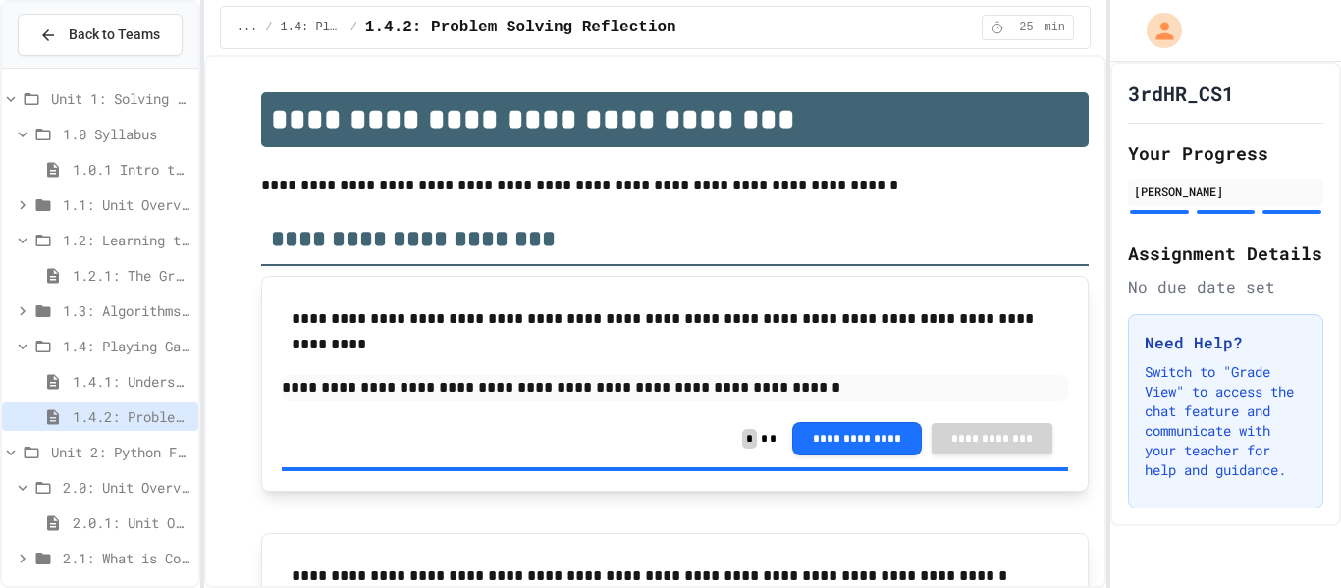
click at [71, 450] on span "Unit 2: Python Fundamentals" at bounding box center [120, 452] width 139 height 21
click at [69, 454] on span "Unit 2: Python Fundamentals" at bounding box center [120, 452] width 139 height 21
click at [90, 491] on span "2.0: Unit Overview" at bounding box center [127, 487] width 128 height 21
click at [83, 523] on span "2.1: What is Code?" at bounding box center [127, 522] width 128 height 21
click at [105, 565] on span "2.1.1: Why Learn to Program?" at bounding box center [132, 558] width 118 height 21
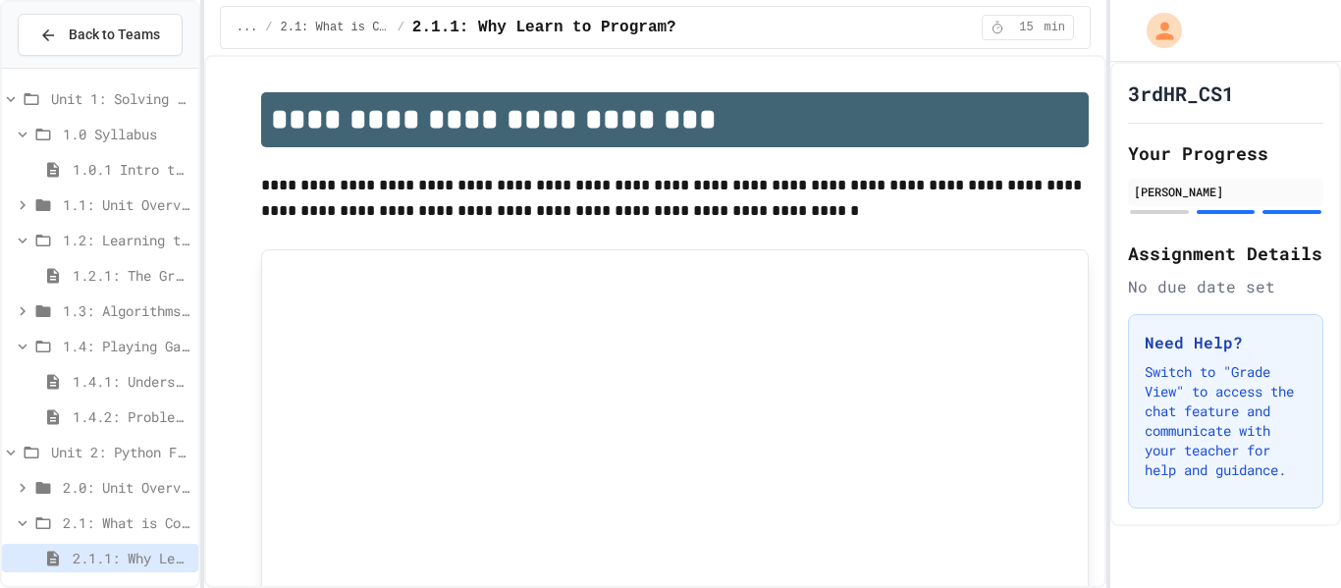
click at [72, 520] on span "2.1: What is Code?" at bounding box center [127, 522] width 128 height 21
click at [43, 487] on icon at bounding box center [43, 488] width 15 height 12
click at [82, 481] on span "2.0: Unit Overview" at bounding box center [127, 487] width 128 height 21
click at [73, 489] on span "2.0: Unit Overview" at bounding box center [127, 487] width 128 height 21
click at [48, 519] on icon at bounding box center [53, 522] width 12 height 15
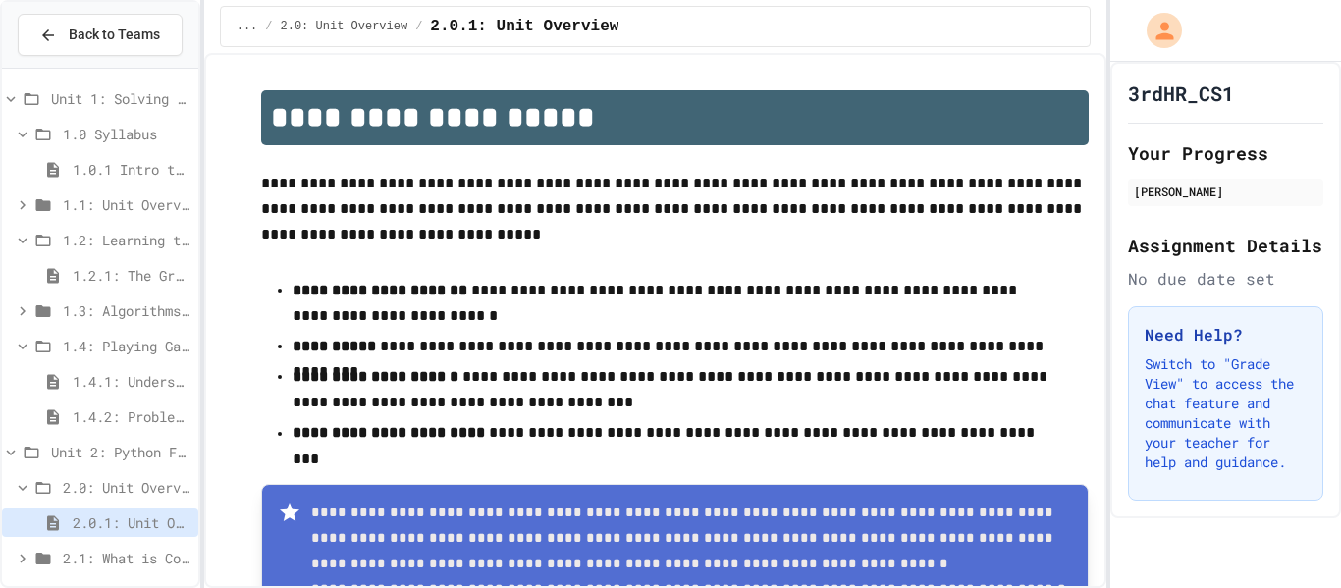
click at [48, 493] on icon at bounding box center [43, 488] width 15 height 12
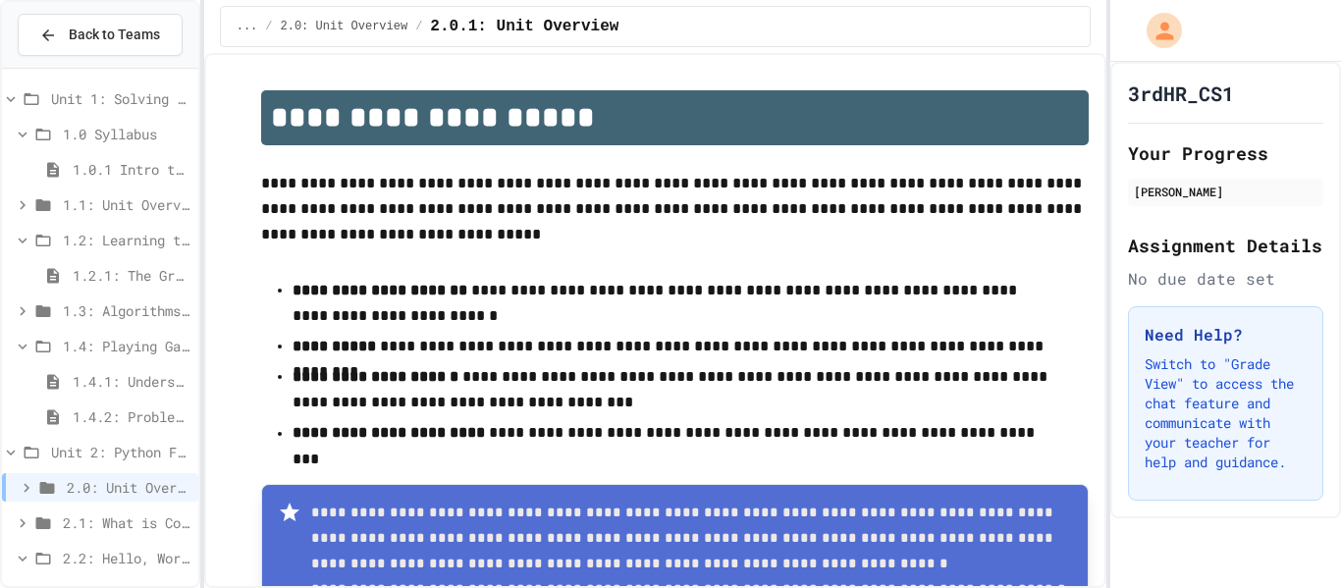
click at [28, 560] on icon at bounding box center [23, 559] width 18 height 18
click at [47, 463] on div "Unit 2: Python Fundamentals" at bounding box center [100, 452] width 196 height 28
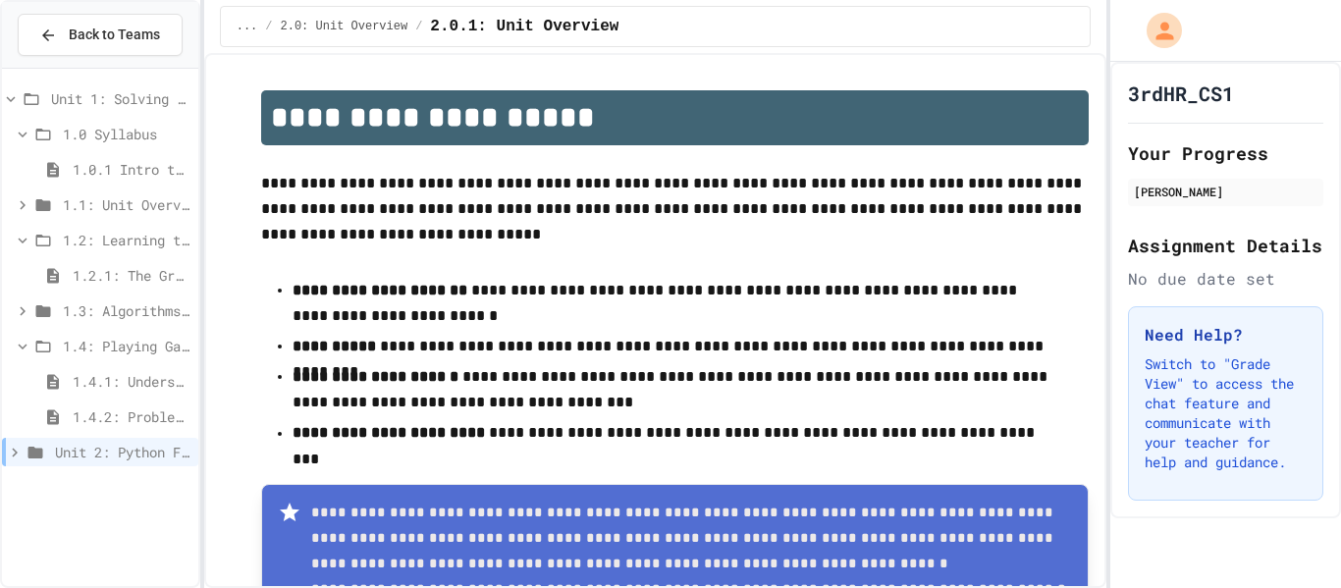
click at [23, 453] on icon at bounding box center [15, 453] width 18 height 18
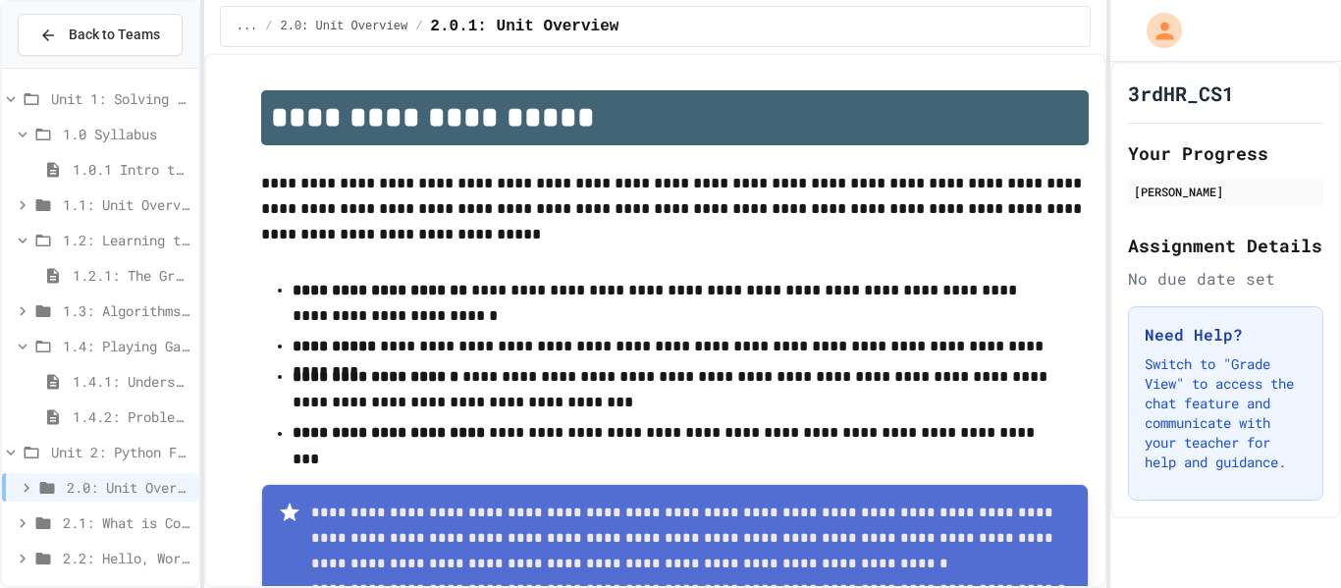
click at [50, 511] on div "2.1: What is Code?" at bounding box center [100, 523] width 196 height 28
click at [27, 487] on icon at bounding box center [27, 488] width 18 height 18
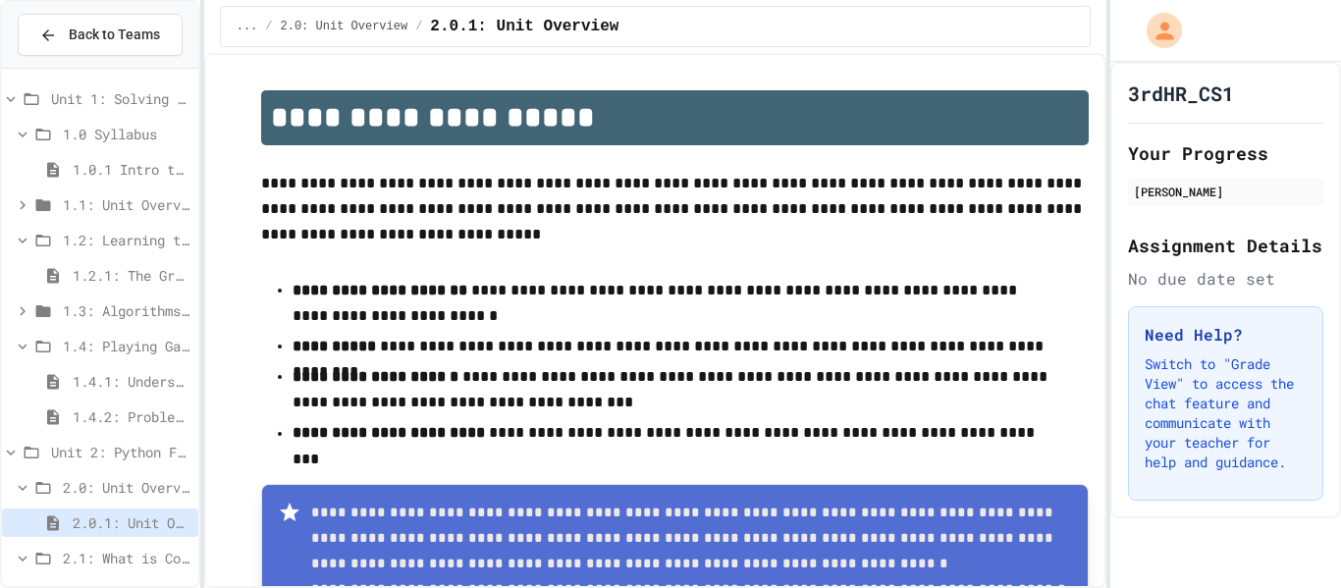
click at [27, 558] on icon at bounding box center [23, 559] width 18 height 18
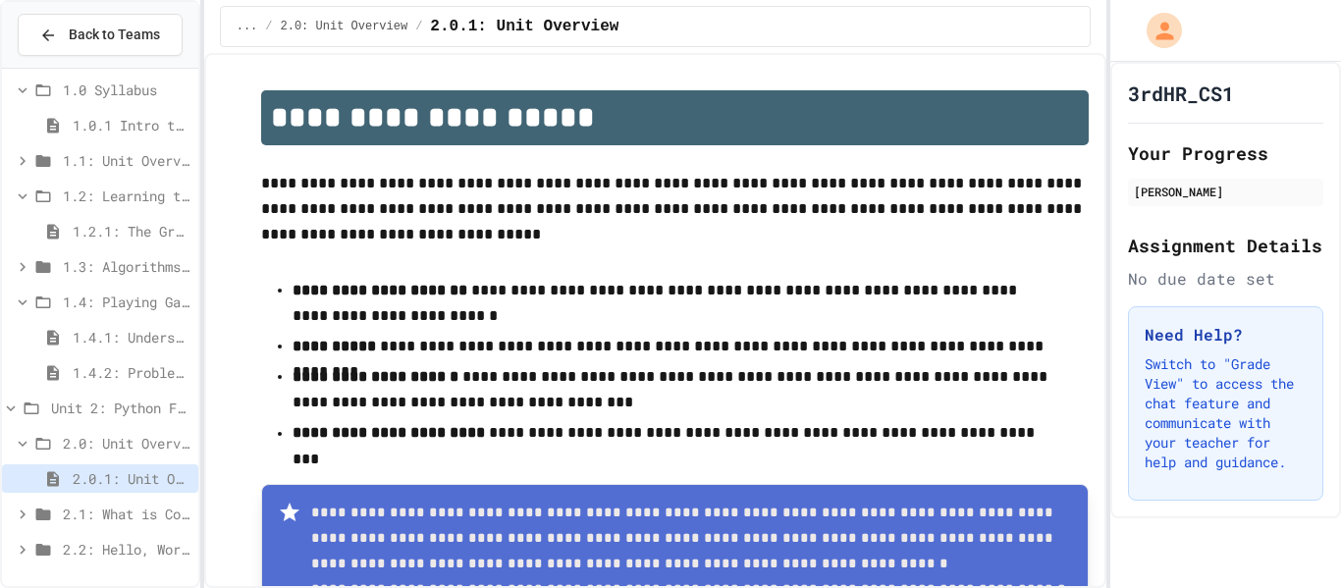
click at [27, 443] on icon at bounding box center [23, 444] width 18 height 18
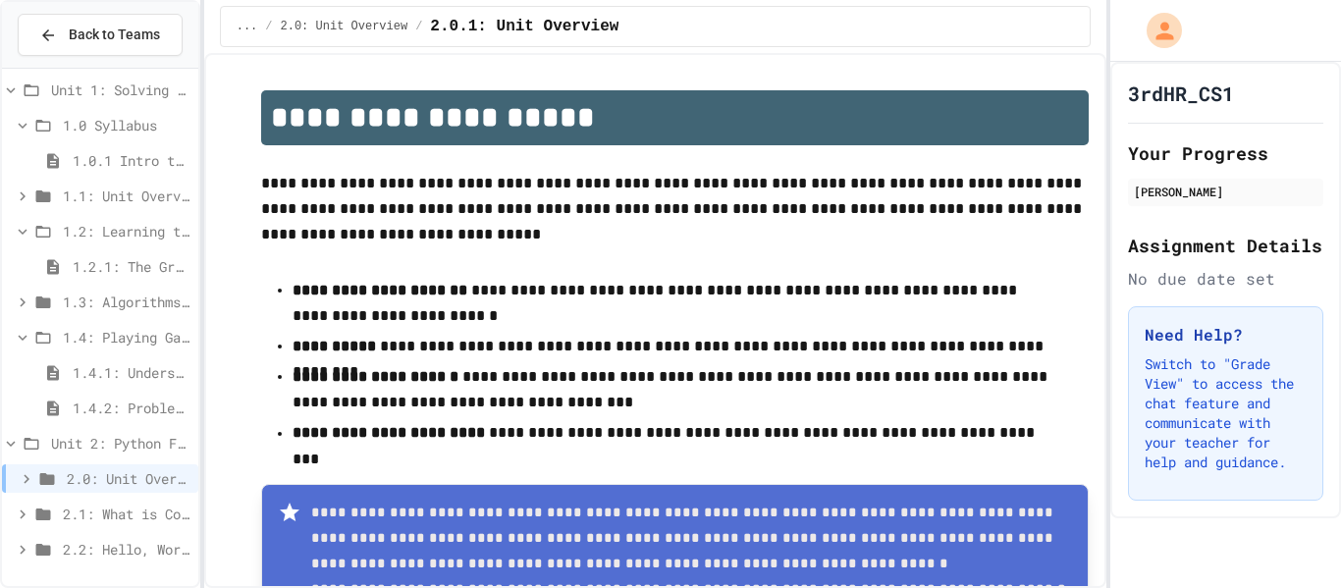
scroll to position [9, 0]
click at [81, 441] on span "Unit 2: Python Fundamentals" at bounding box center [120, 443] width 139 height 21
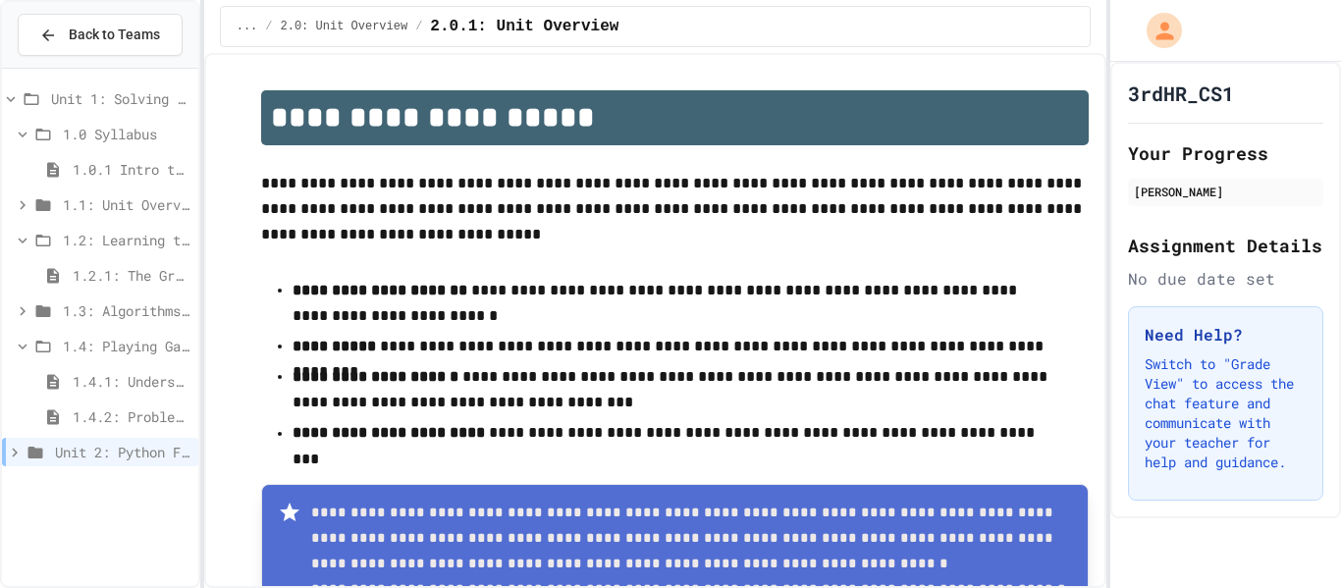
scroll to position [0, 0]
click at [88, 464] on div "Unit 2: Python Fundamentals" at bounding box center [100, 452] width 196 height 28
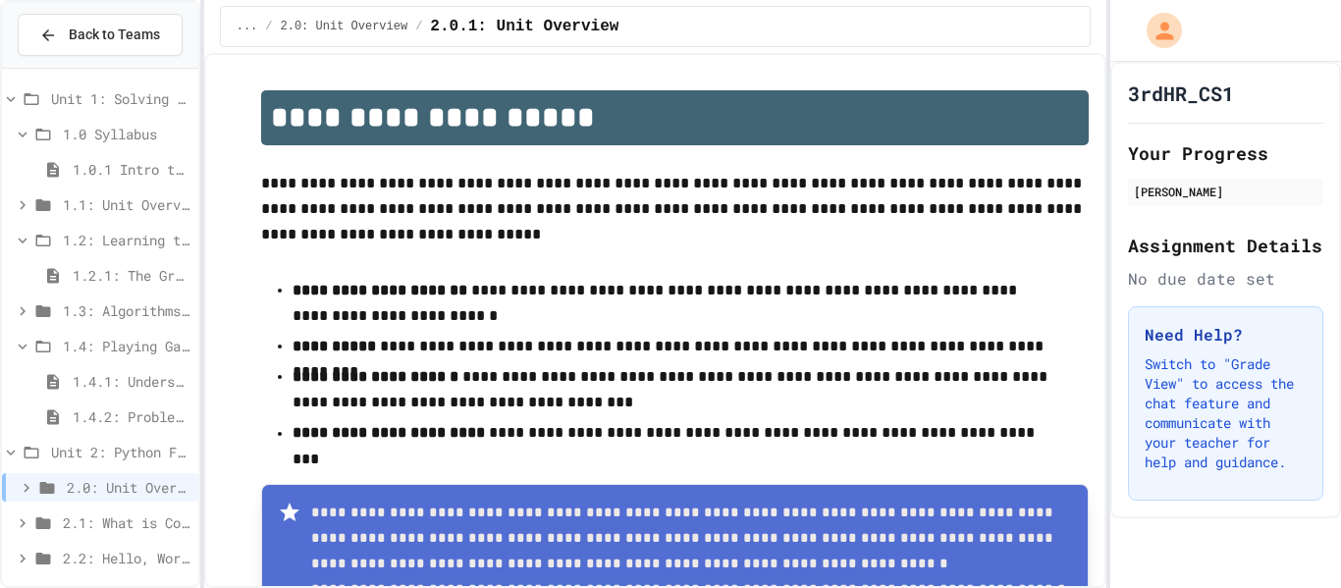
click at [83, 517] on span "2.1: What is Code?" at bounding box center [127, 522] width 128 height 21
click at [91, 522] on span "2.1: What is Code?" at bounding box center [127, 522] width 128 height 21
click at [81, 516] on span "2.1: What is Code?" at bounding box center [127, 522] width 128 height 21
click at [79, 564] on span "2.1.1: Why Learn to Program?" at bounding box center [132, 558] width 118 height 21
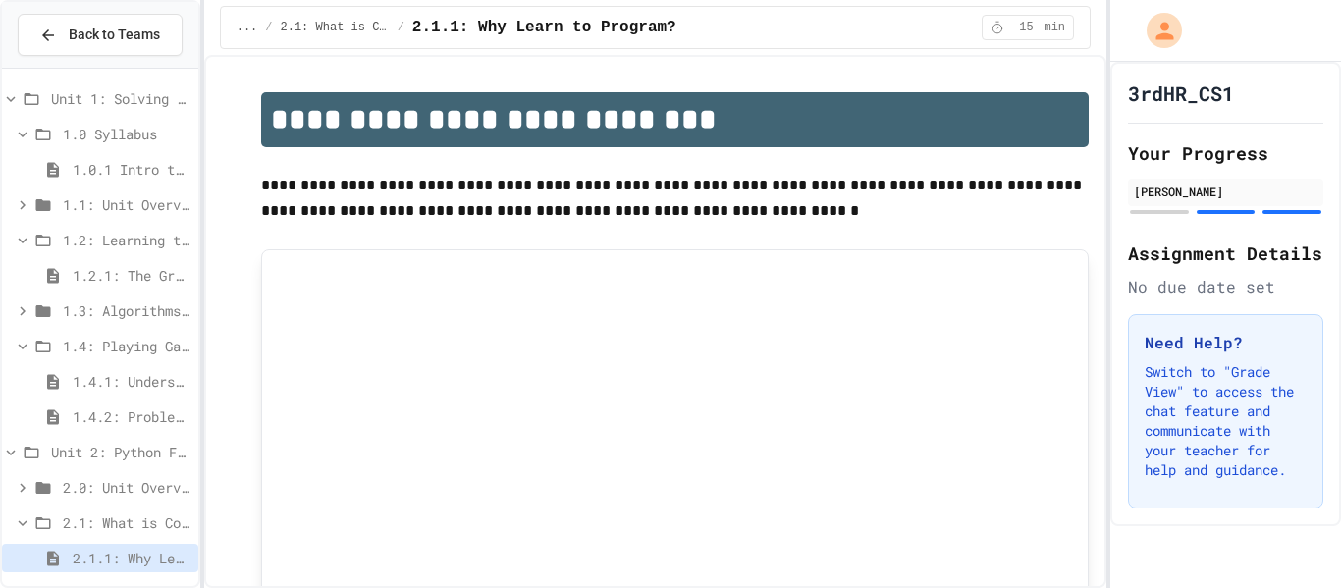
scroll to position [44, 0]
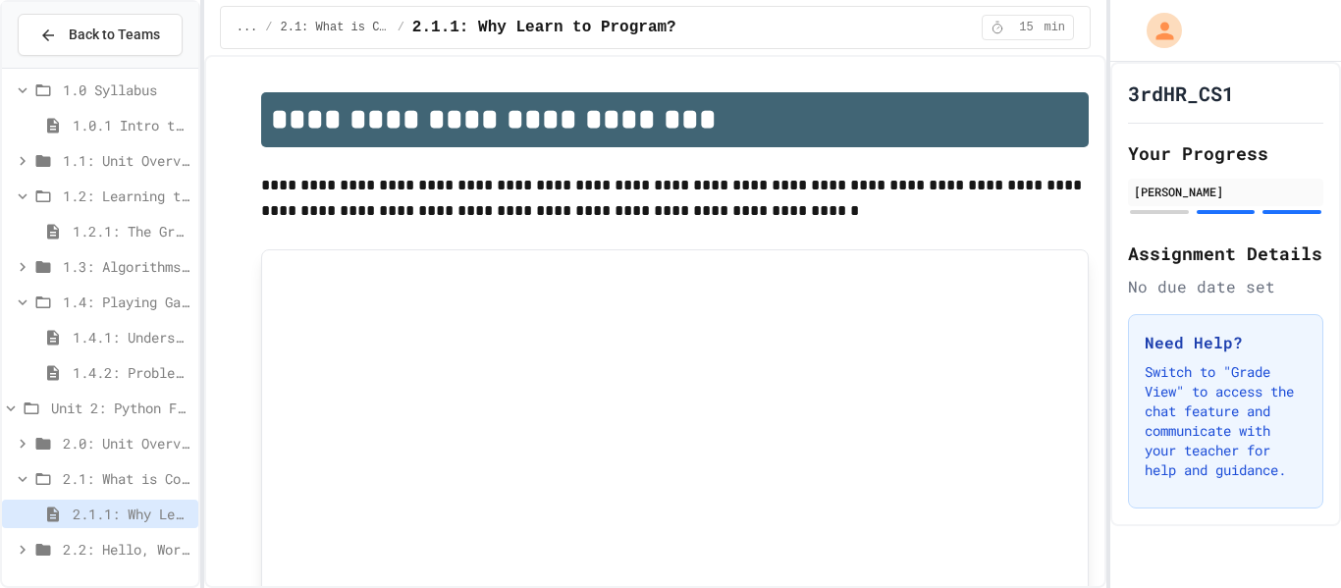
click at [84, 543] on span "2.2: Hello, World!" at bounding box center [127, 549] width 128 height 21
click at [86, 545] on span "2.2: Hello, World!" at bounding box center [127, 549] width 128 height 21
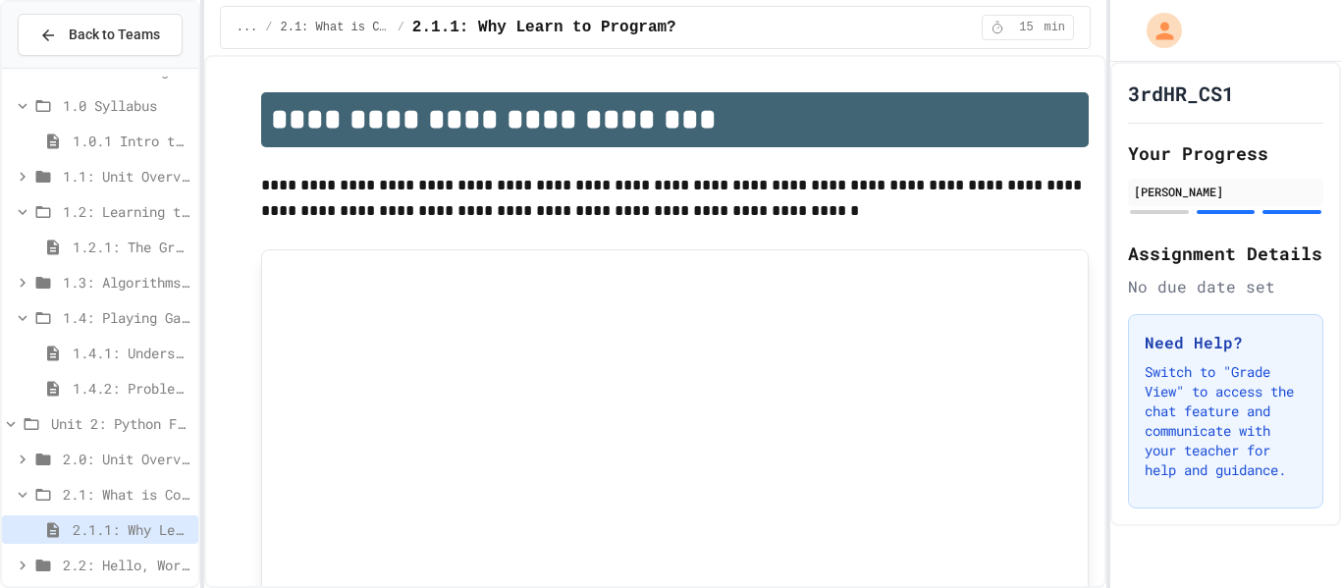
click at [86, 545] on div "2.1.1: Why Learn to Program?" at bounding box center [100, 532] width 196 height 35
click at [85, 487] on span "2.1: What is Code?" at bounding box center [127, 494] width 128 height 21
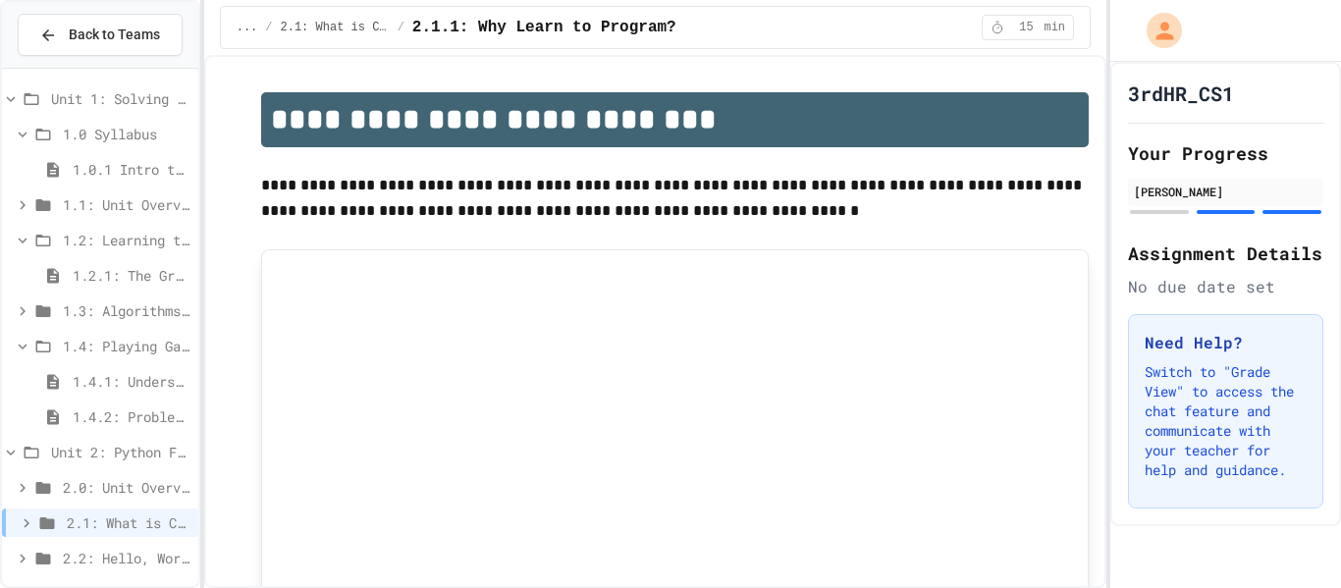
click at [100, 459] on span "Unit 2: Python Fundamentals" at bounding box center [120, 452] width 139 height 21
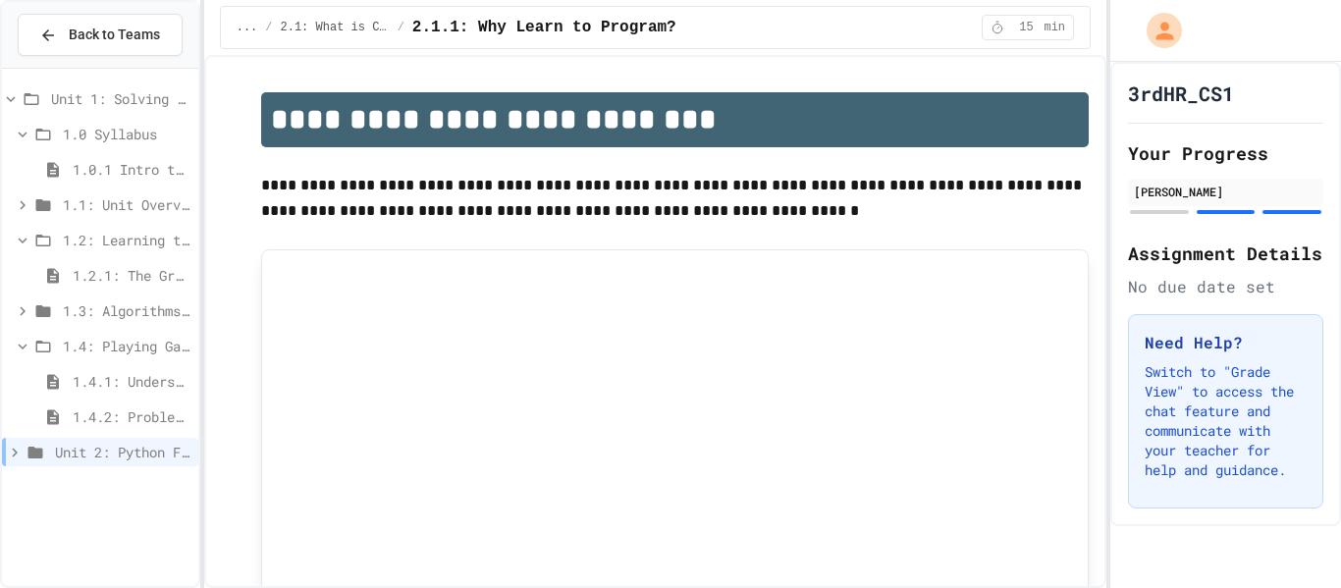
click at [125, 339] on span "1.4: Playing Games" at bounding box center [127, 346] width 128 height 21
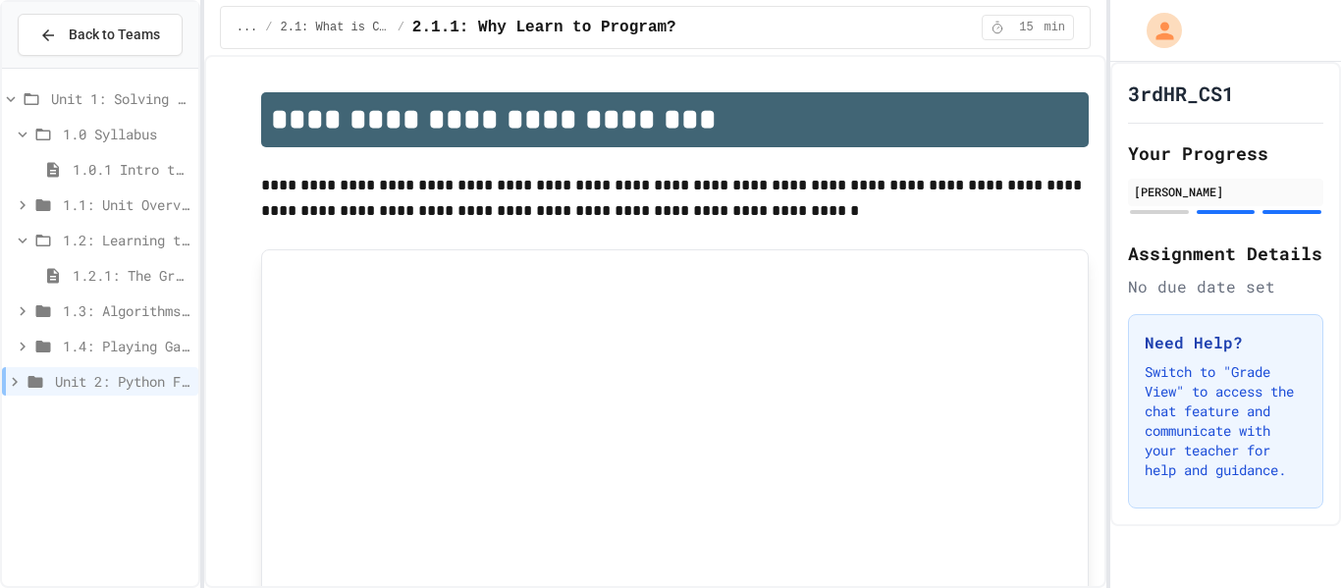
click at [127, 374] on span "Unit 2: Python Fundamentals" at bounding box center [122, 381] width 135 height 21
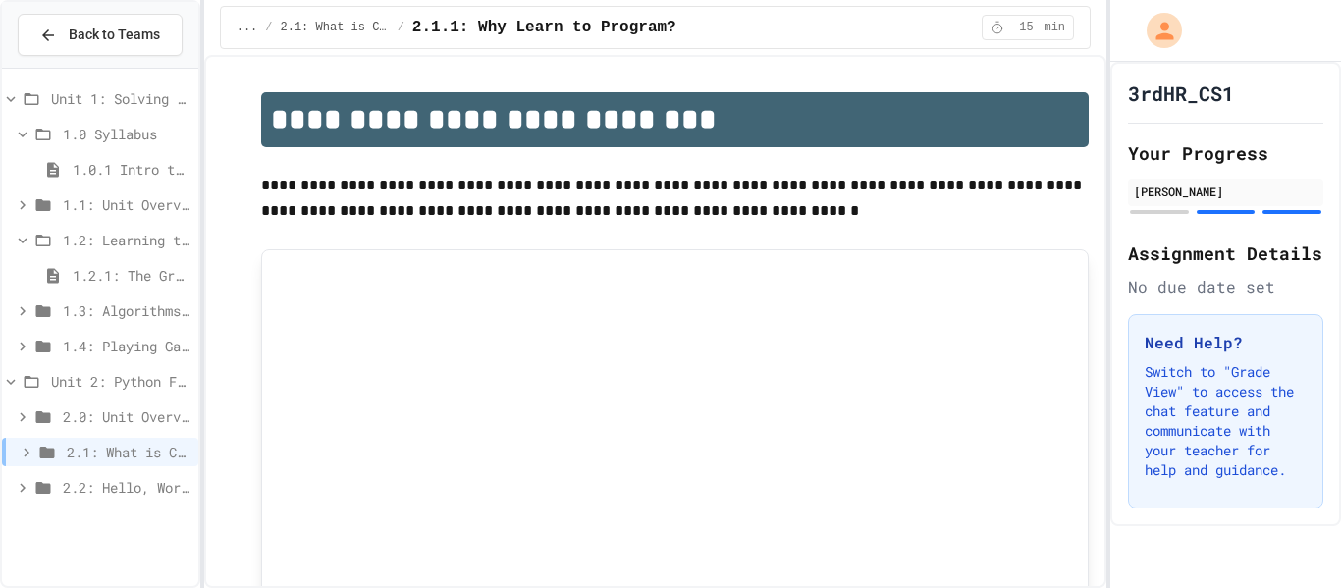
click at [114, 432] on div "2.0: Unit Overview" at bounding box center [100, 419] width 196 height 35
click at [119, 424] on span "2.0: Unit Overview" at bounding box center [127, 416] width 128 height 21
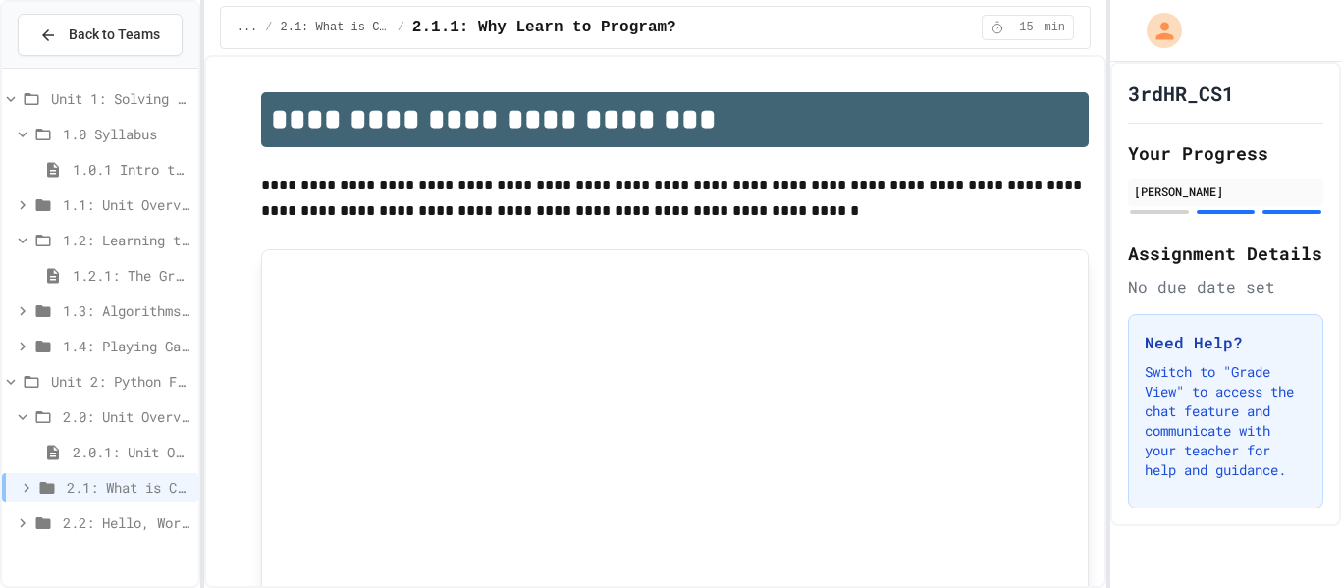
click at [119, 424] on span "2.0: Unit Overview" at bounding box center [127, 416] width 128 height 21
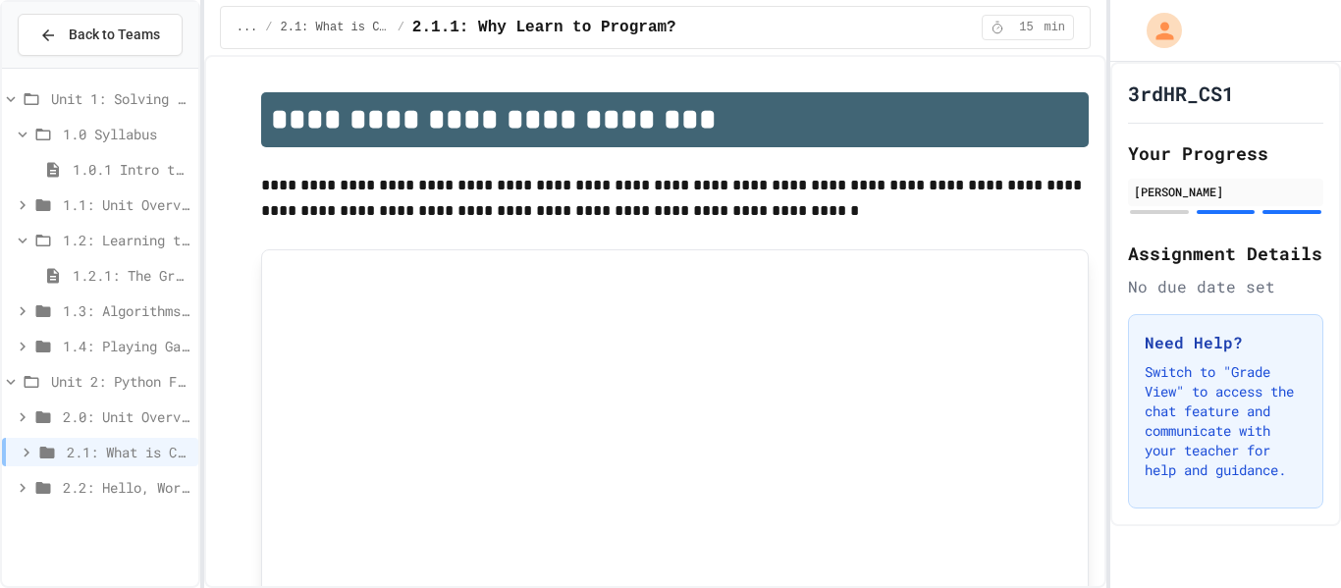
click at [119, 424] on span "2.0: Unit Overview" at bounding box center [127, 416] width 128 height 21
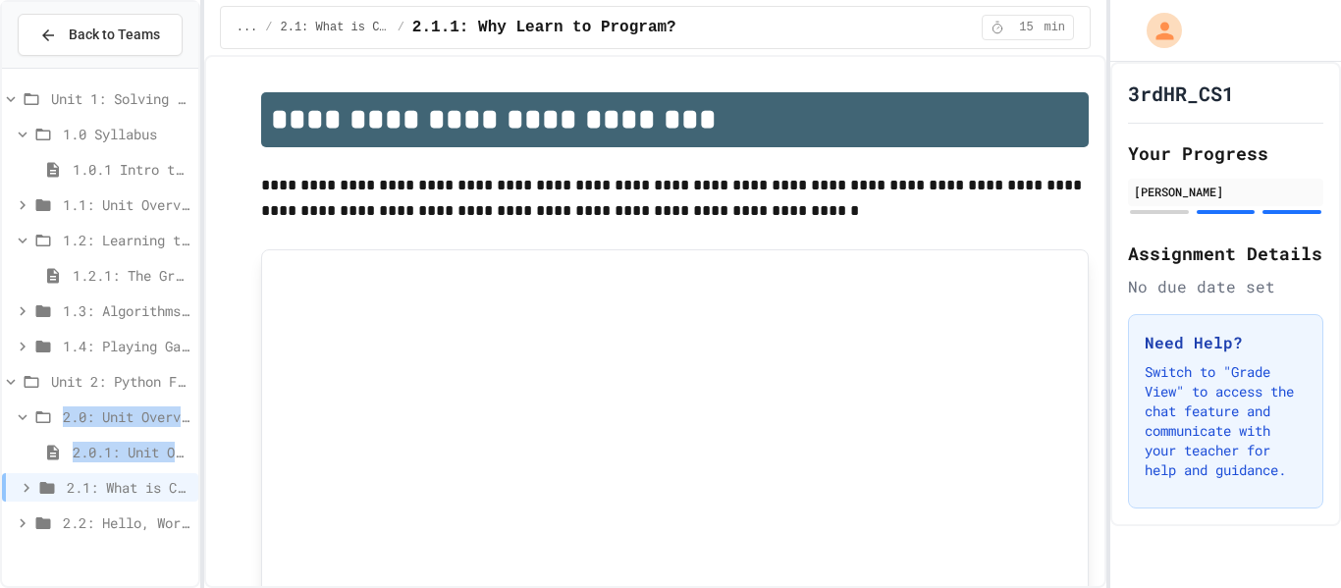
click at [115, 461] on span "2.0.1: Unit Overview" at bounding box center [132, 452] width 118 height 21
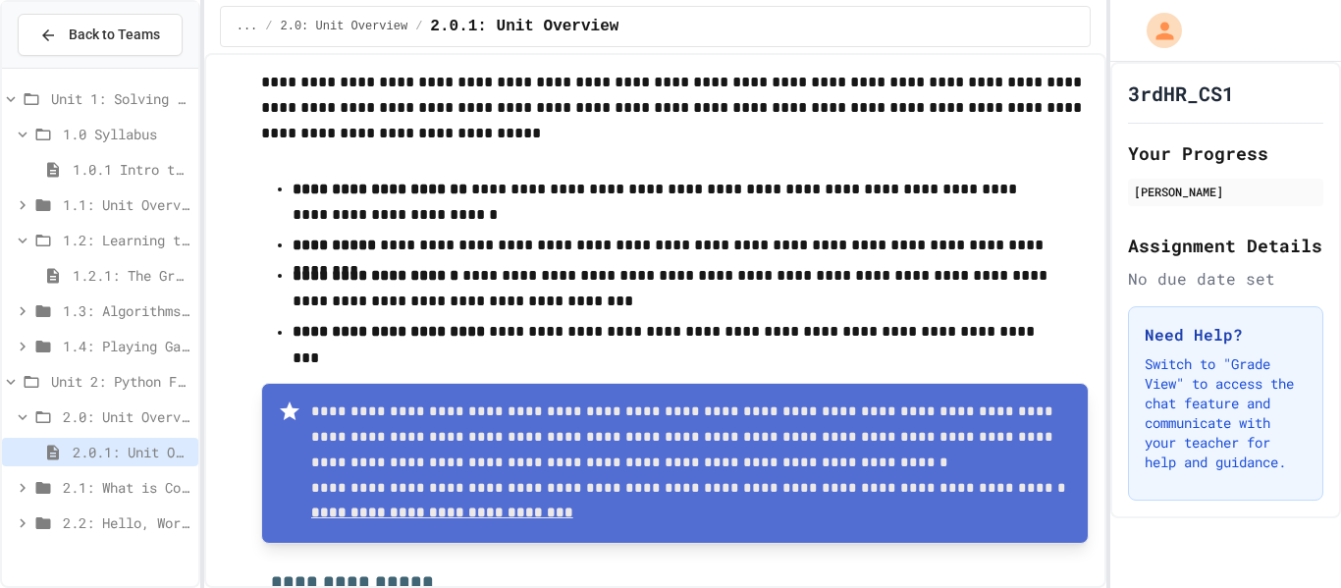
scroll to position [89, 0]
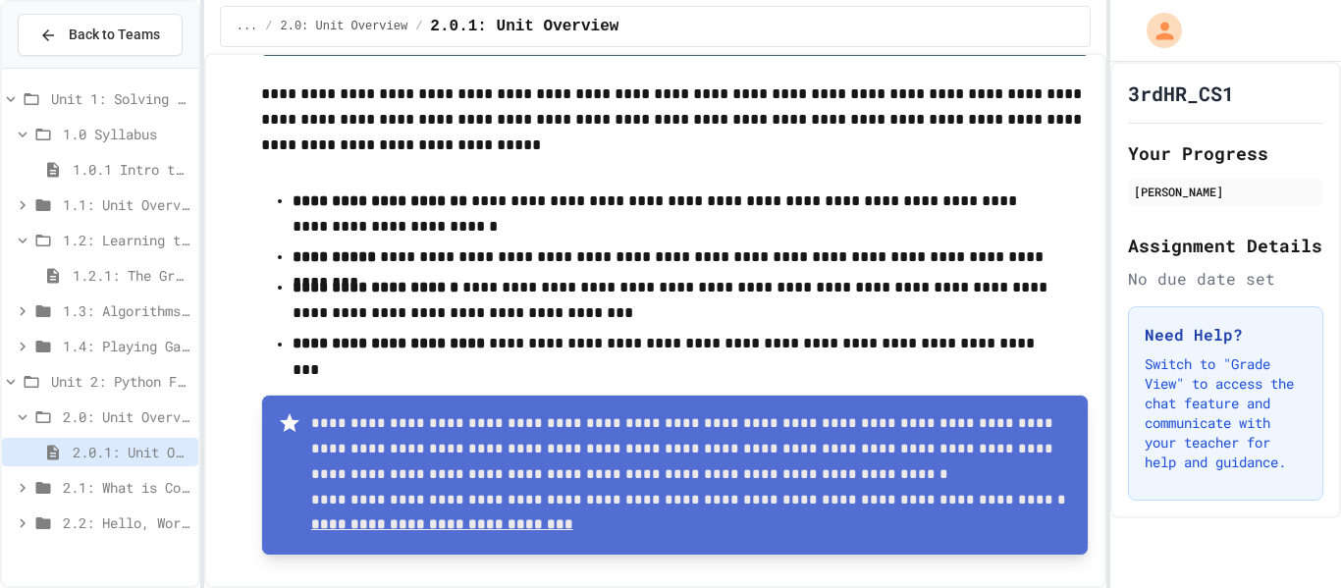
click at [124, 506] on div "2.1: What is Code?" at bounding box center [100, 490] width 196 height 35
click at [115, 520] on span "2.2: Hello, World!" at bounding box center [127, 522] width 128 height 21
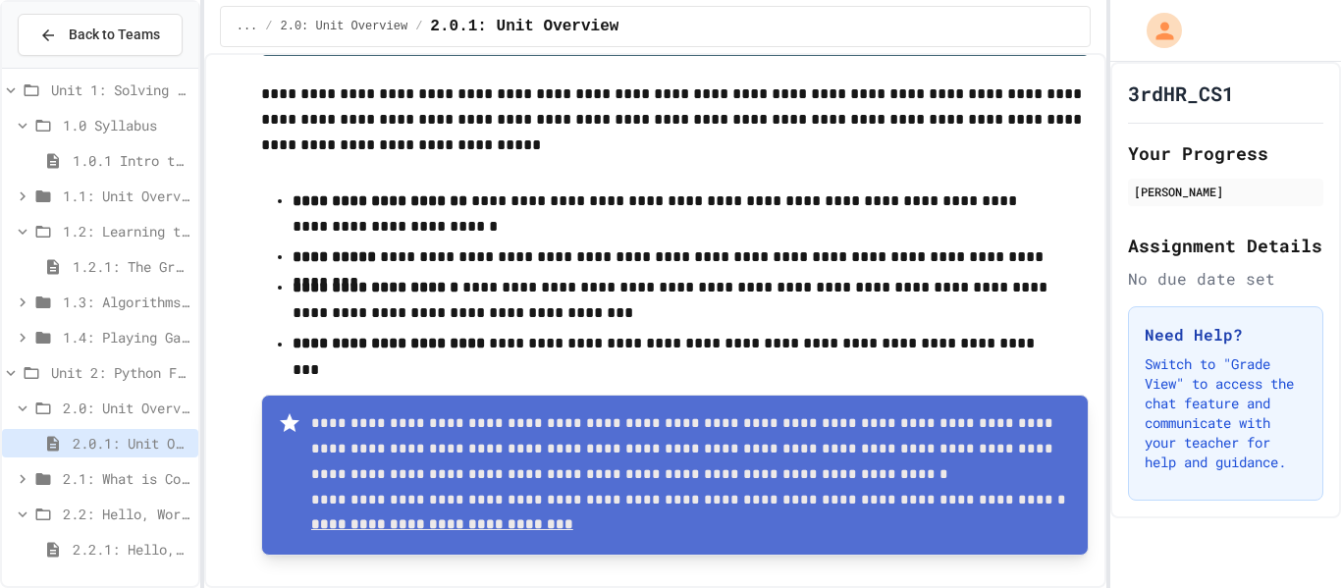
click at [114, 552] on span "2.2.1: Hello, World!" at bounding box center [132, 549] width 118 height 21
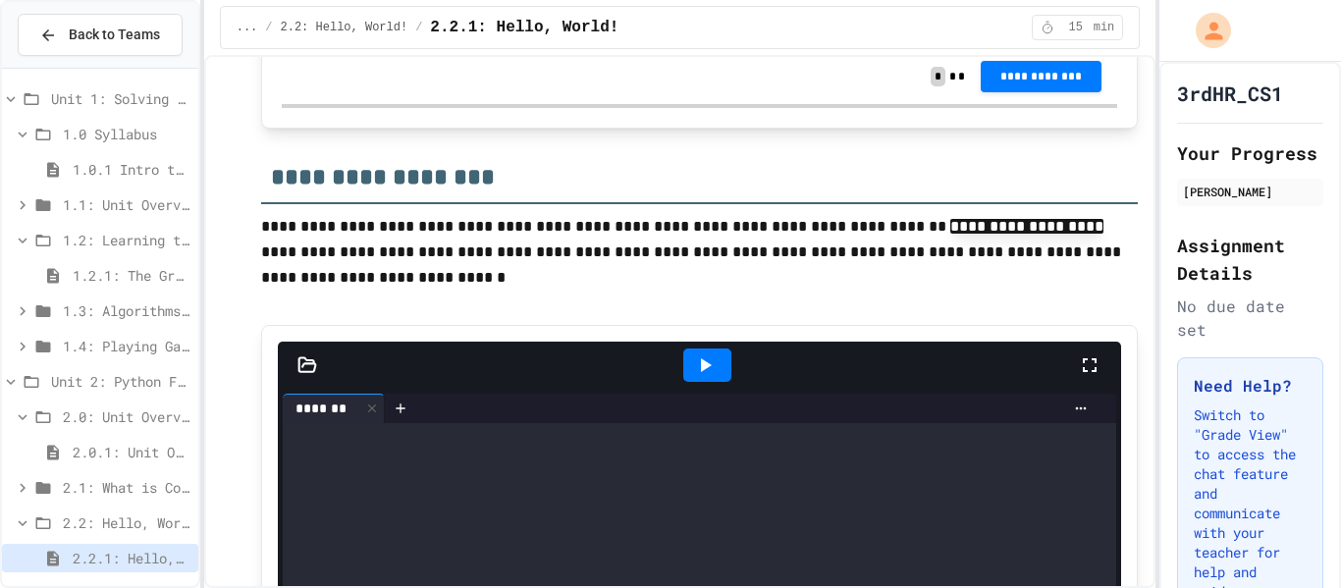
scroll to position [985, 0]
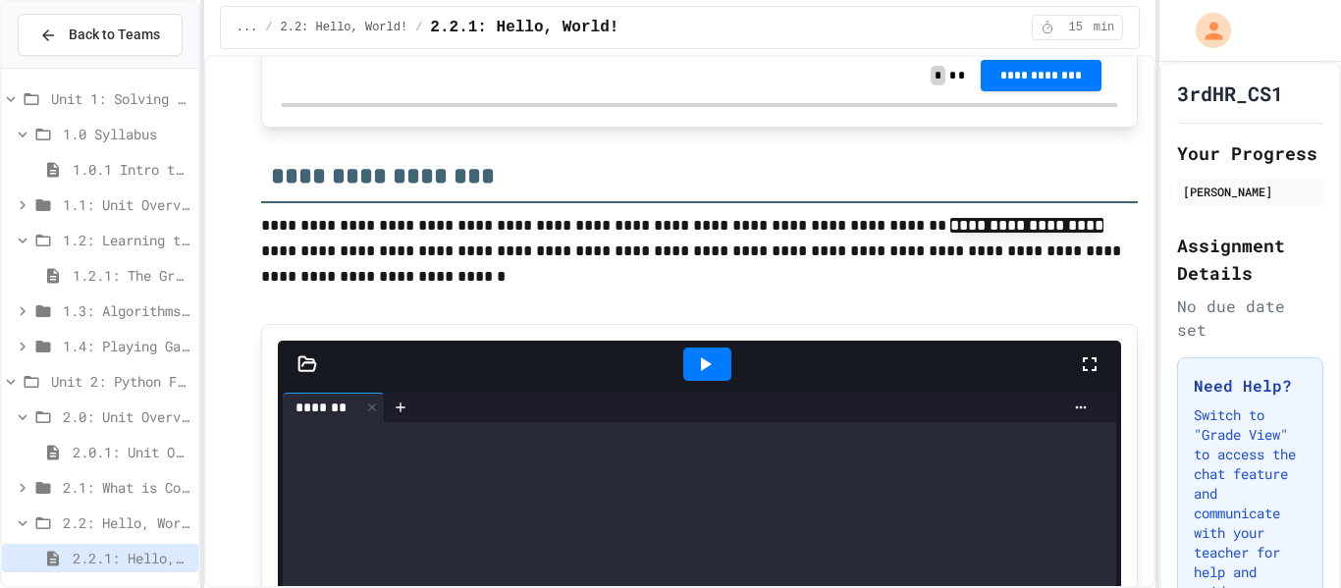
click at [734, 296] on p at bounding box center [700, 304] width 878 height 26
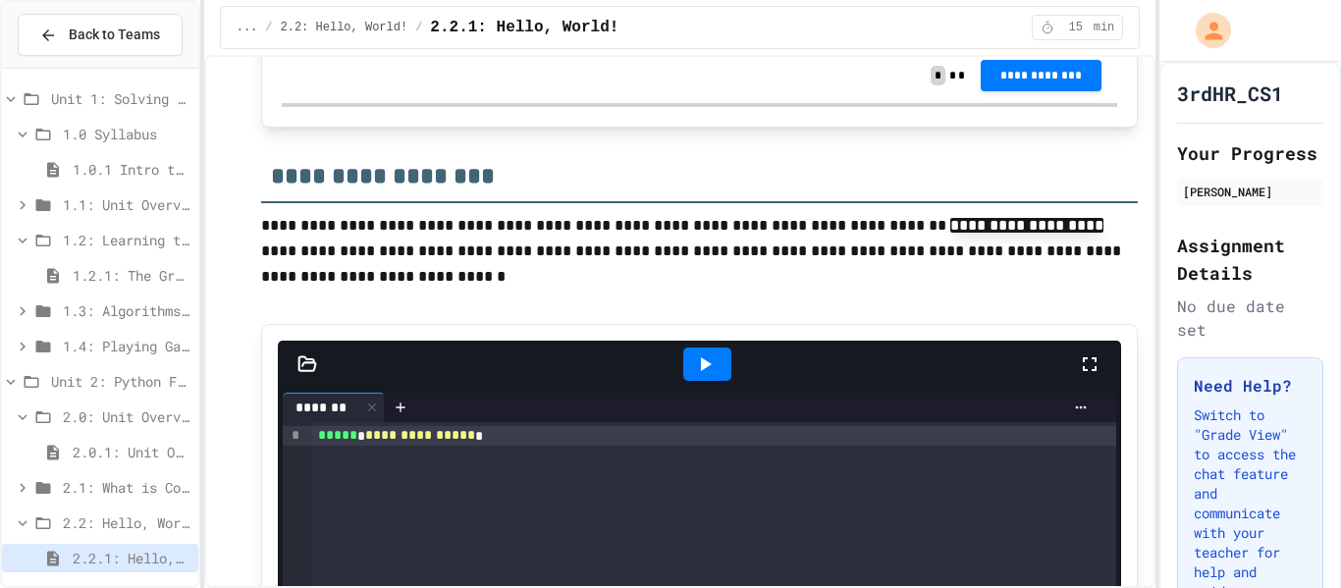
click at [983, 283] on p "**********" at bounding box center [700, 252] width 878 height 78
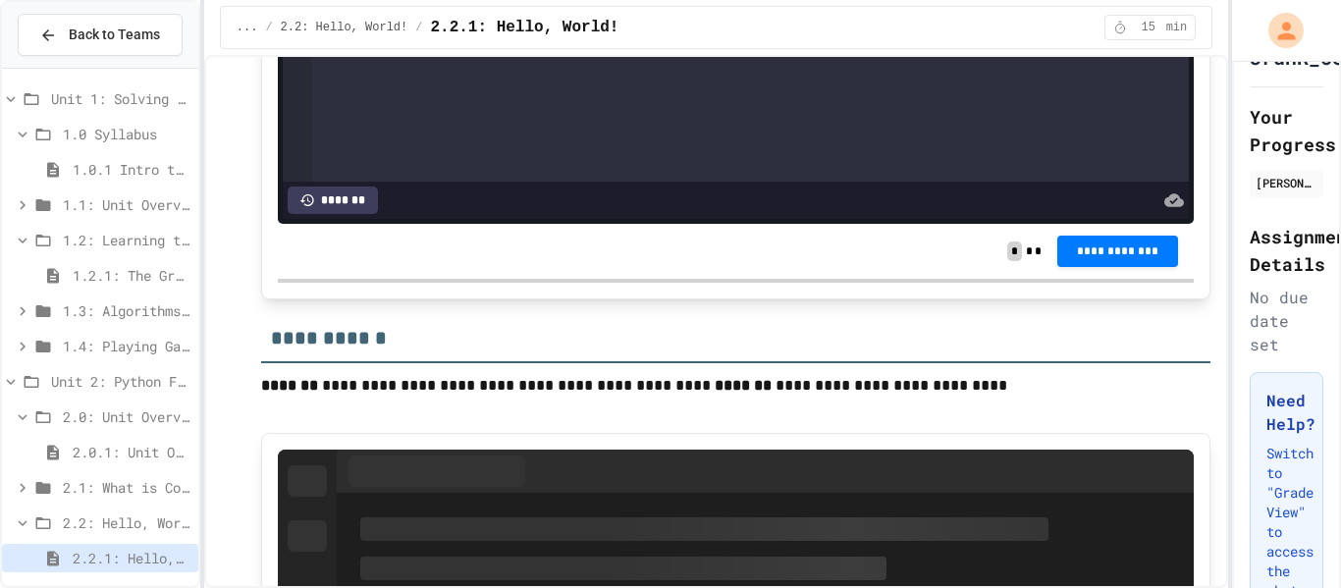
scroll to position [4721, 0]
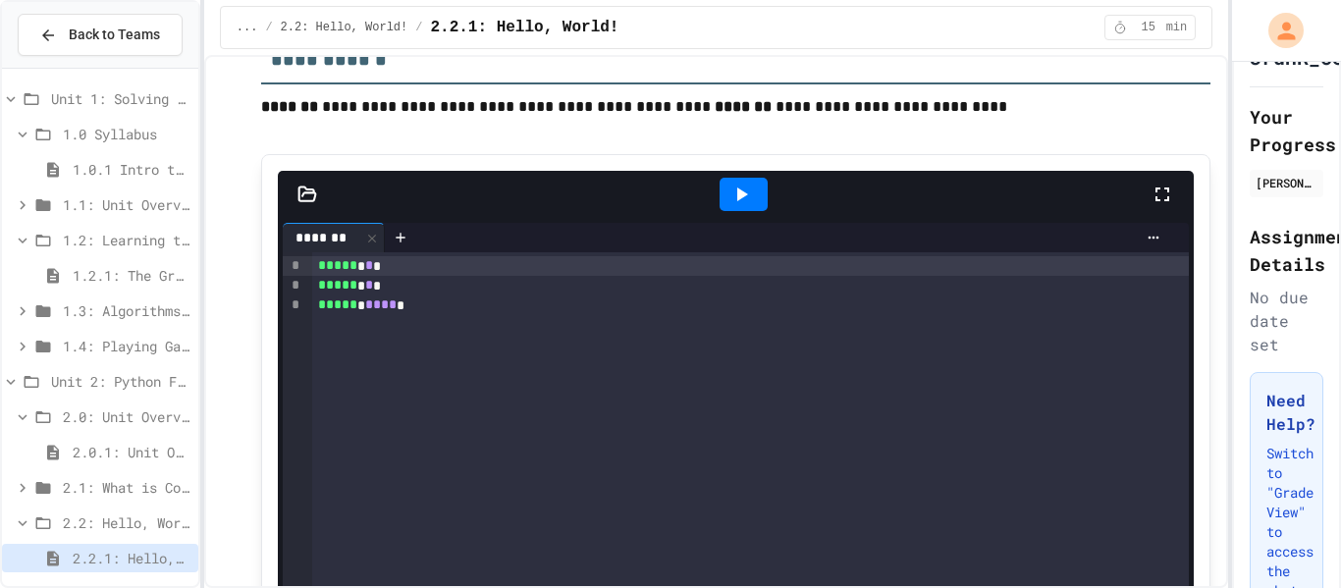
click at [1254, 148] on h2 "Your Progress" at bounding box center [1287, 130] width 74 height 55
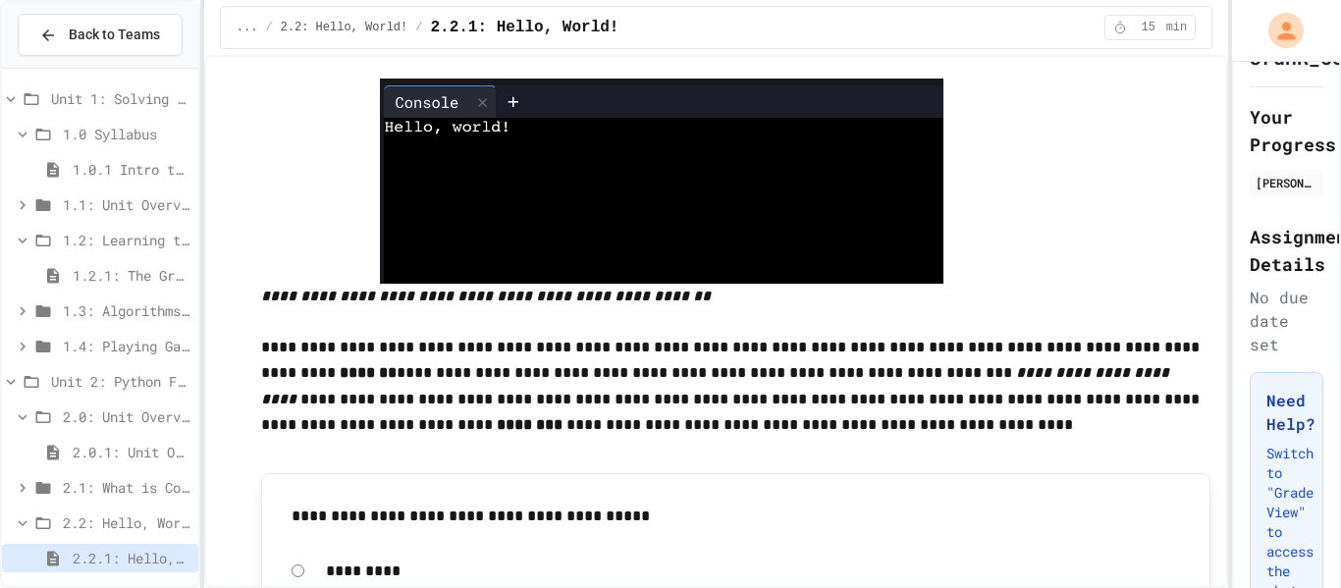
scroll to position [330, 0]
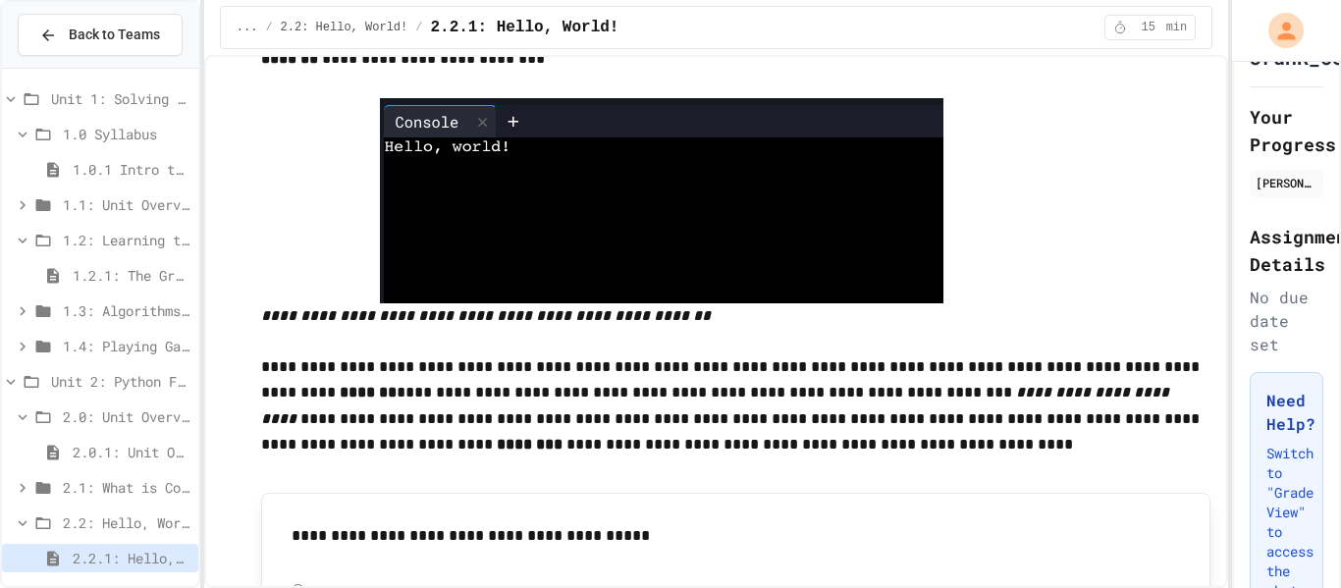
click at [1232, 93] on div "**********" at bounding box center [670, 294] width 1341 height 588
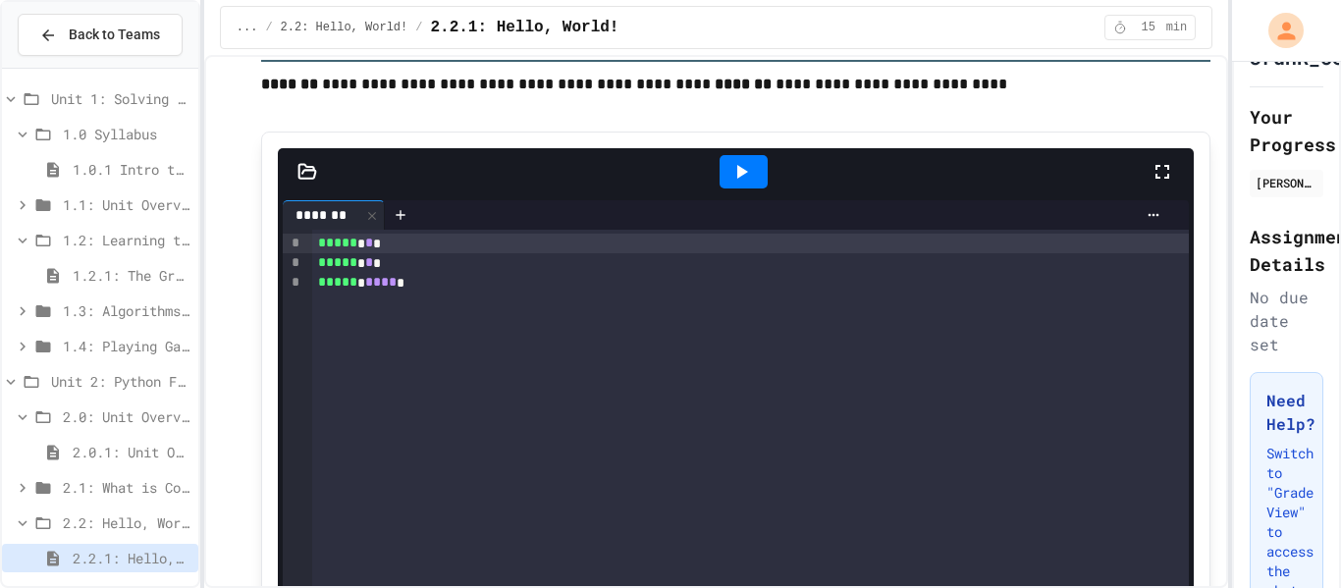
scroll to position [4738, 0]
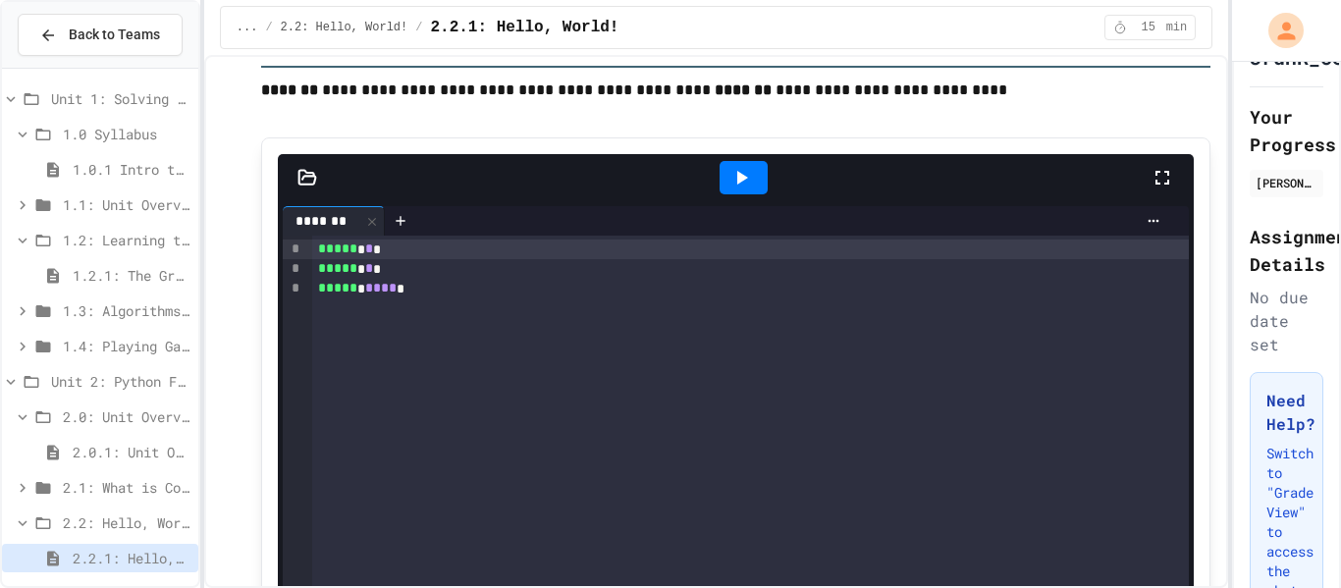
click at [243, 129] on div "**********" at bounding box center [716, 589] width 989 height 10509
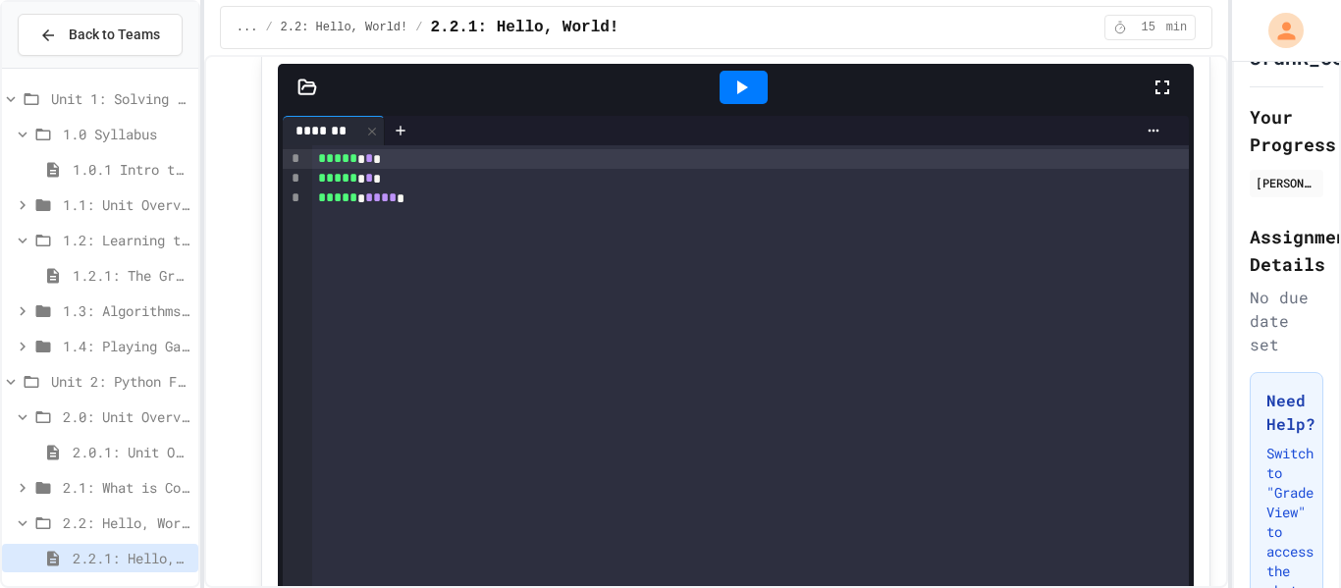
scroll to position [4829, 0]
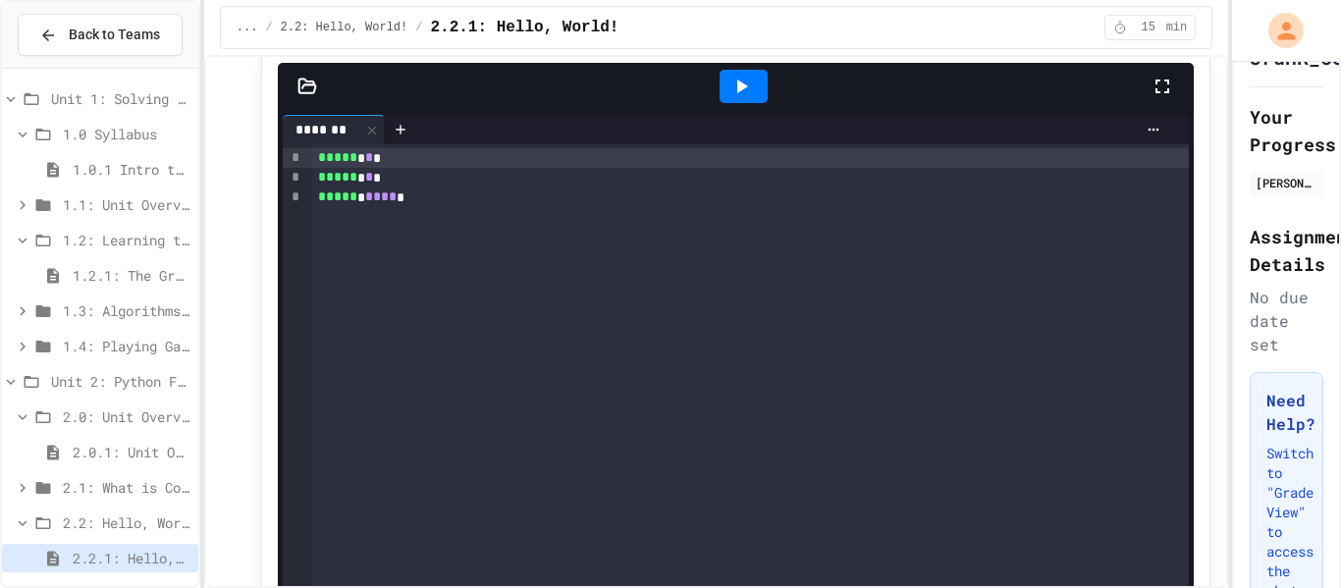
click at [412, 180] on div "***** * * *" at bounding box center [750, 178] width 877 height 20
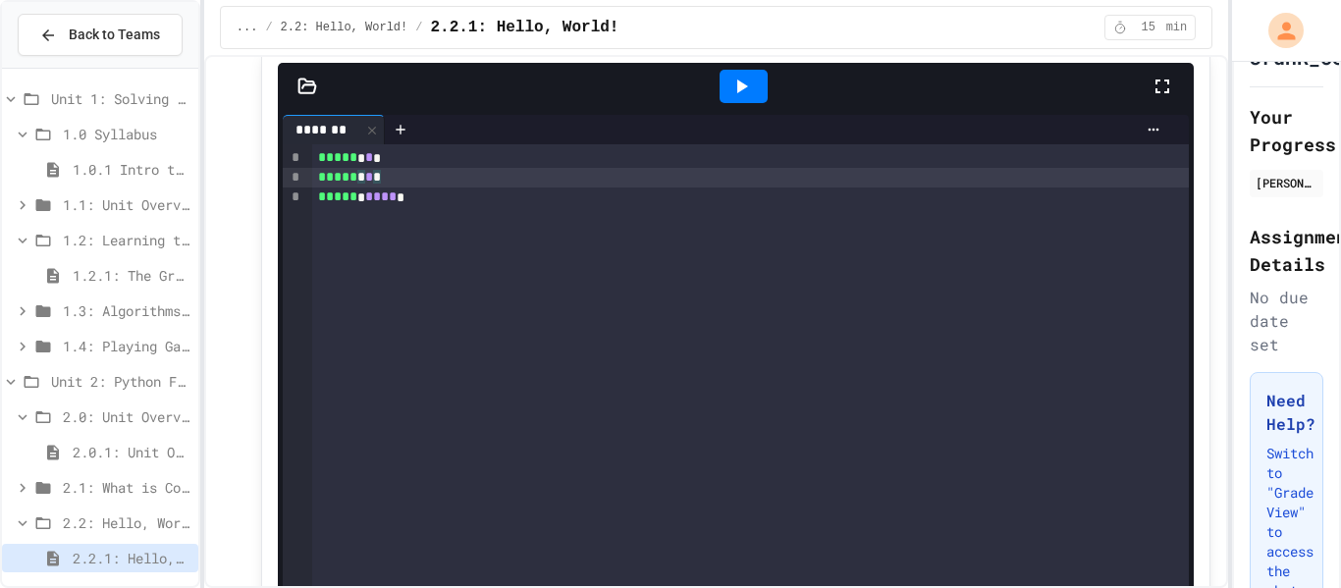
click at [414, 197] on div "***** * **** *" at bounding box center [750, 198] width 877 height 20
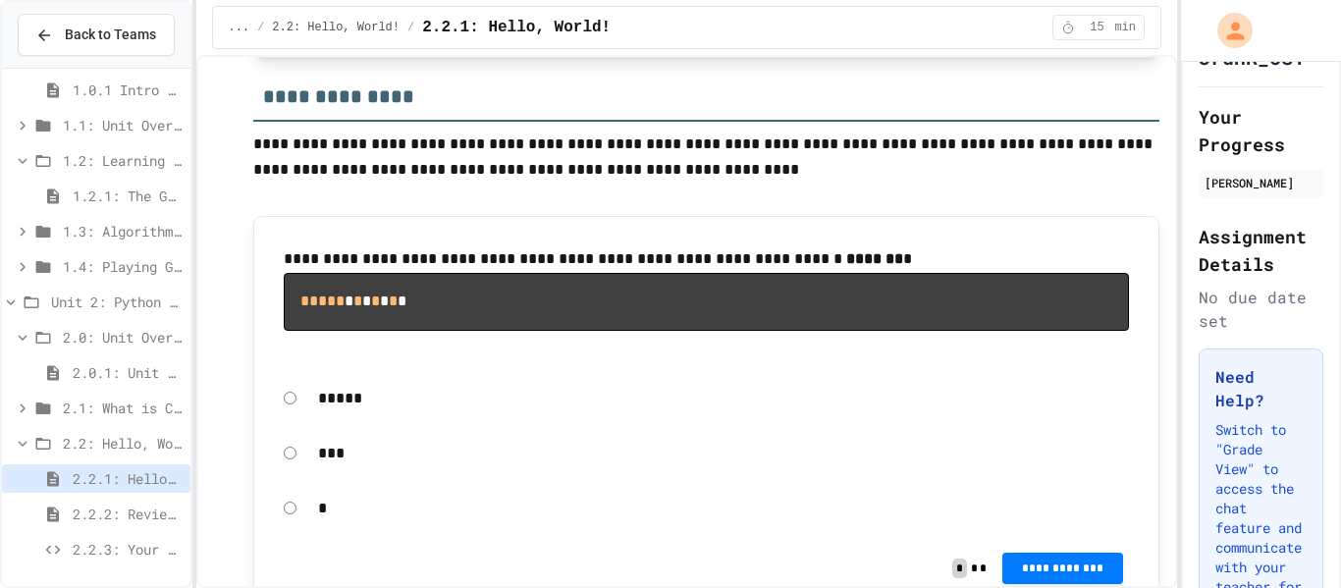
scroll to position [5745, 0]
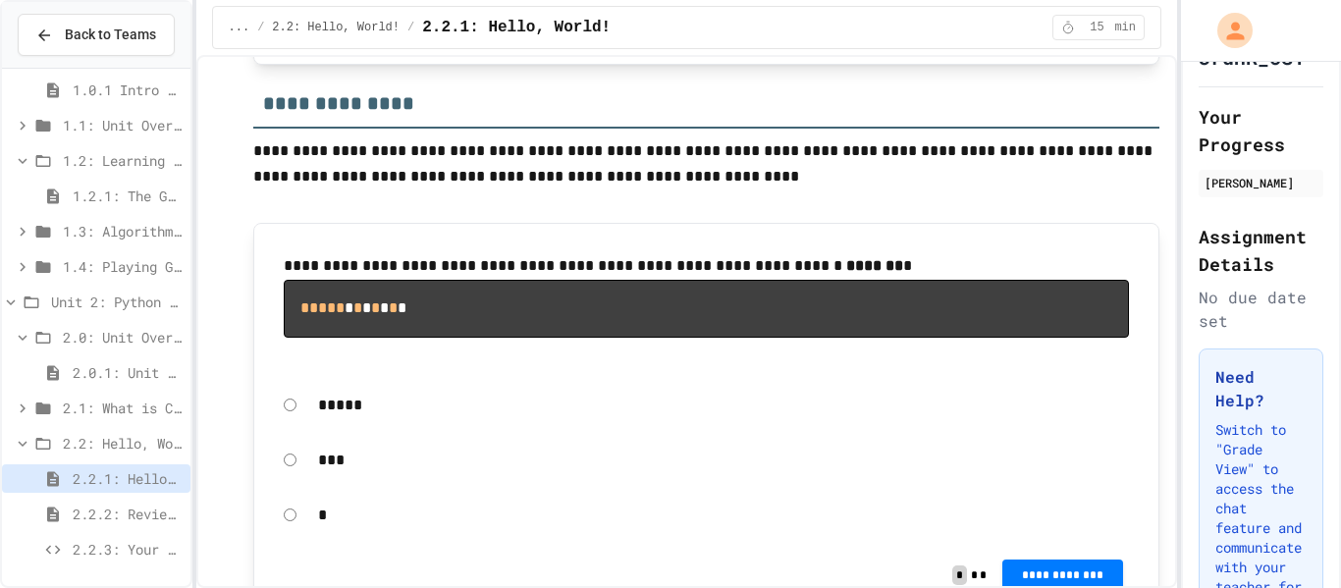
click at [311, 447] on div "***" at bounding box center [723, 460] width 831 height 45
